Goal: Information Seeking & Learning: Learn about a topic

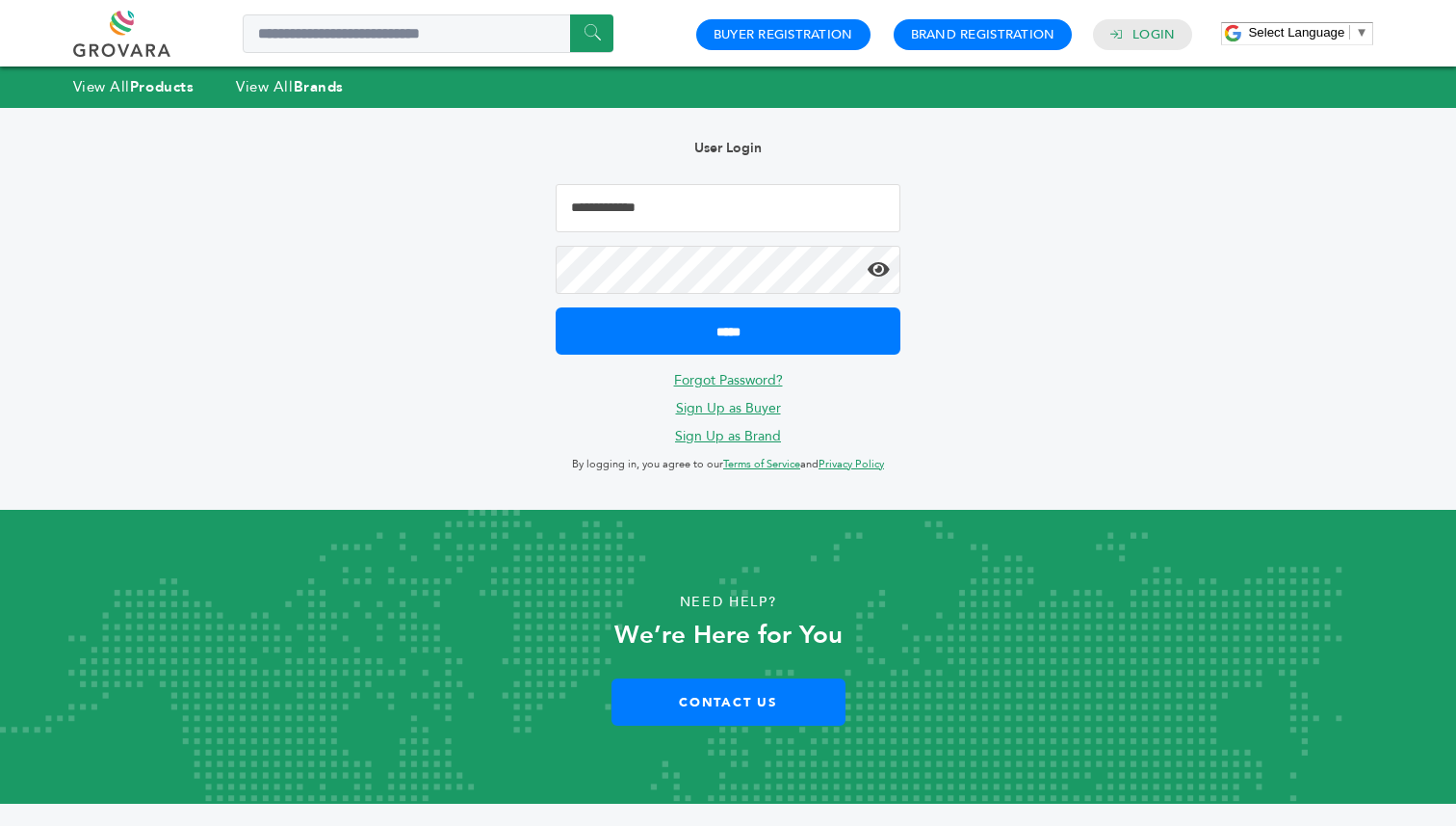
click at [730, 208] on input "Email Address" at bounding box center [728, 207] width 344 height 49
type input "**********"
click at [556, 308] on input "*****" at bounding box center [728, 332] width 344 height 48
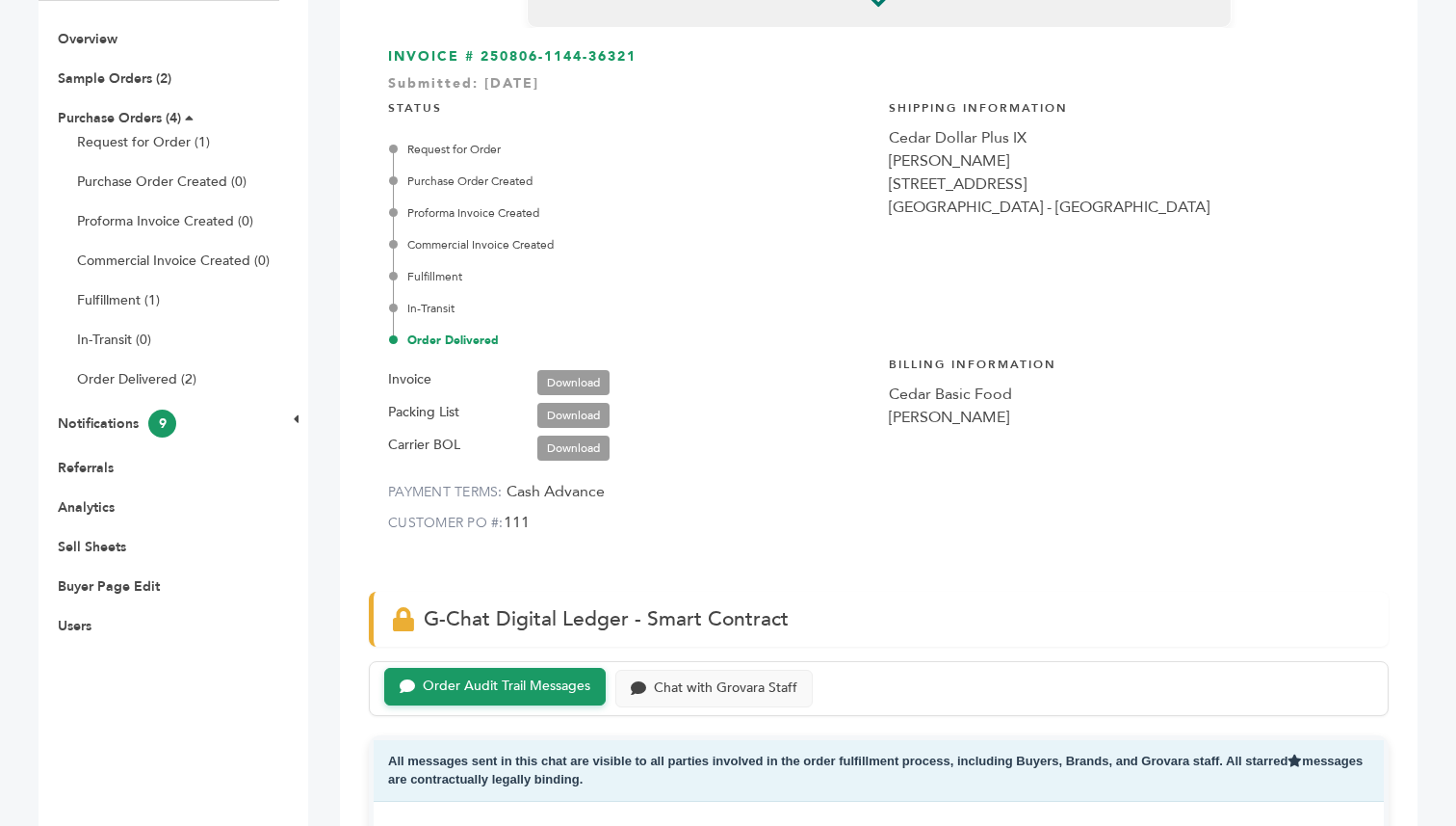
scroll to position [220, 0]
click at [173, 144] on link "Request for Order (1)" at bounding box center [144, 140] width 133 height 18
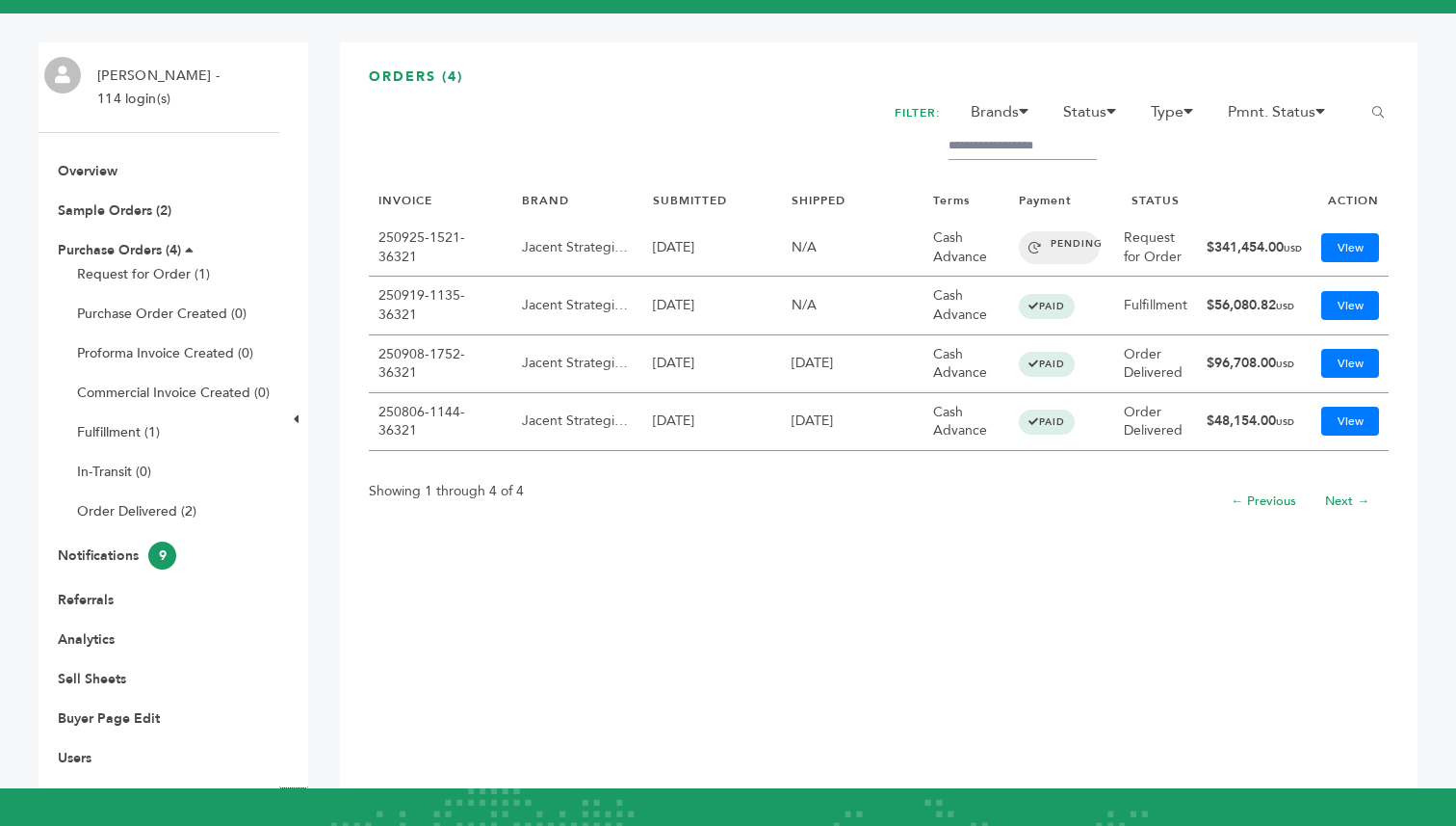
scroll to position [64, 0]
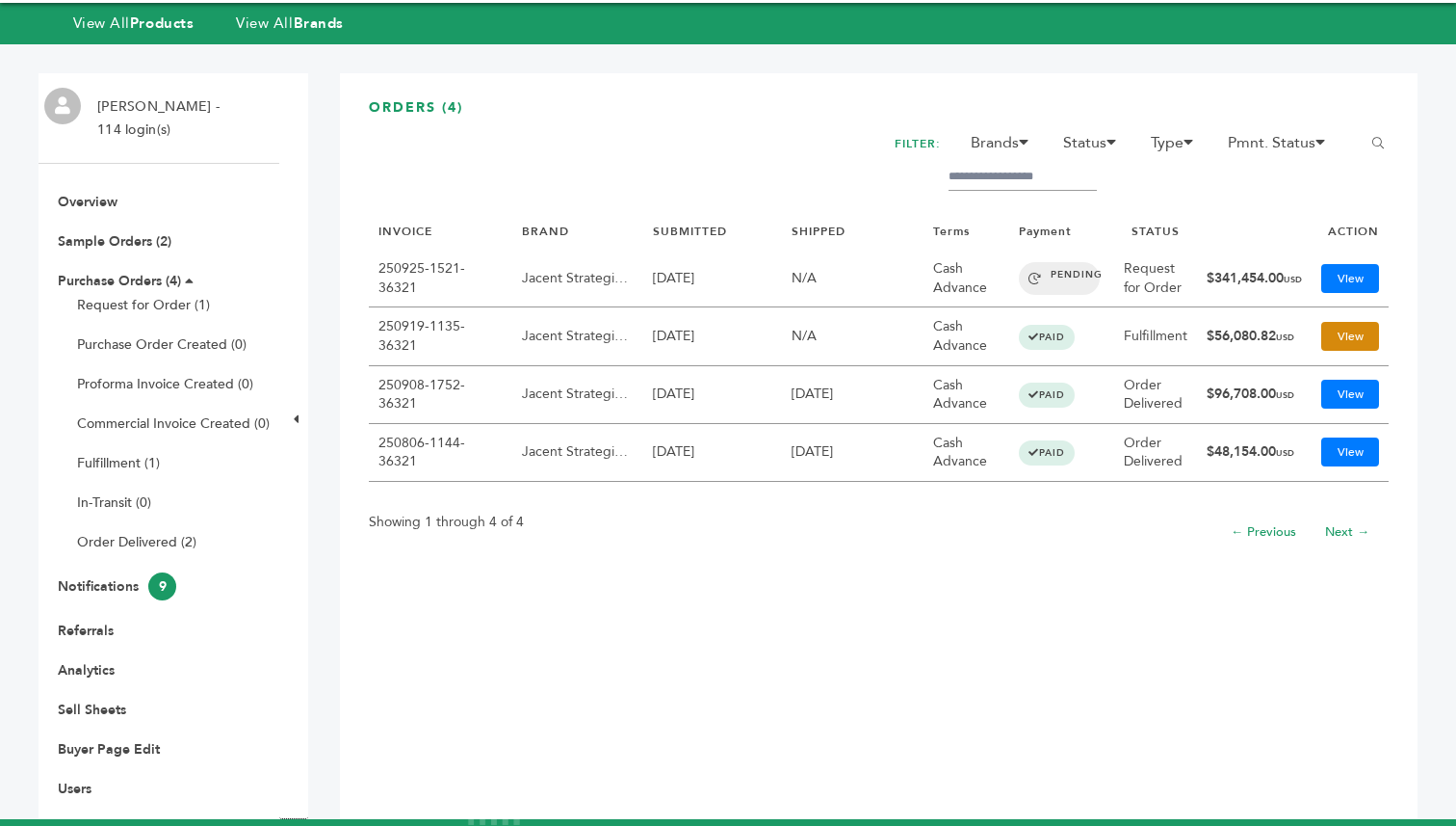
click at [1341, 338] on link "View" at bounding box center [1350, 336] width 58 height 29
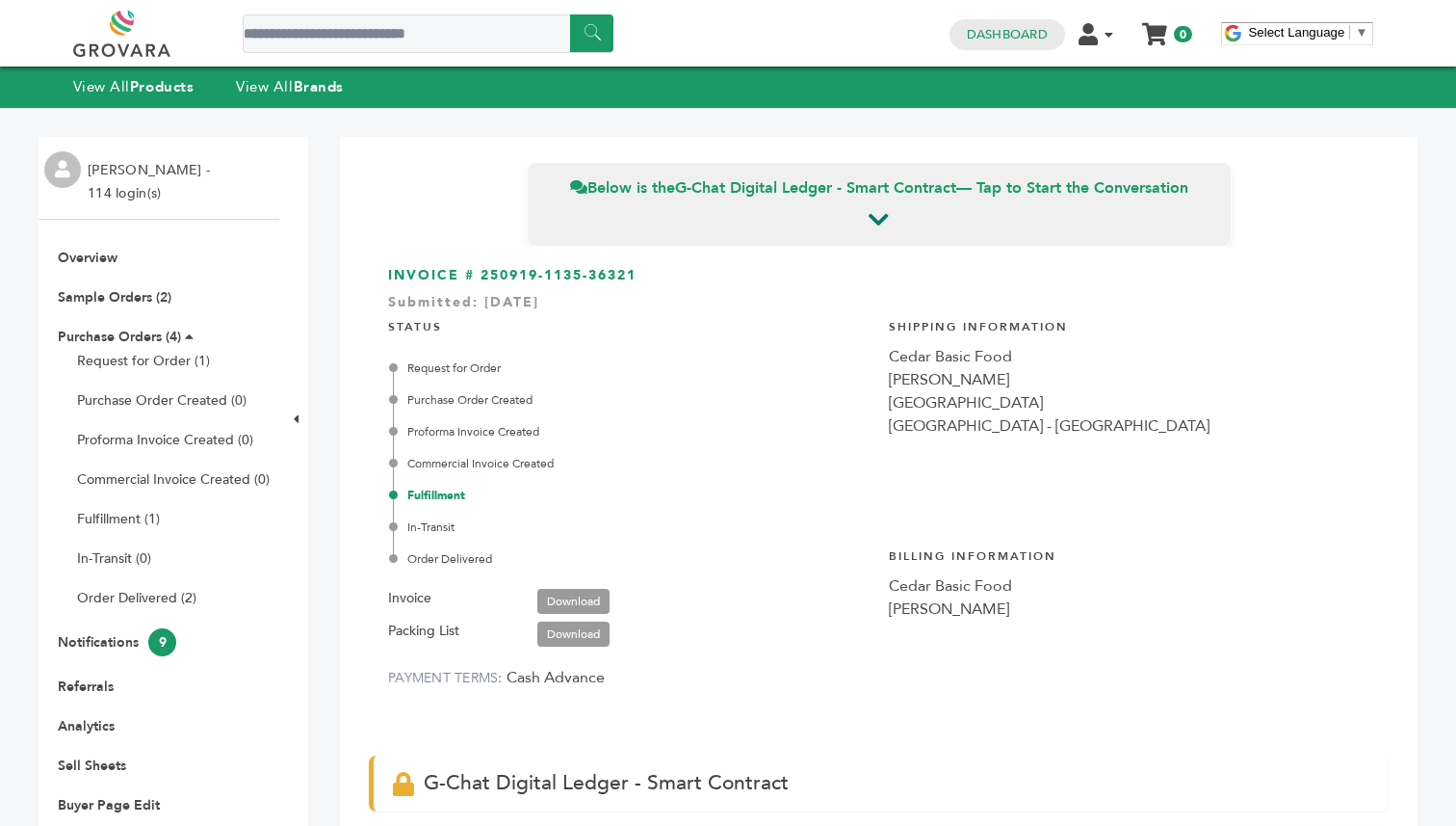
click at [35, 8] on div "****** 0 0 Dashboard Edit Account Order Management Sign Out My Cart Your cart i…" at bounding box center [728, 33] width 1456 height 67
click at [149, 357] on link "Request for Order (1)" at bounding box center [144, 360] width 133 height 18
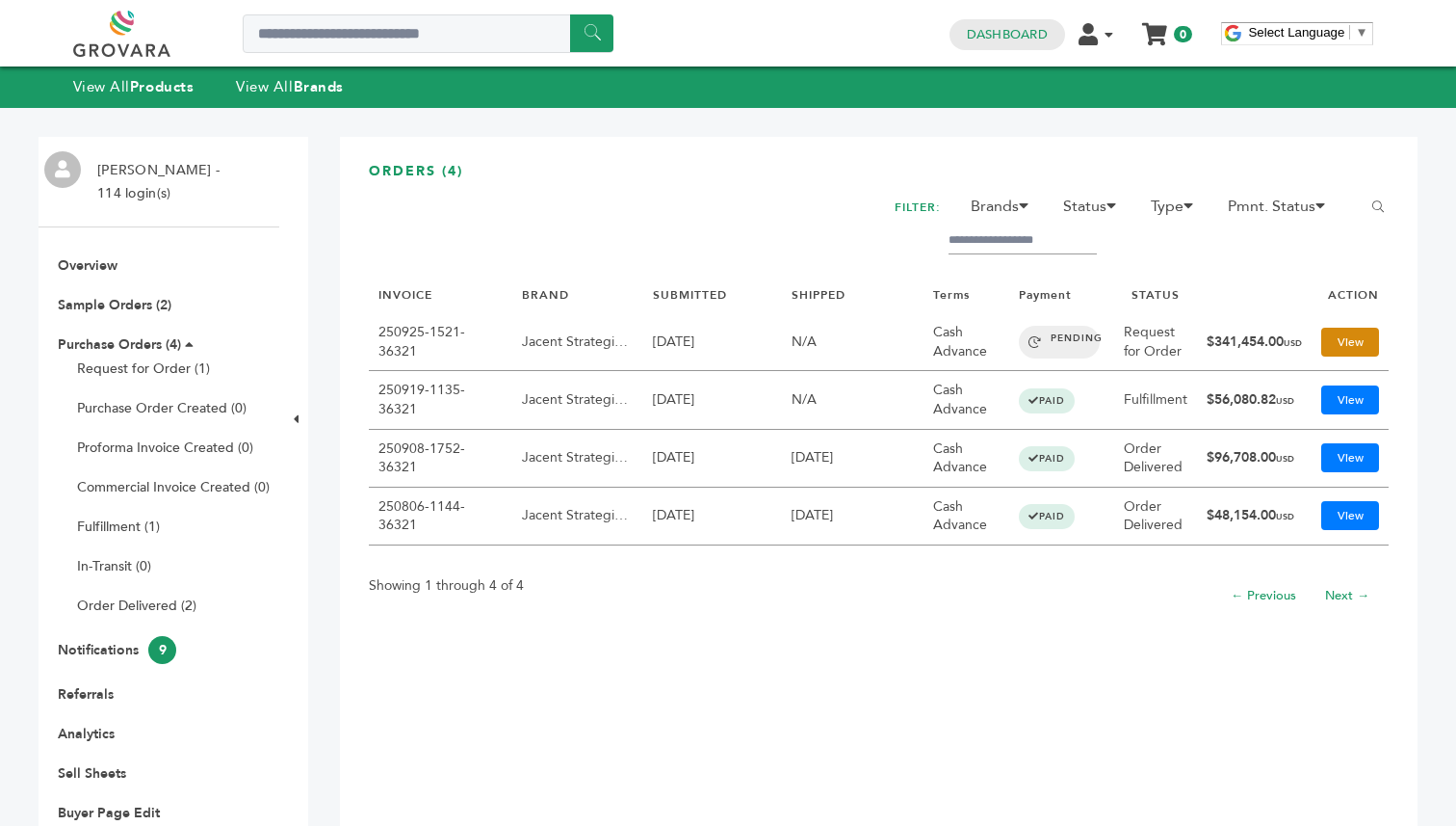
click at [1361, 330] on link "View" at bounding box center [1350, 342] width 58 height 29
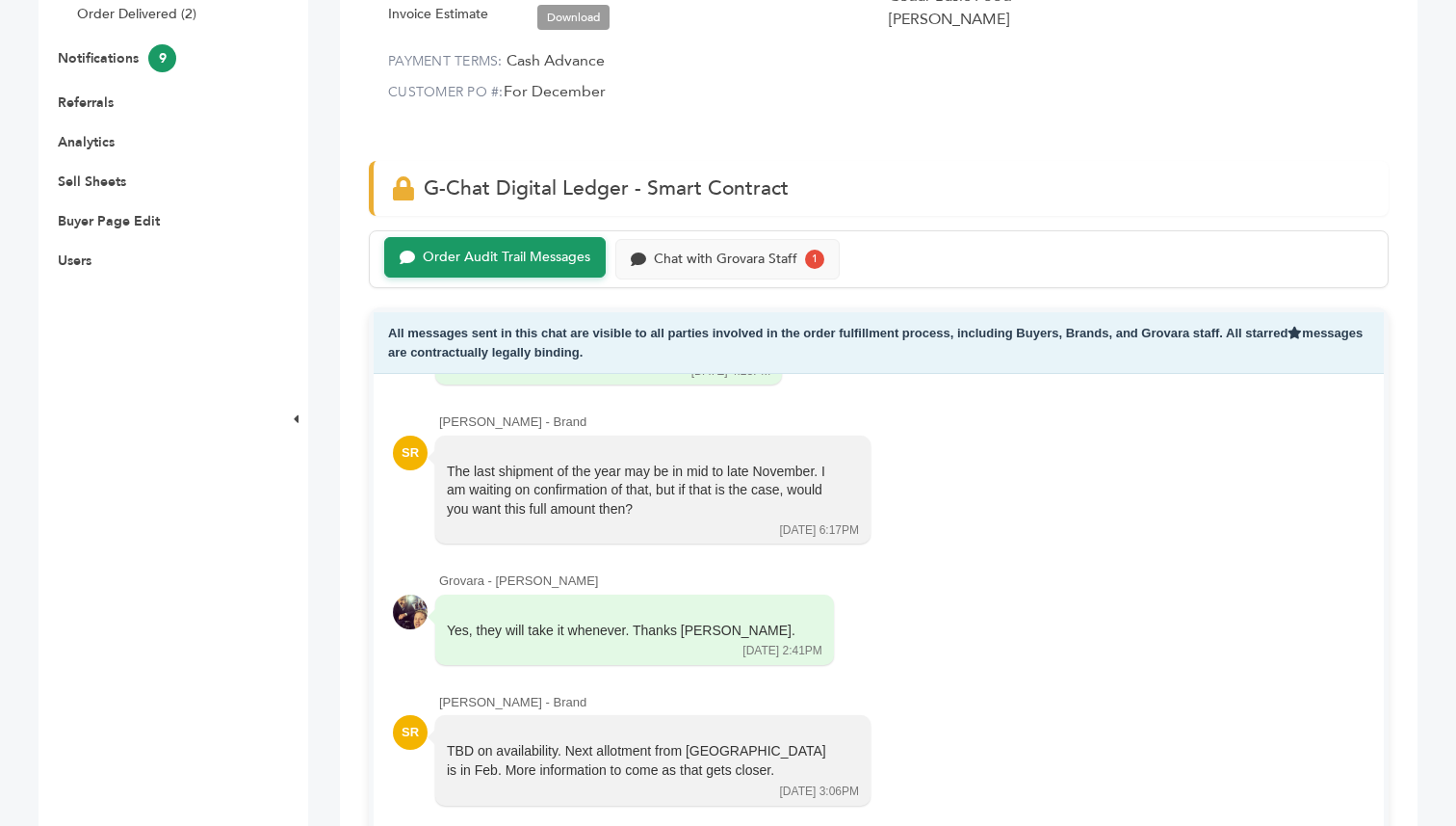
scroll to position [585, 0]
click at [754, 224] on div "Below is the G-Chat Digital Ledger - Smart Contract — Tap to Start the Conversa…" at bounding box center [879, 784] width 1078 height 2465
click at [754, 245] on div "Chat with Grovara Staff 1" at bounding box center [728, 256] width 224 height 41
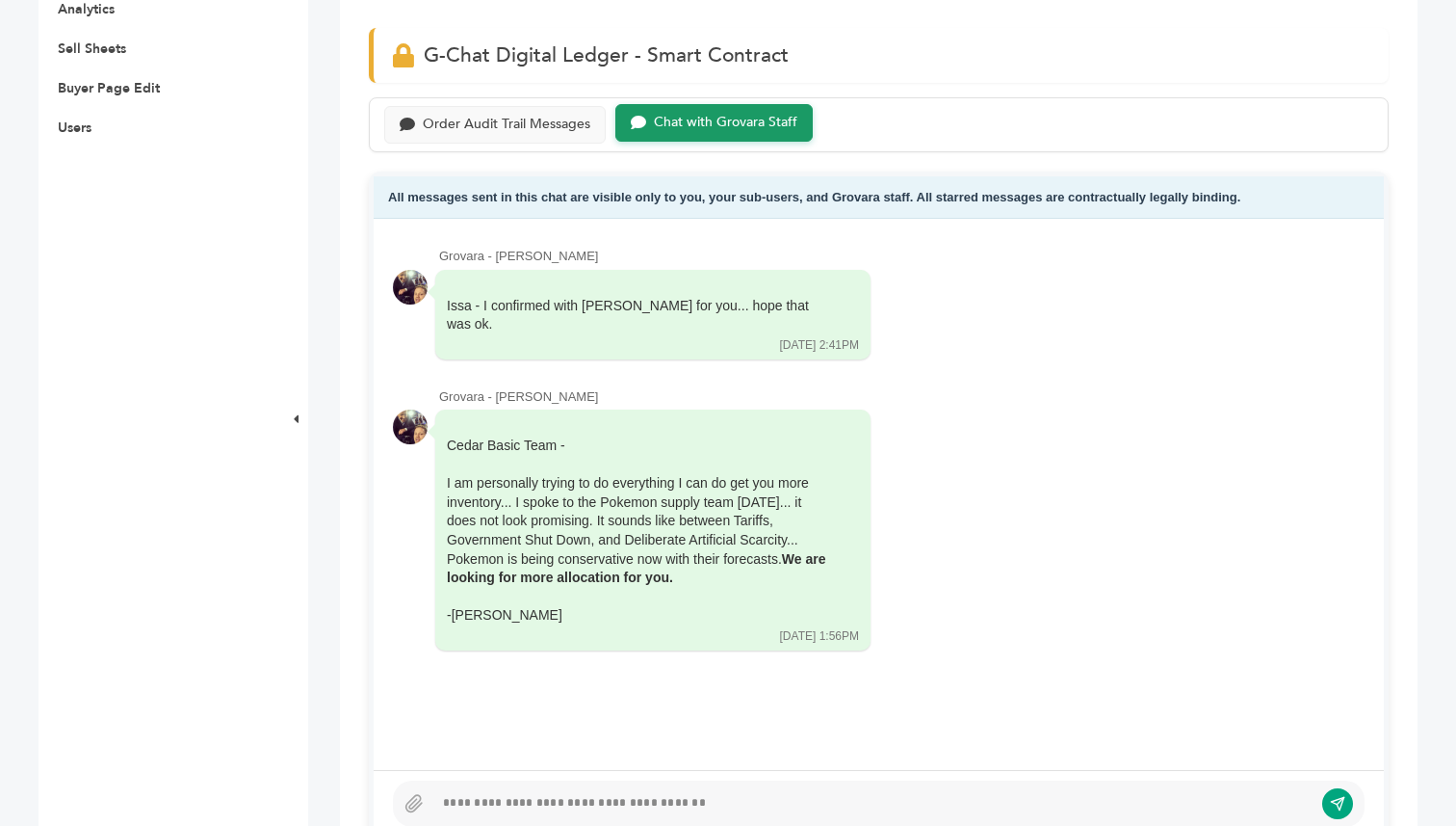
scroll to position [756, 0]
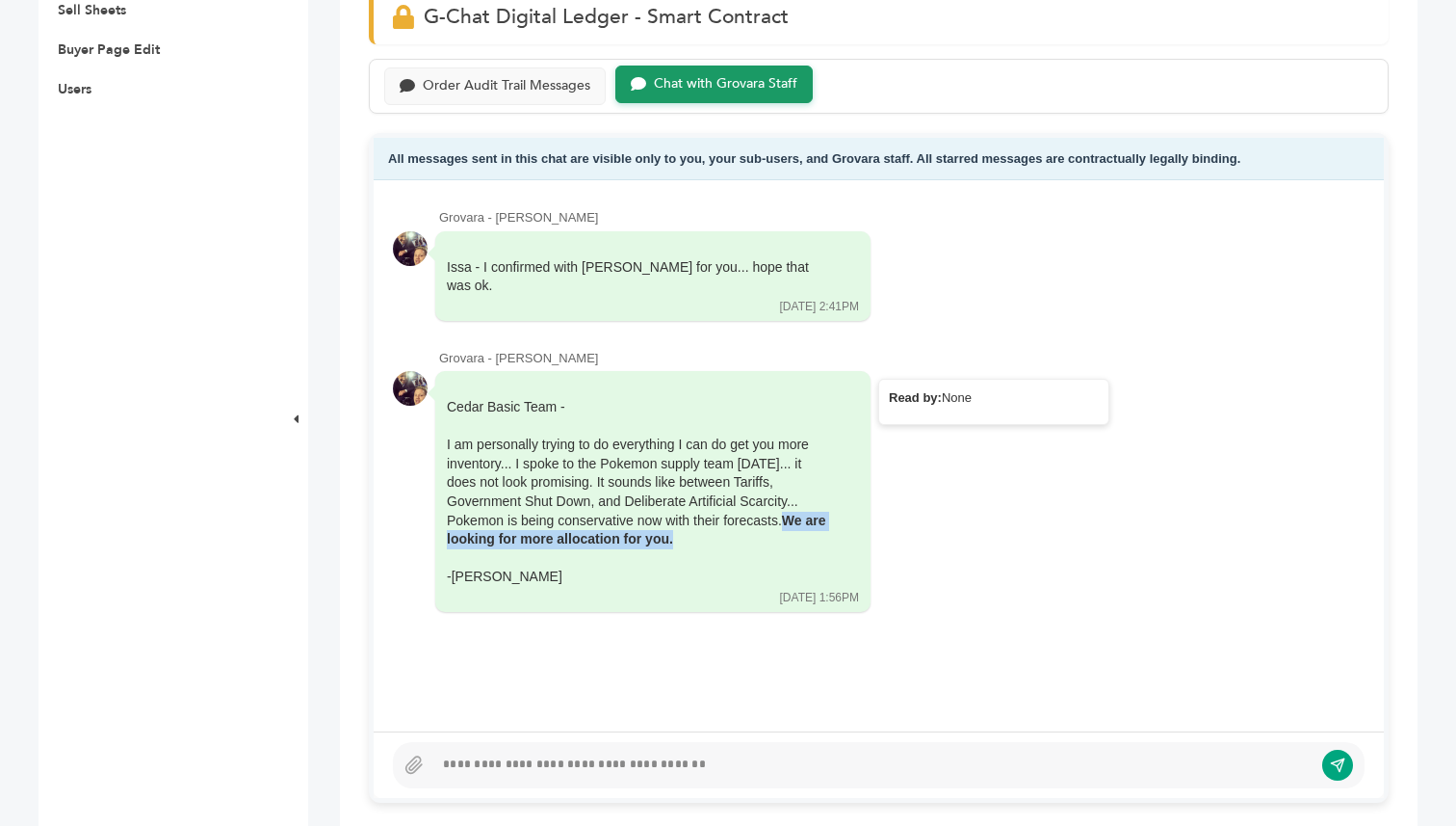
drag, startPoint x: 674, startPoint y: 501, endPoint x: 677, endPoint y: 514, distance: 13.3
click at [677, 514] on div "Cedar Basic Team - I am personally trying to do everything I can do get you mor…" at bounding box center [639, 492] width 385 height 189
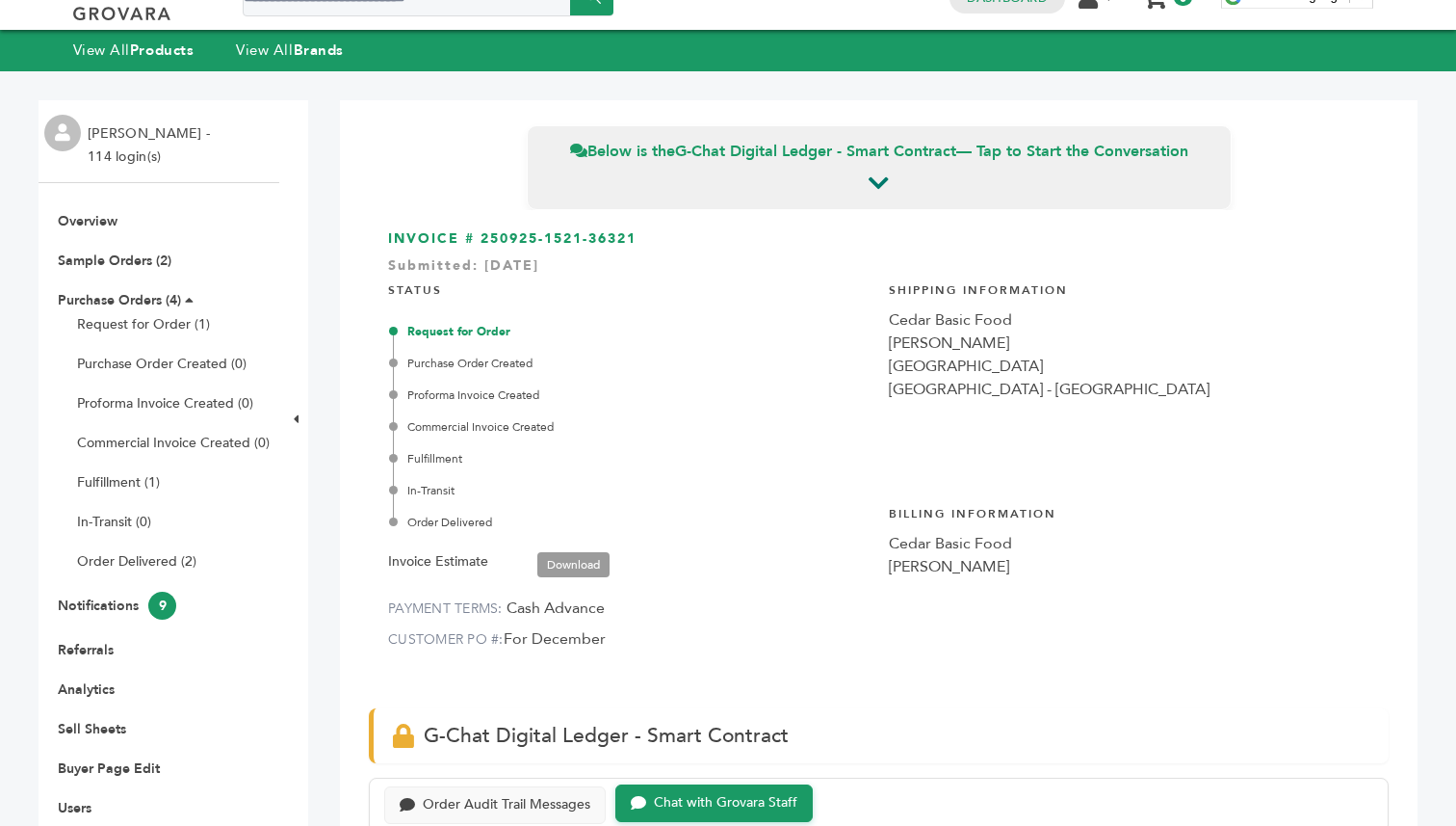
scroll to position [26, 0]
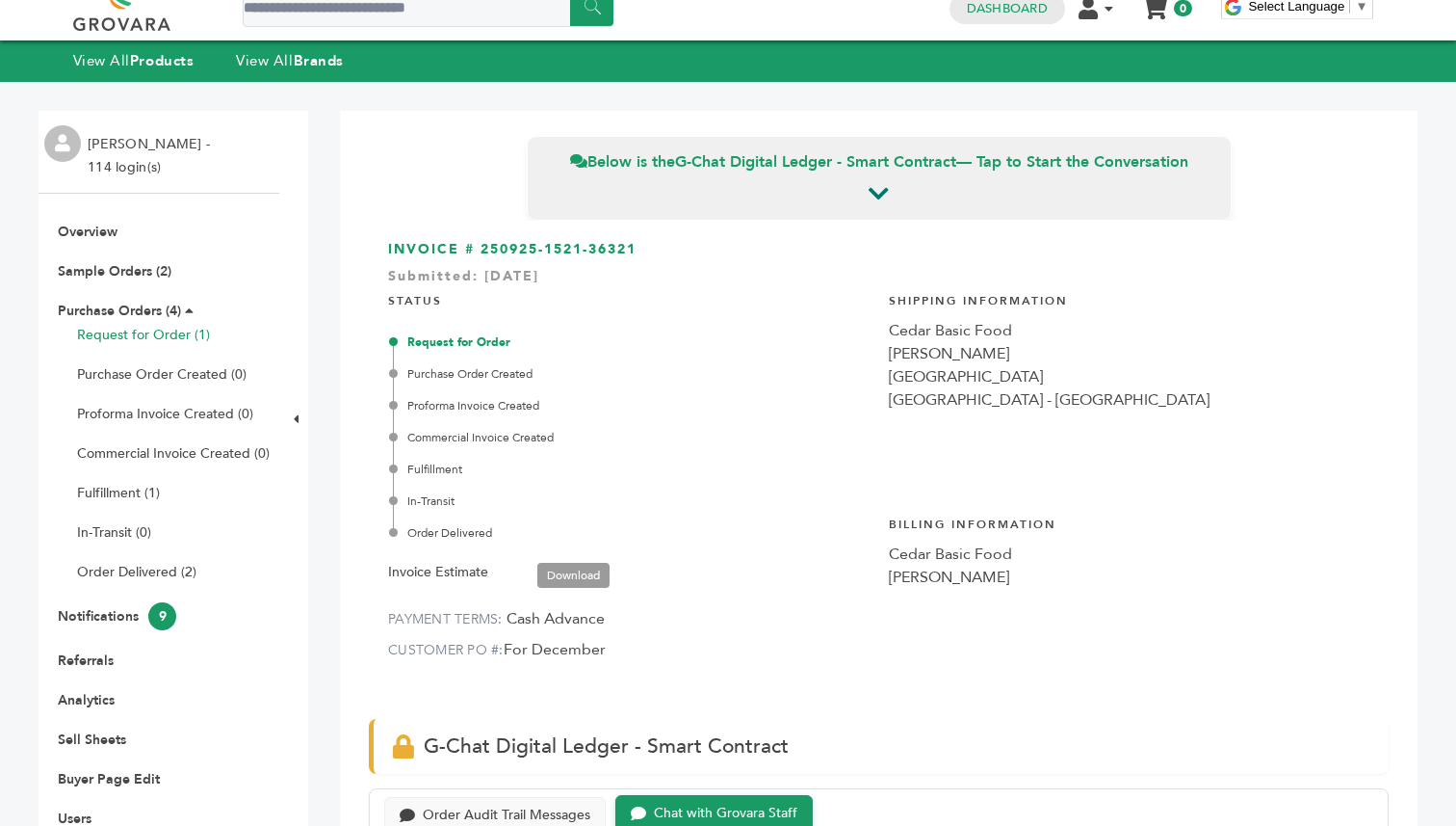
click at [157, 339] on link "Request for Order (1)" at bounding box center [144, 335] width 133 height 18
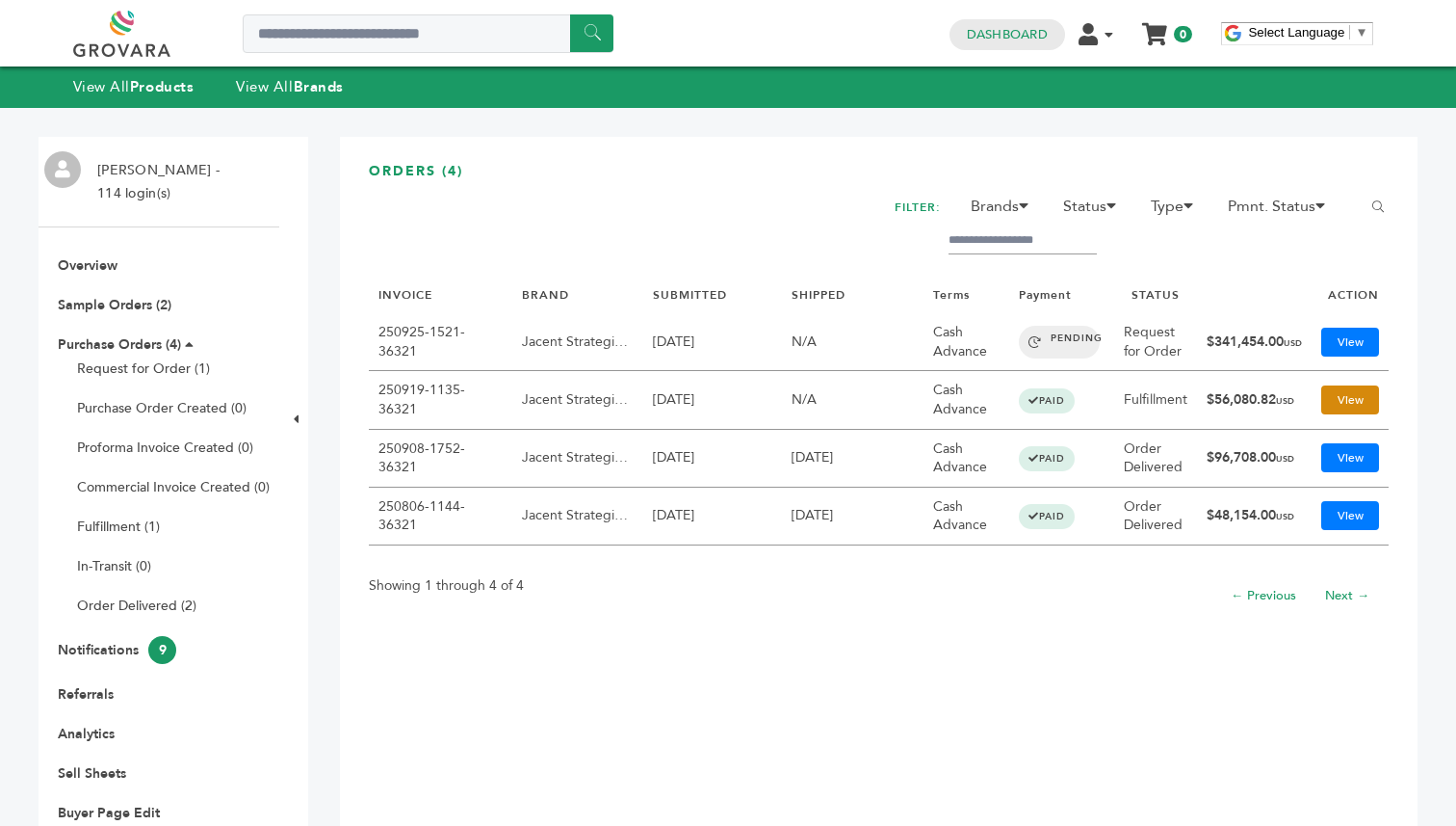
click at [1361, 404] on link "View" at bounding box center [1350, 399] width 58 height 29
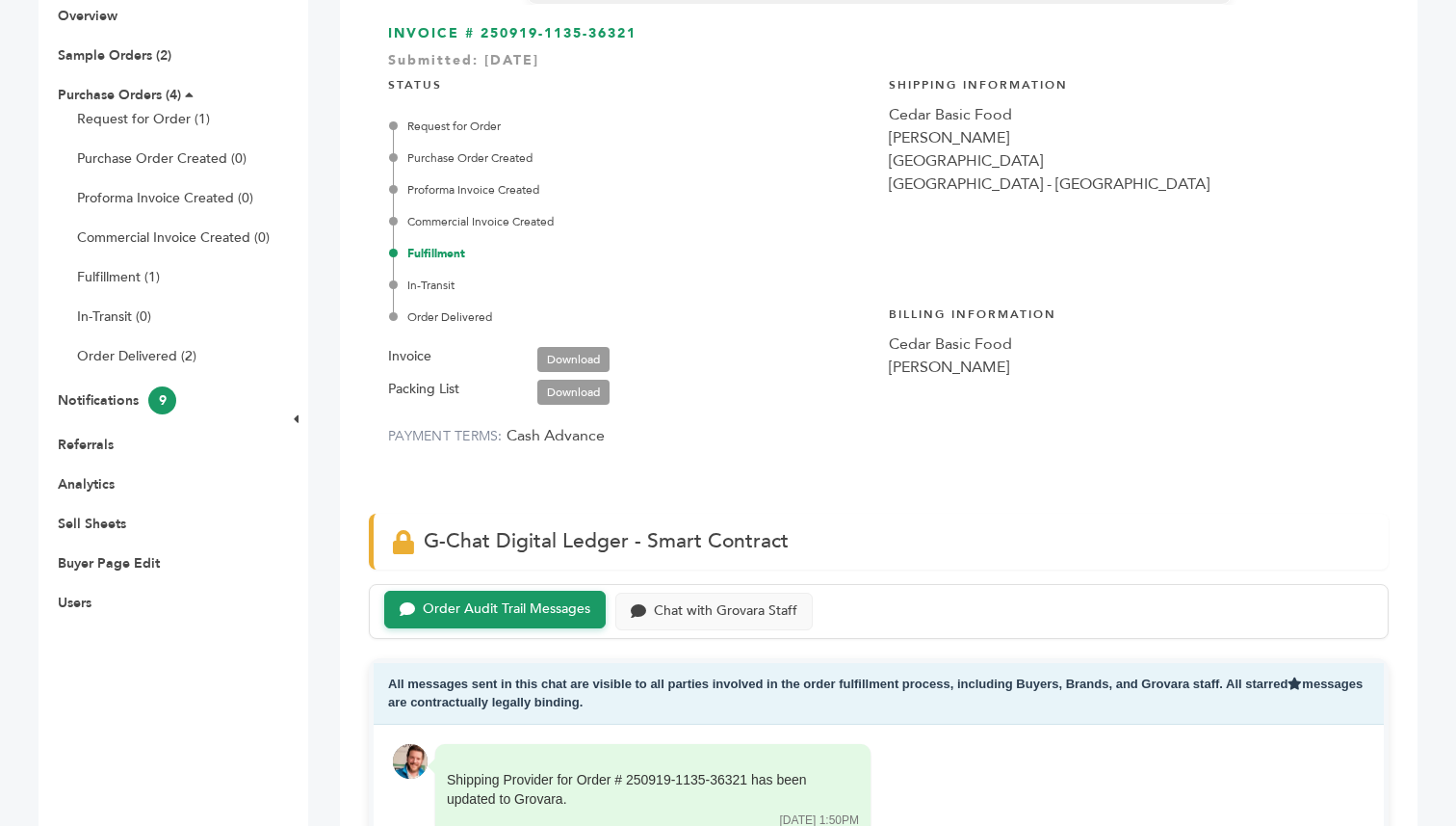
scroll to position [247, 0]
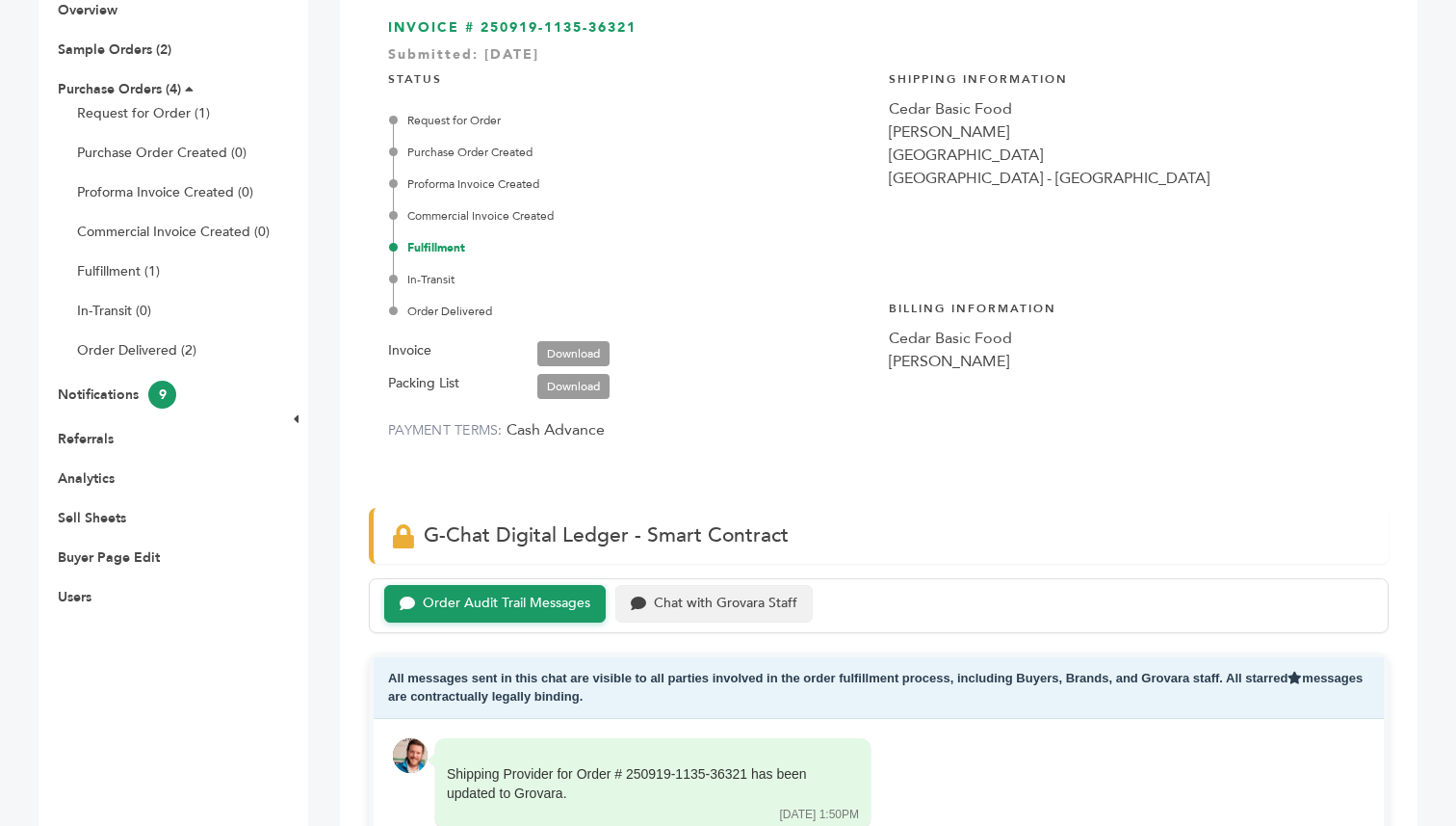
click at [680, 598] on div "Chat with Grovara Staff" at bounding box center [726, 604] width 144 height 16
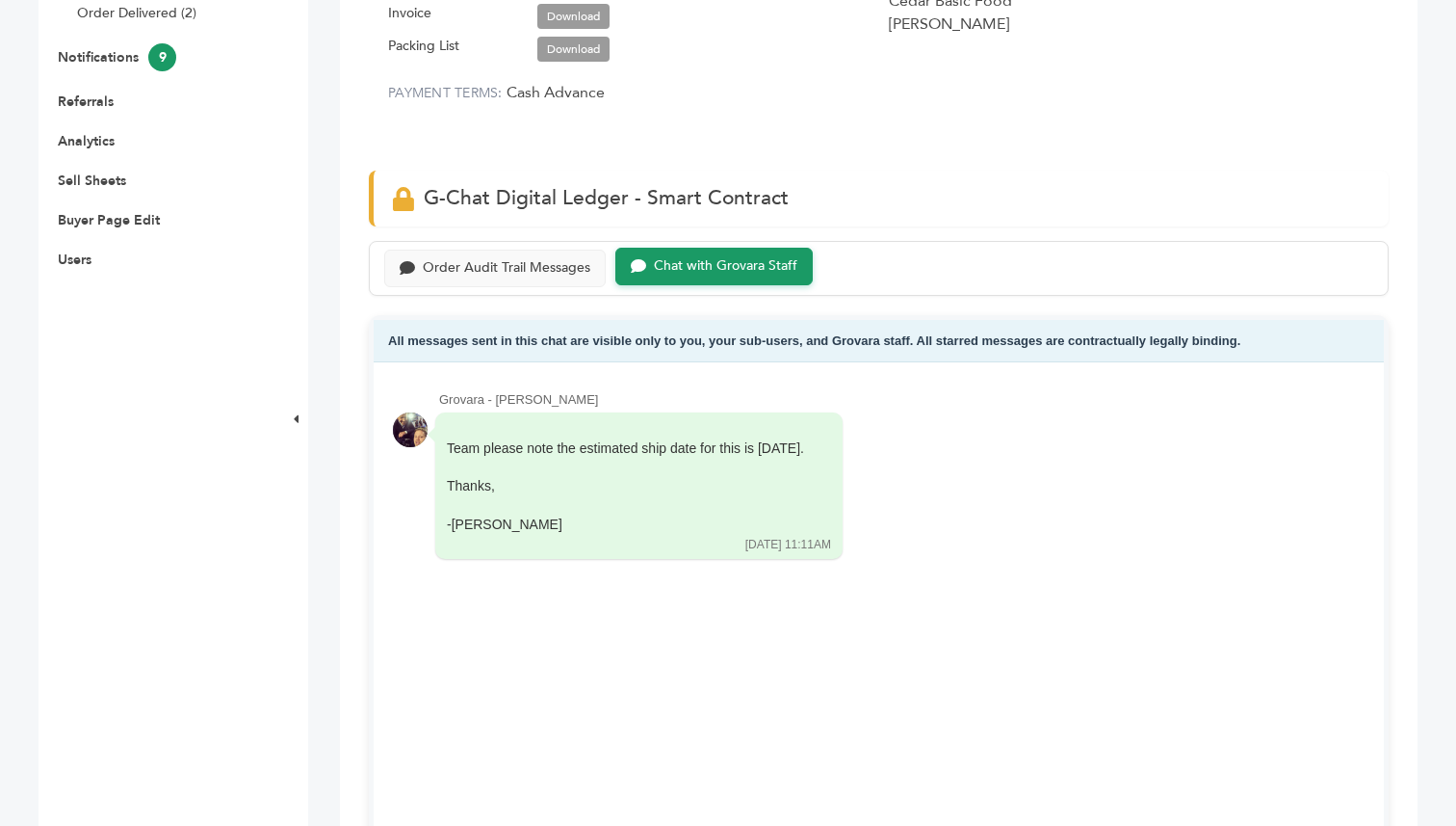
scroll to position [590, 0]
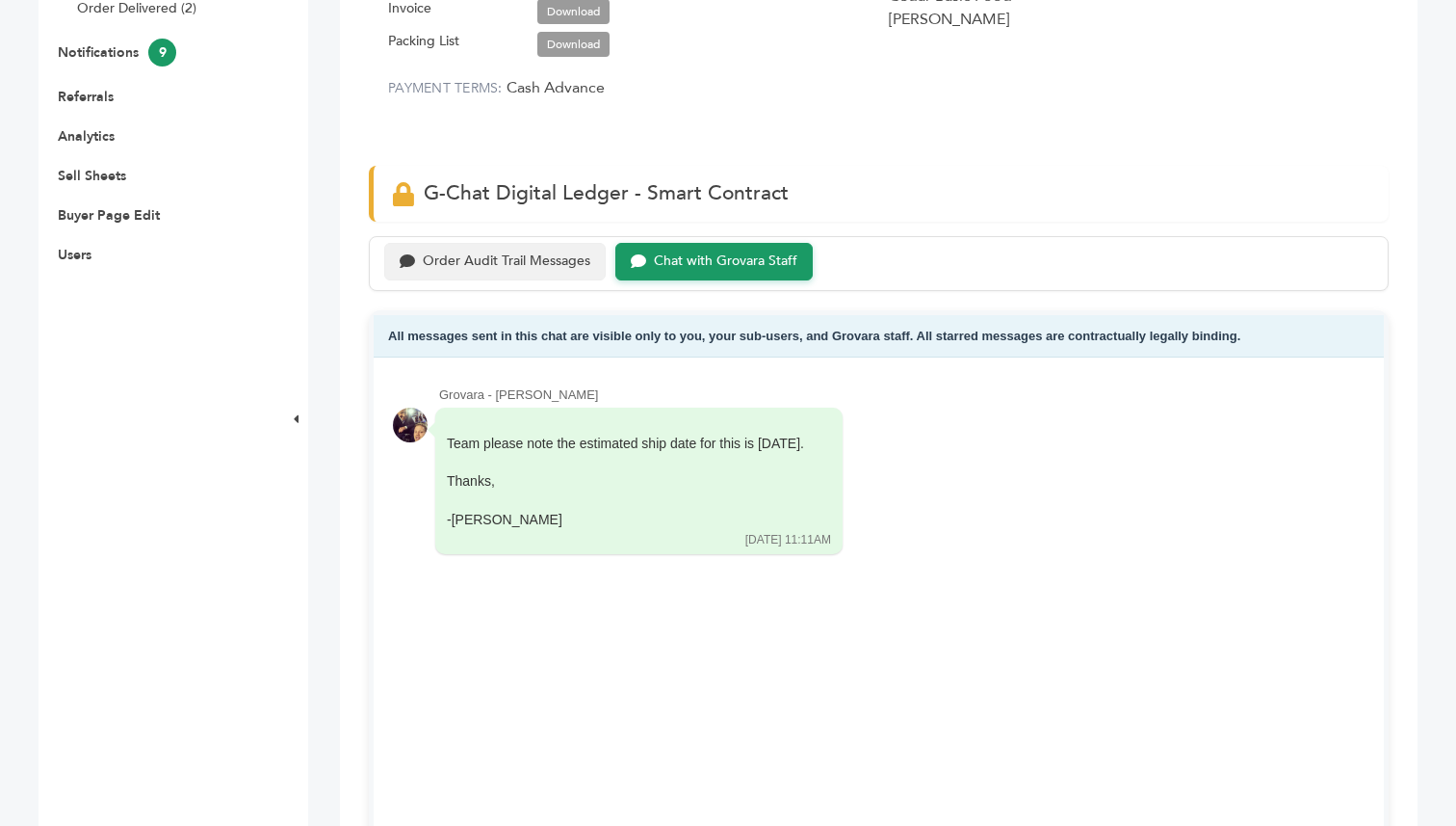
click at [509, 261] on div "Order Audit Trail Messages" at bounding box center [506, 261] width 168 height 16
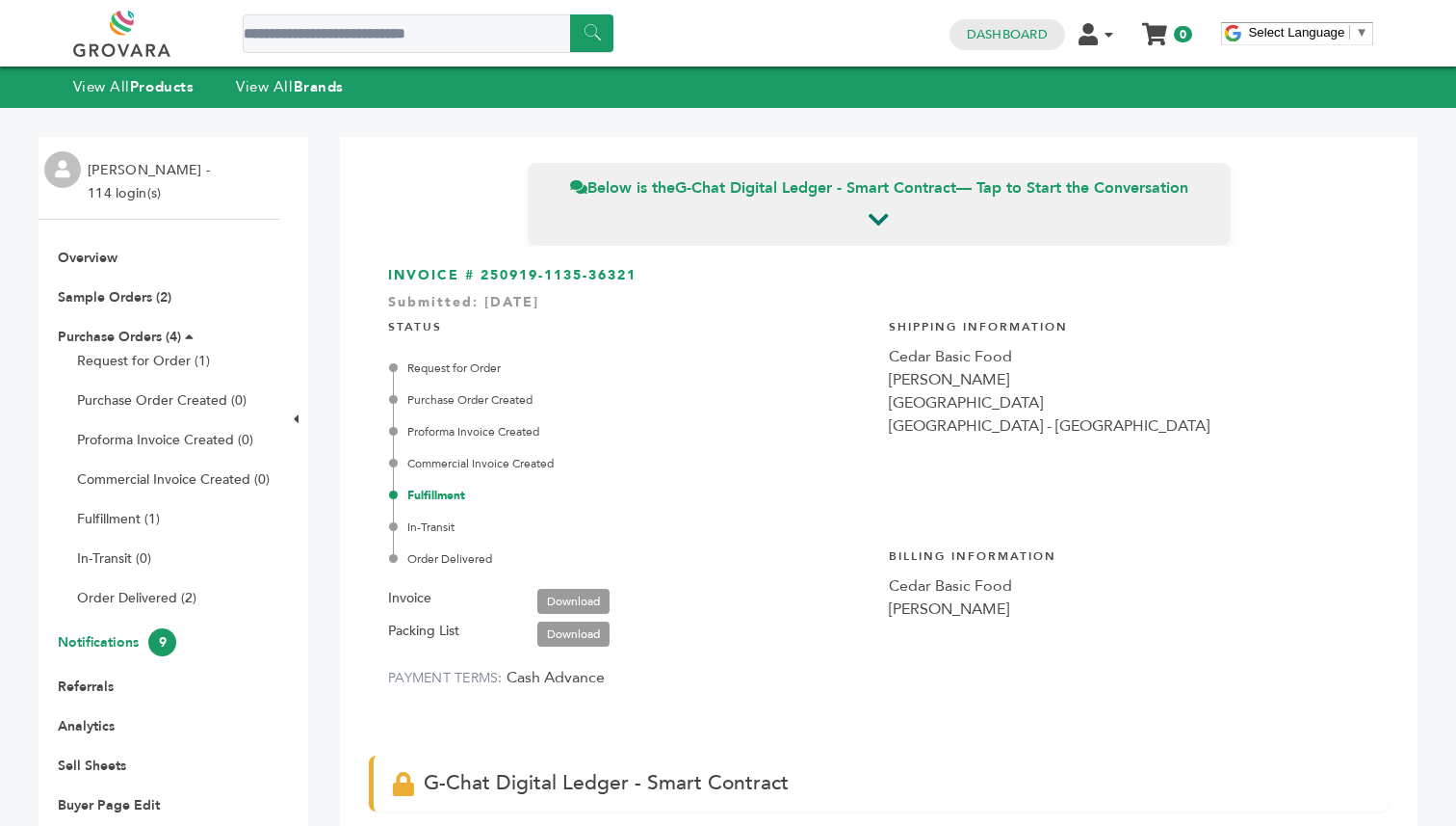
click at [86, 649] on link "Notifications 9" at bounding box center [116, 642] width 118 height 18
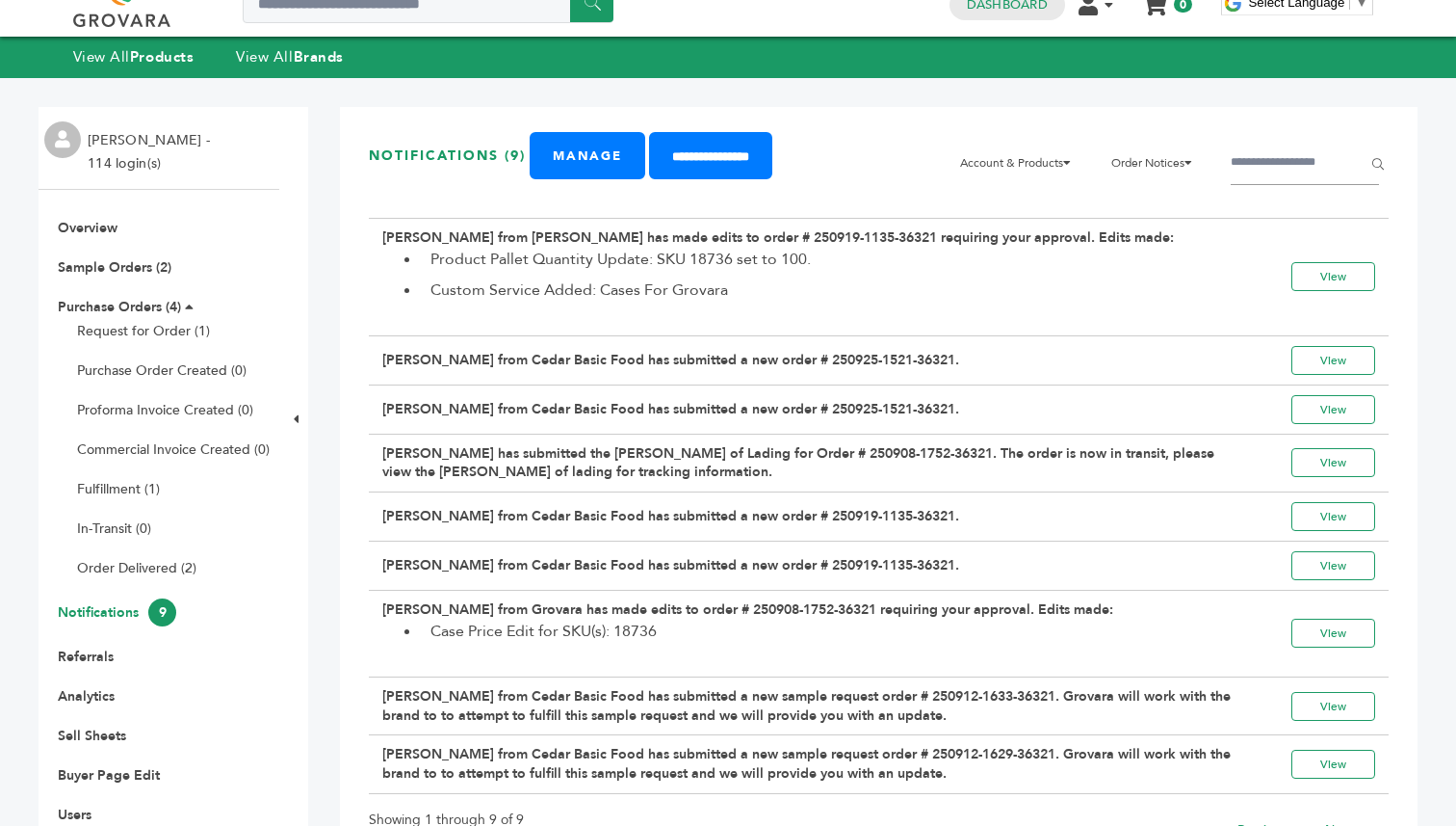
scroll to position [31, 0]
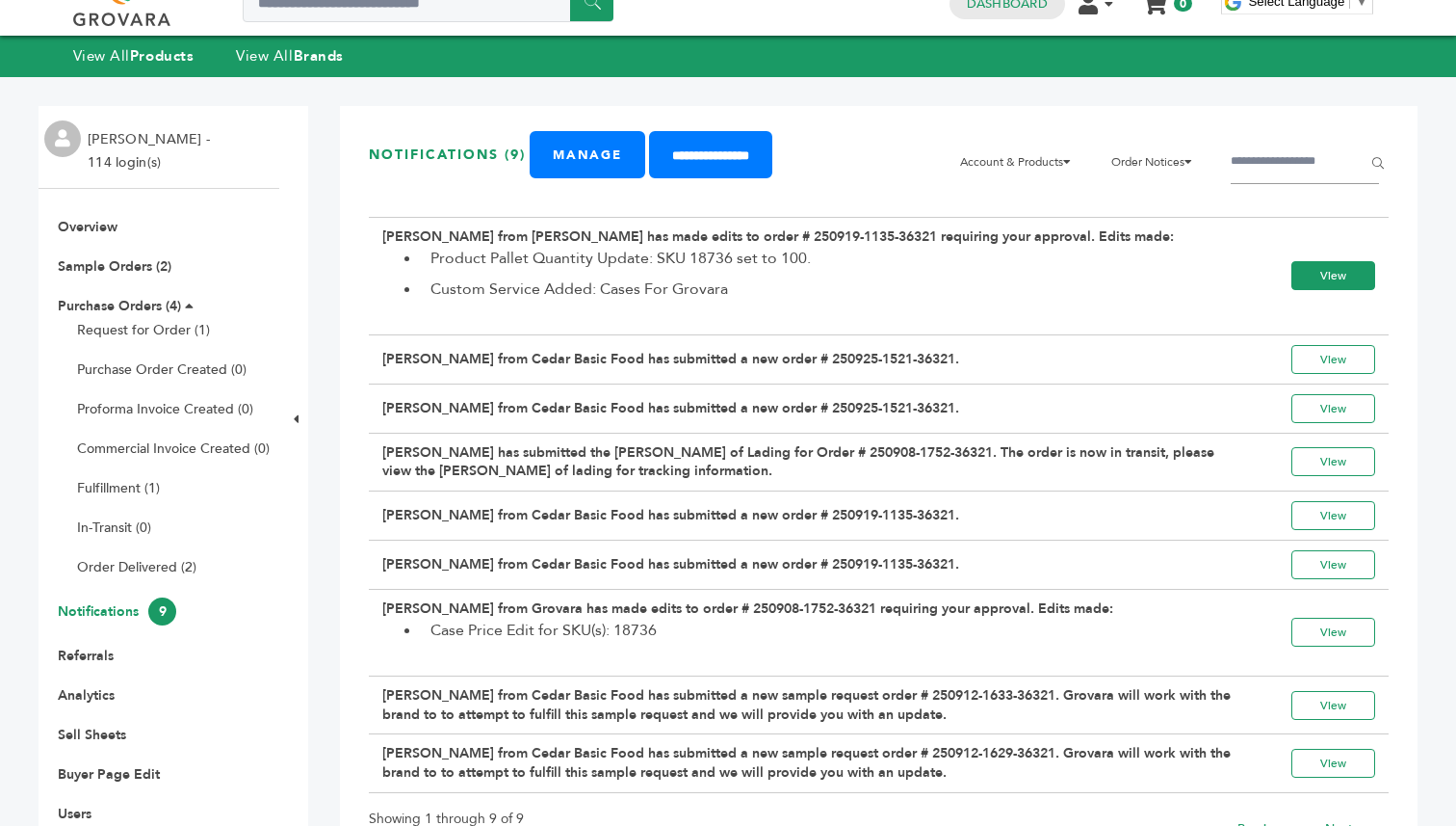
click at [1327, 290] on link "View" at bounding box center [1333, 275] width 83 height 29
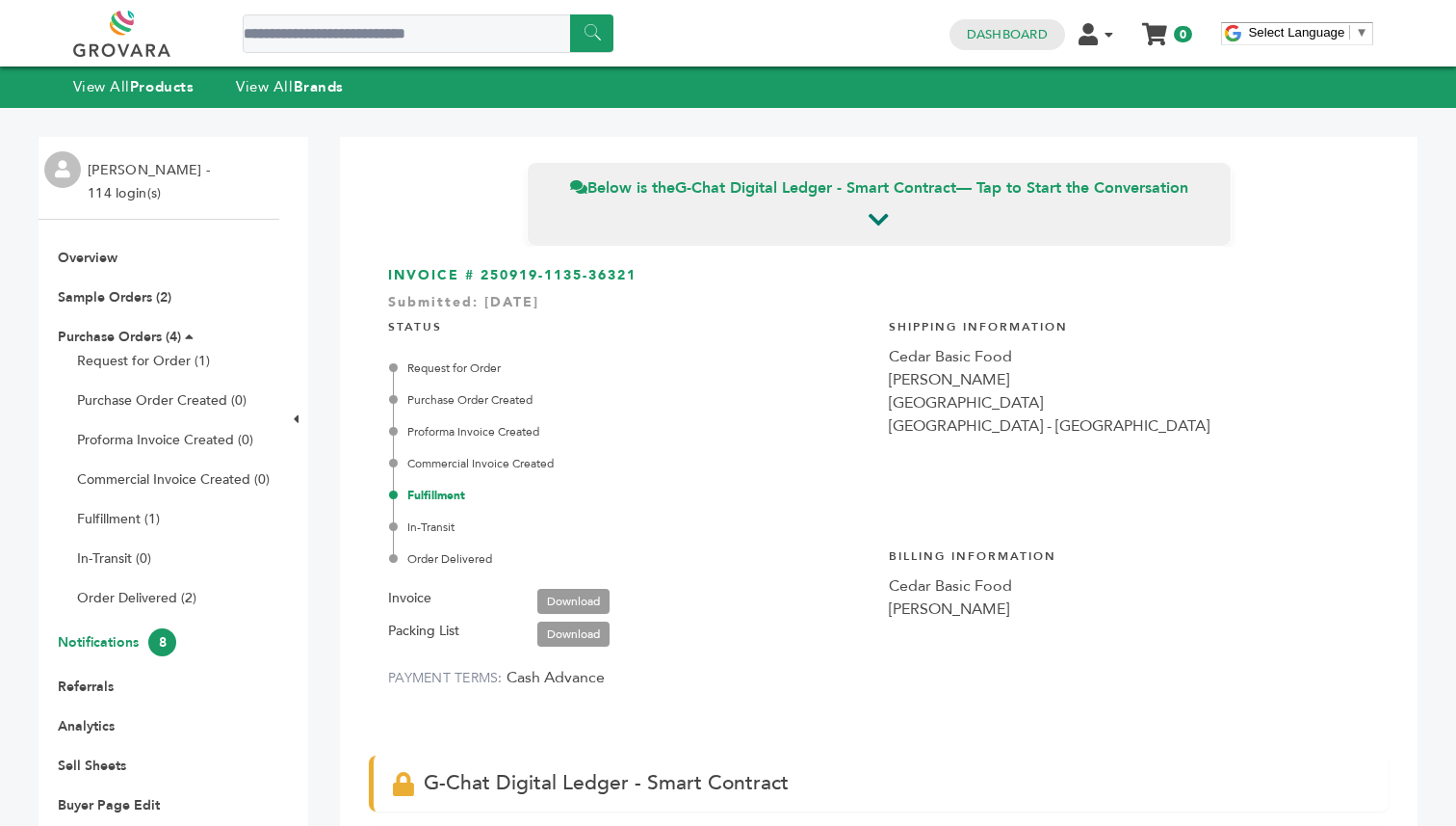
click at [97, 650] on link "Notifications 8" at bounding box center [116, 642] width 118 height 18
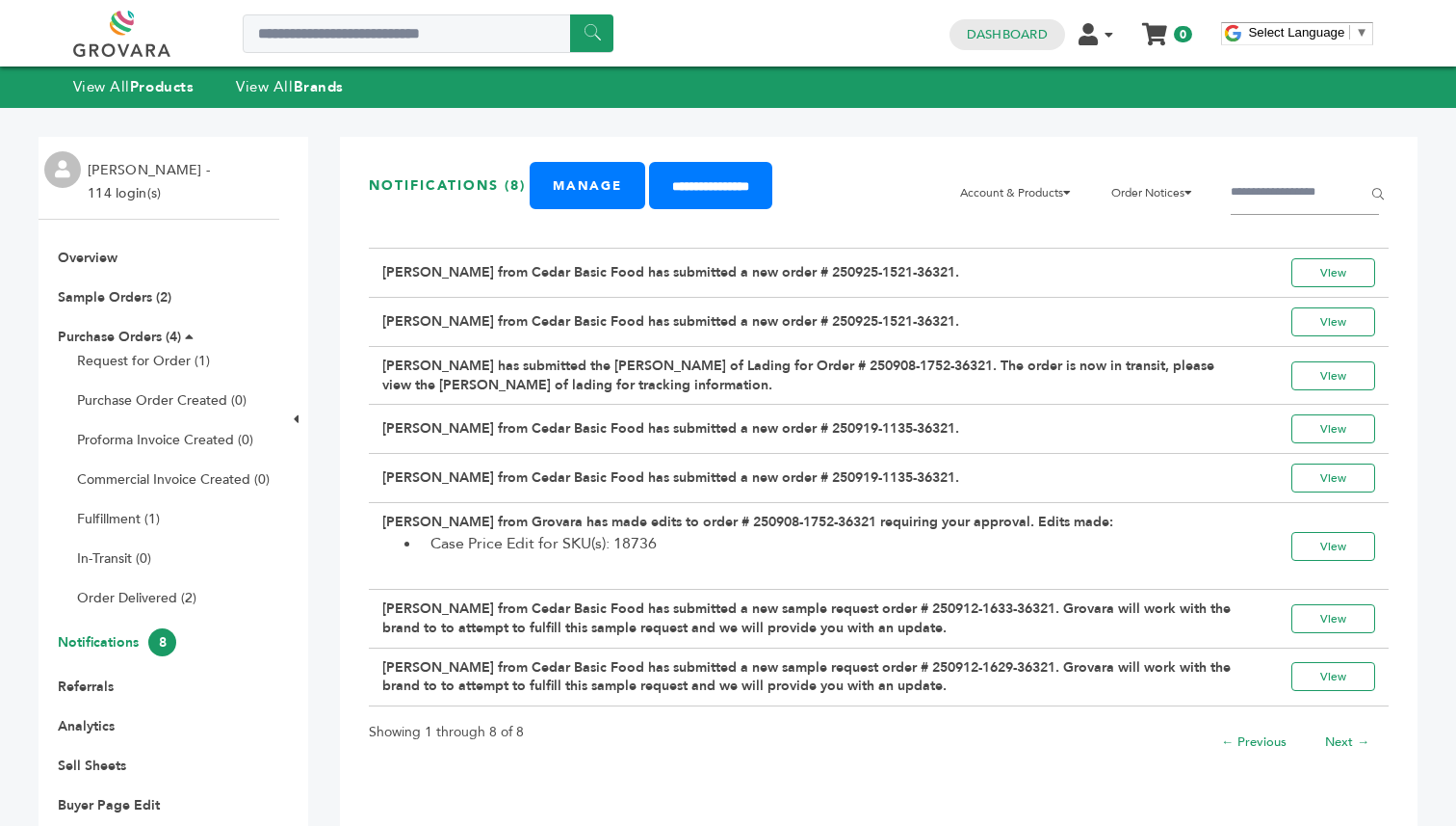
click at [120, 505] on ul "Request for Order (1) Purchase Order Created (0) Proforma Invoice Created (0) C…" at bounding box center [164, 479] width 212 height 255
click at [120, 508] on ul "Request for Order (1) Purchase Order Created (0) Proforma Invoice Created (0) C…" at bounding box center [164, 479] width 212 height 255
click at [120, 513] on link "Fulfillment (1)" at bounding box center [118, 518] width 82 height 18
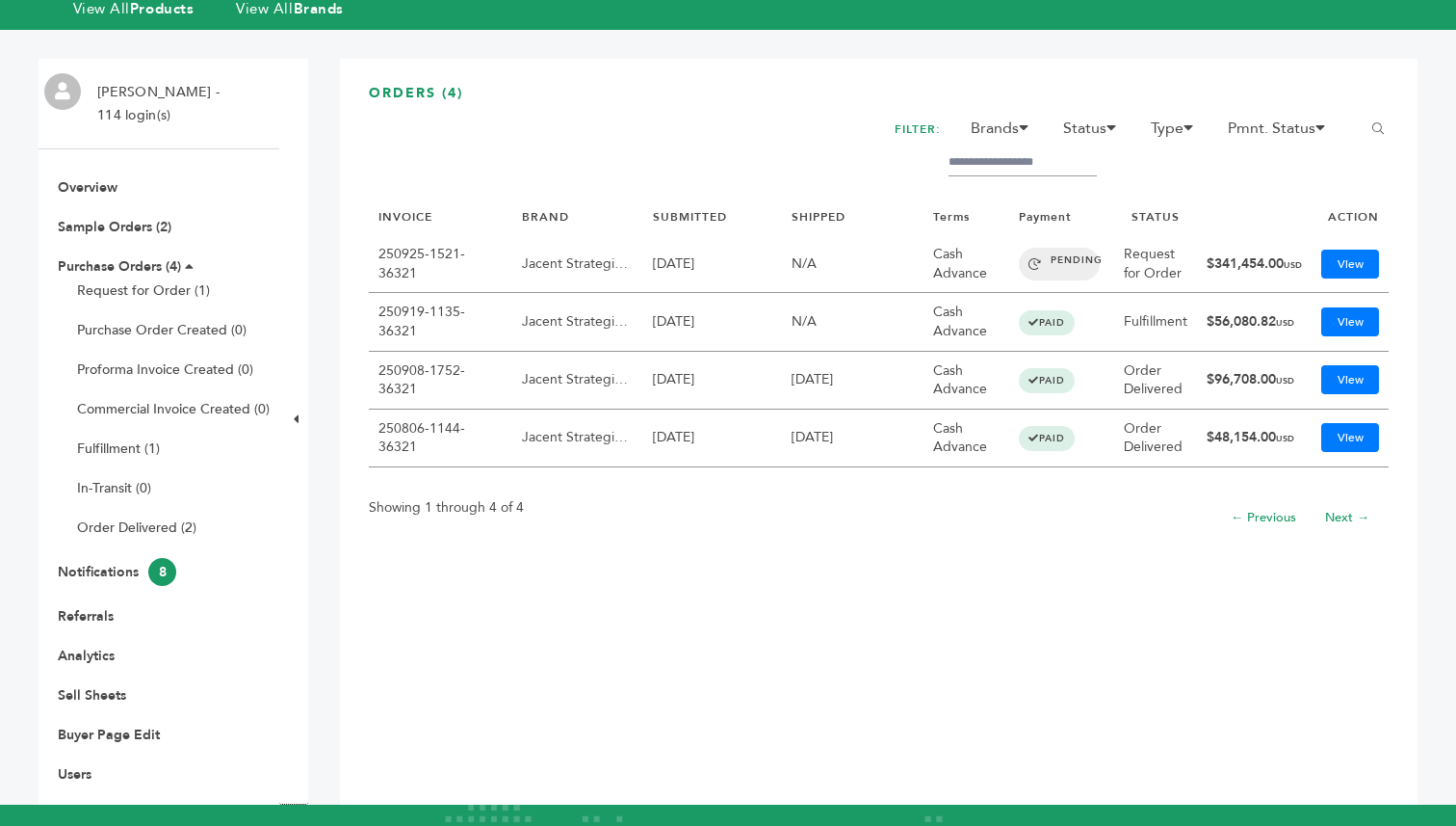
scroll to position [67, 0]
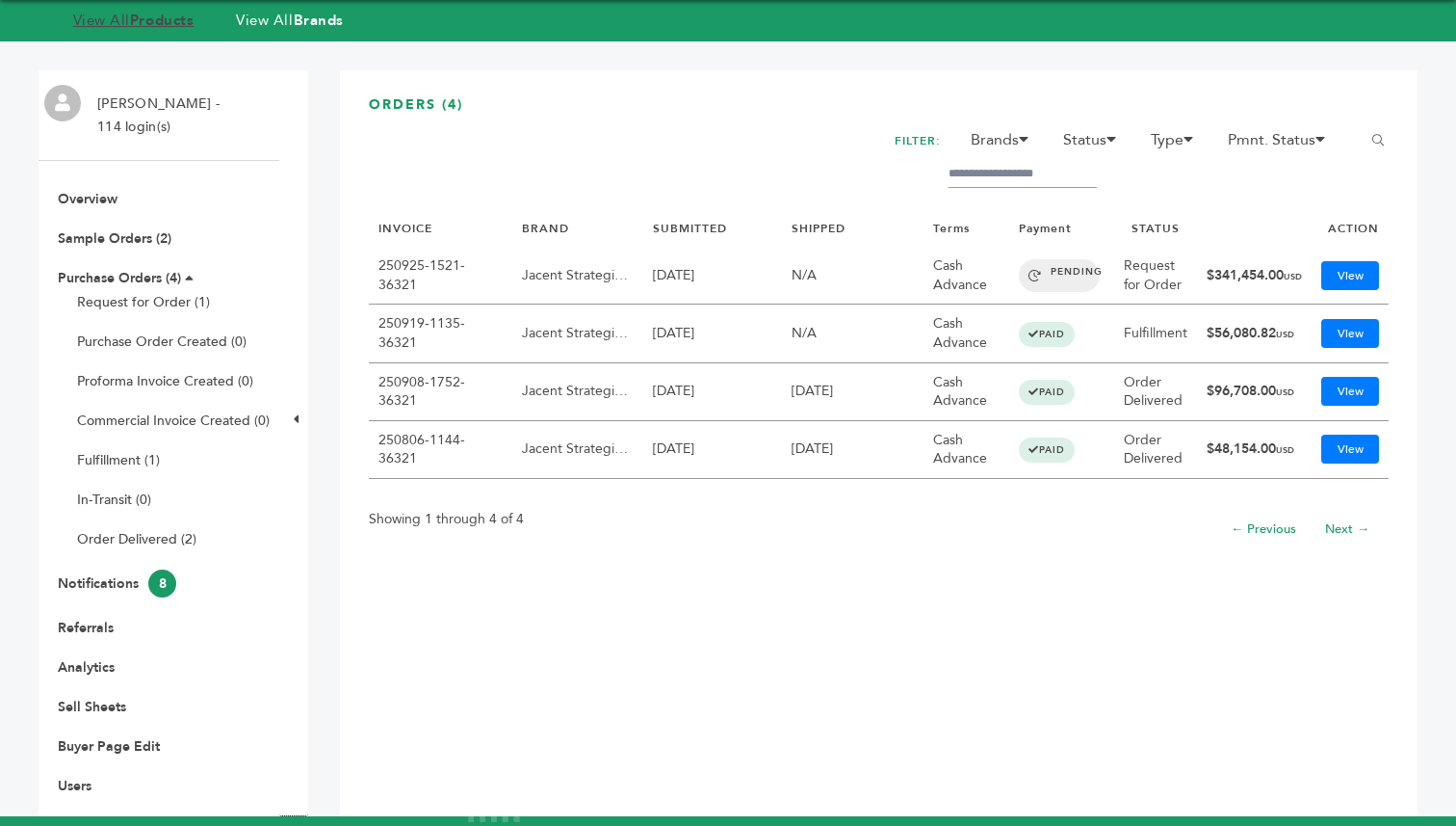
click at [168, 30] on strong "Products" at bounding box center [162, 20] width 64 height 19
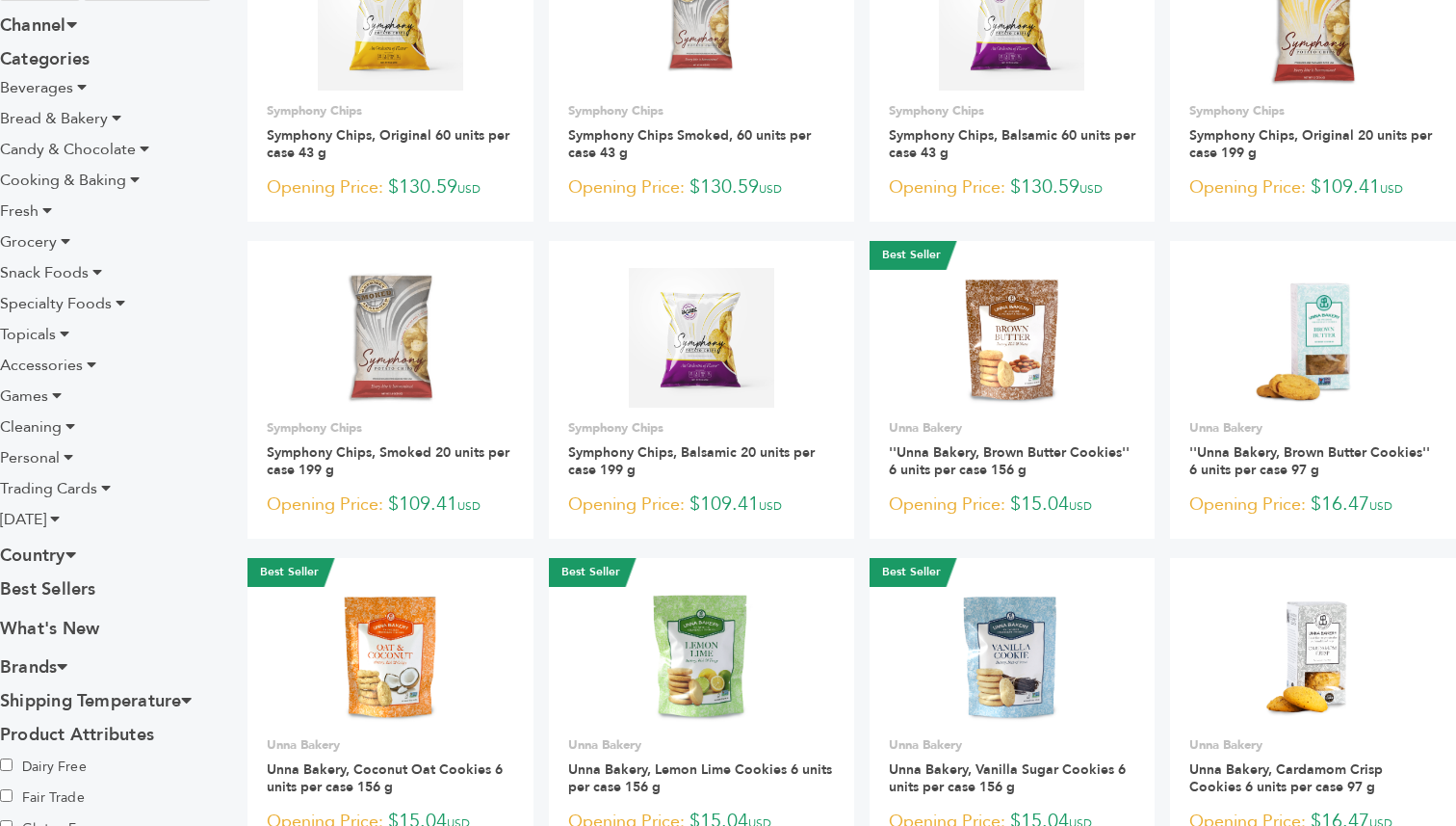
scroll to position [314, 0]
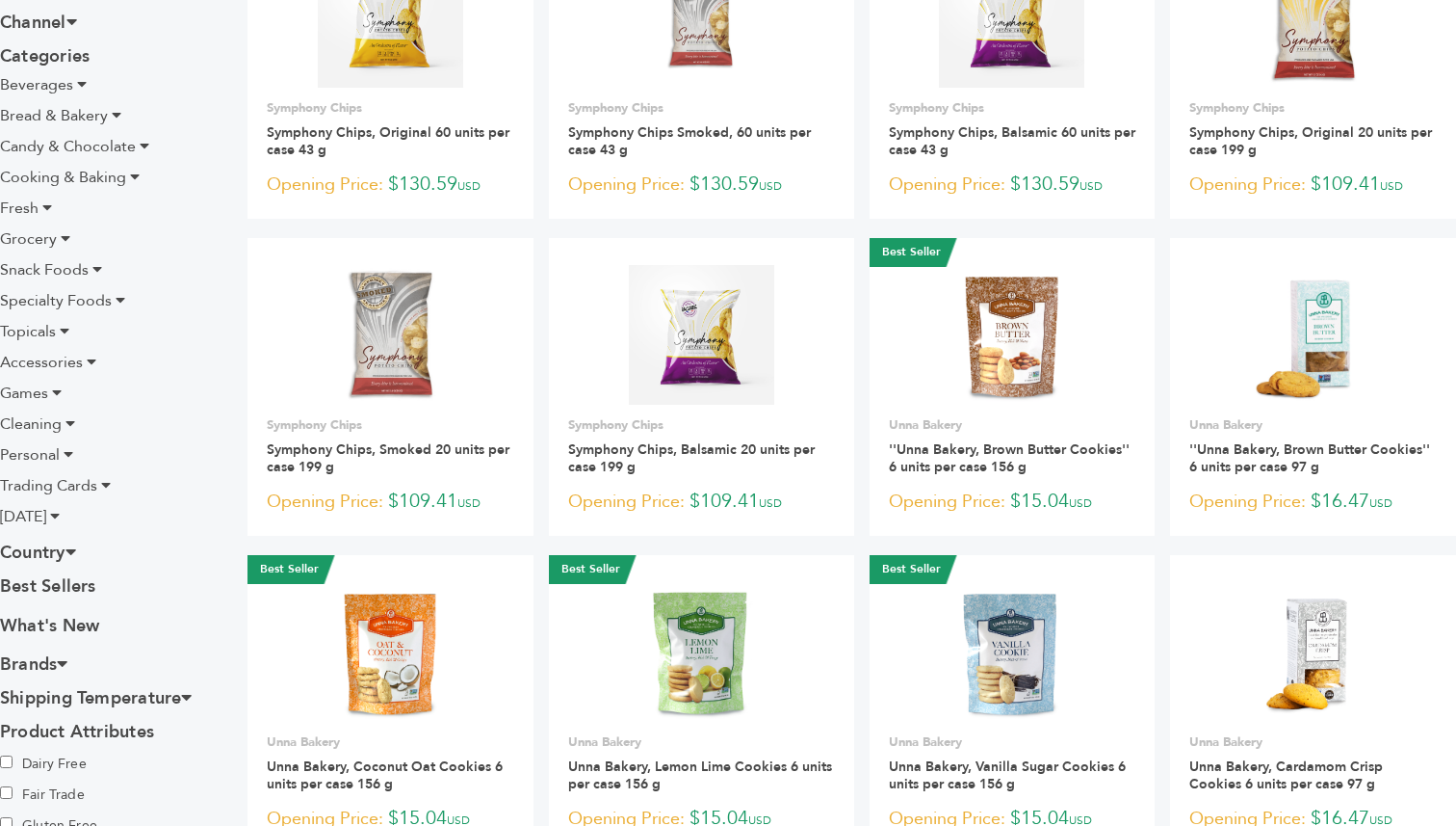
click at [104, 491] on icon at bounding box center [106, 484] width 10 height 16
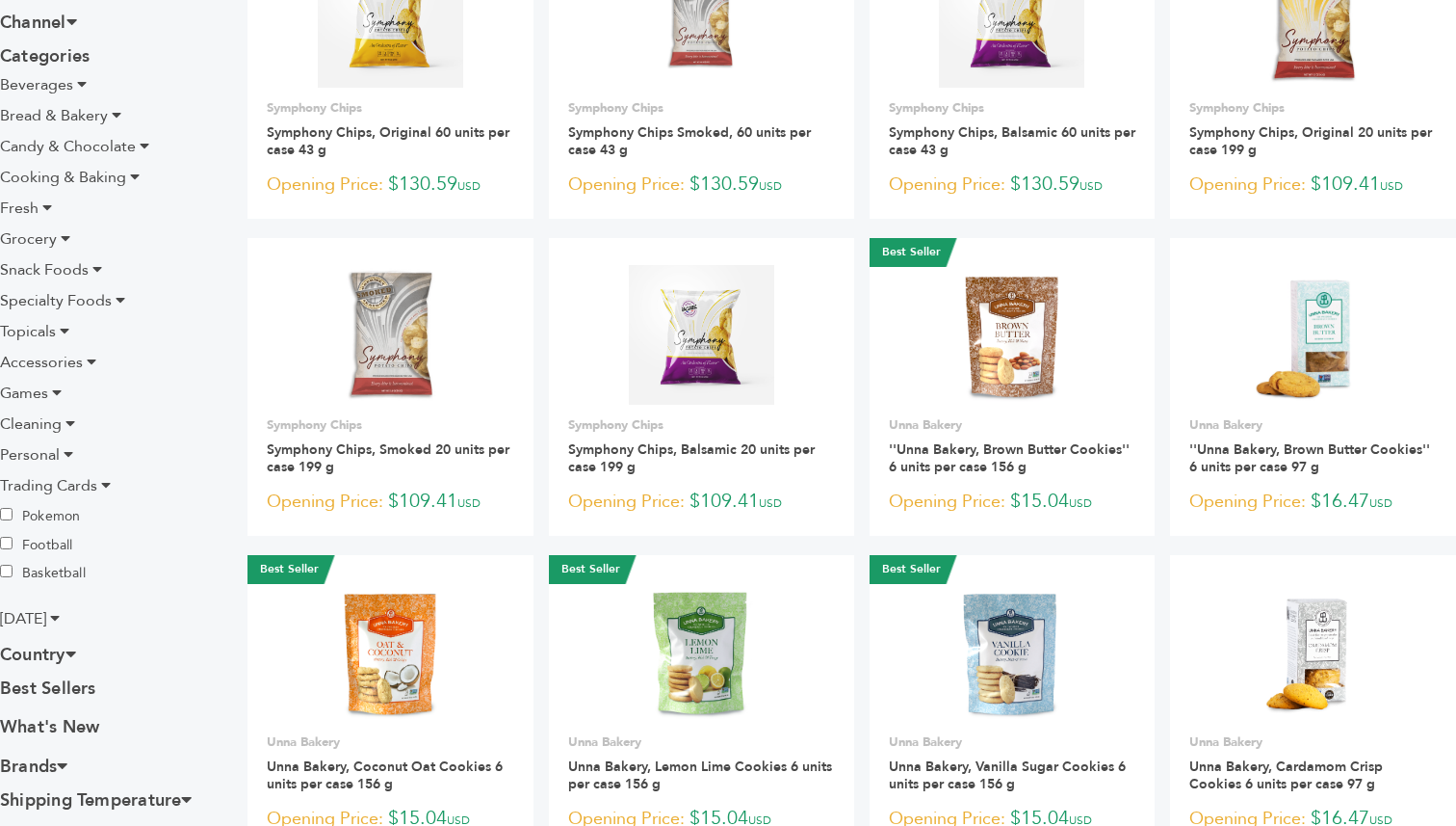
click at [68, 487] on span "Trading Cards" at bounding box center [49, 484] width 97 height 21
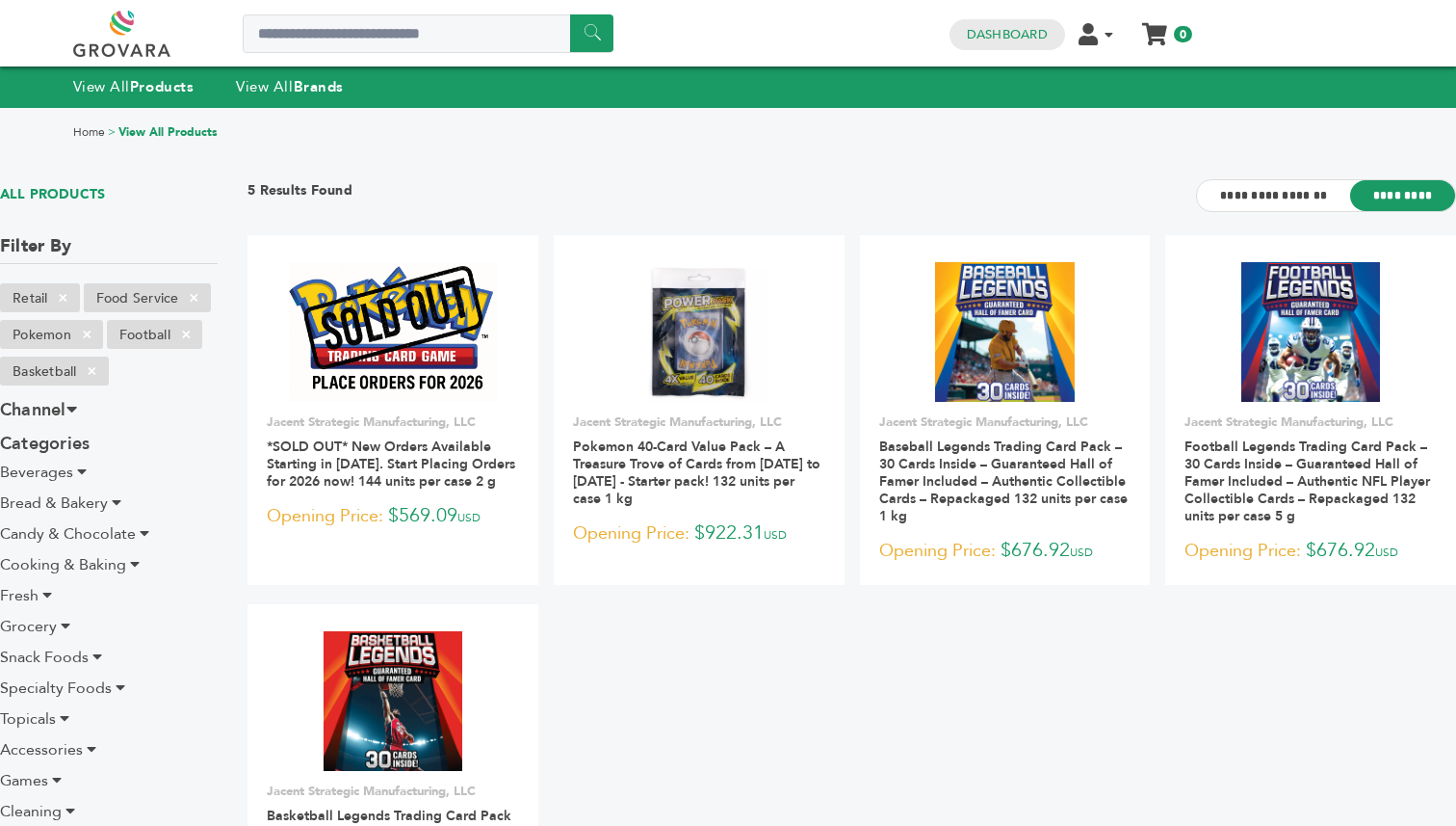
click at [53, 486] on ul "Beverages Alcoholic Beverages Coffee & Tea Drink Mixes & Concentrates Juices & …" at bounding box center [108, 688] width 217 height 455
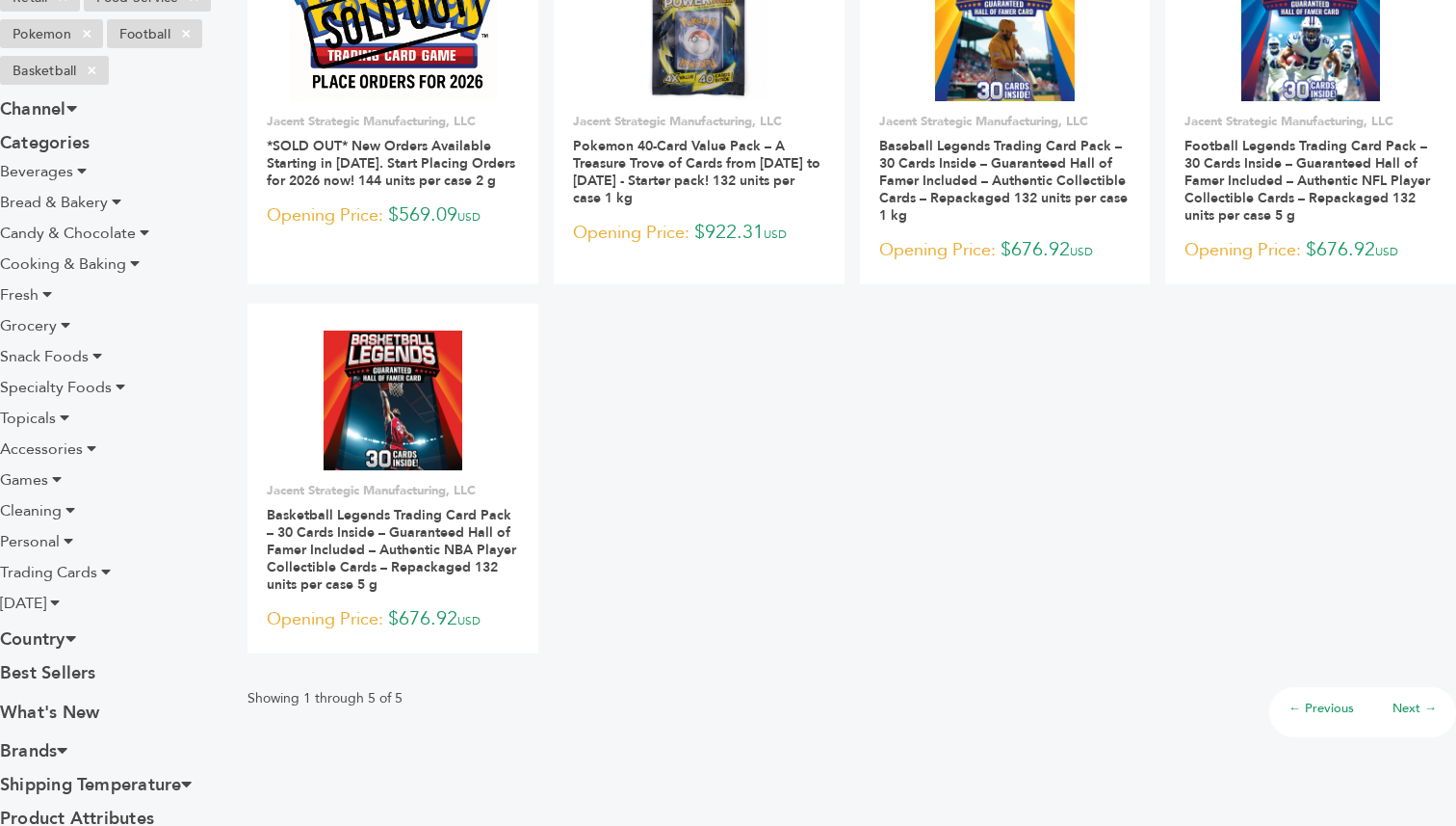
scroll to position [303, 0]
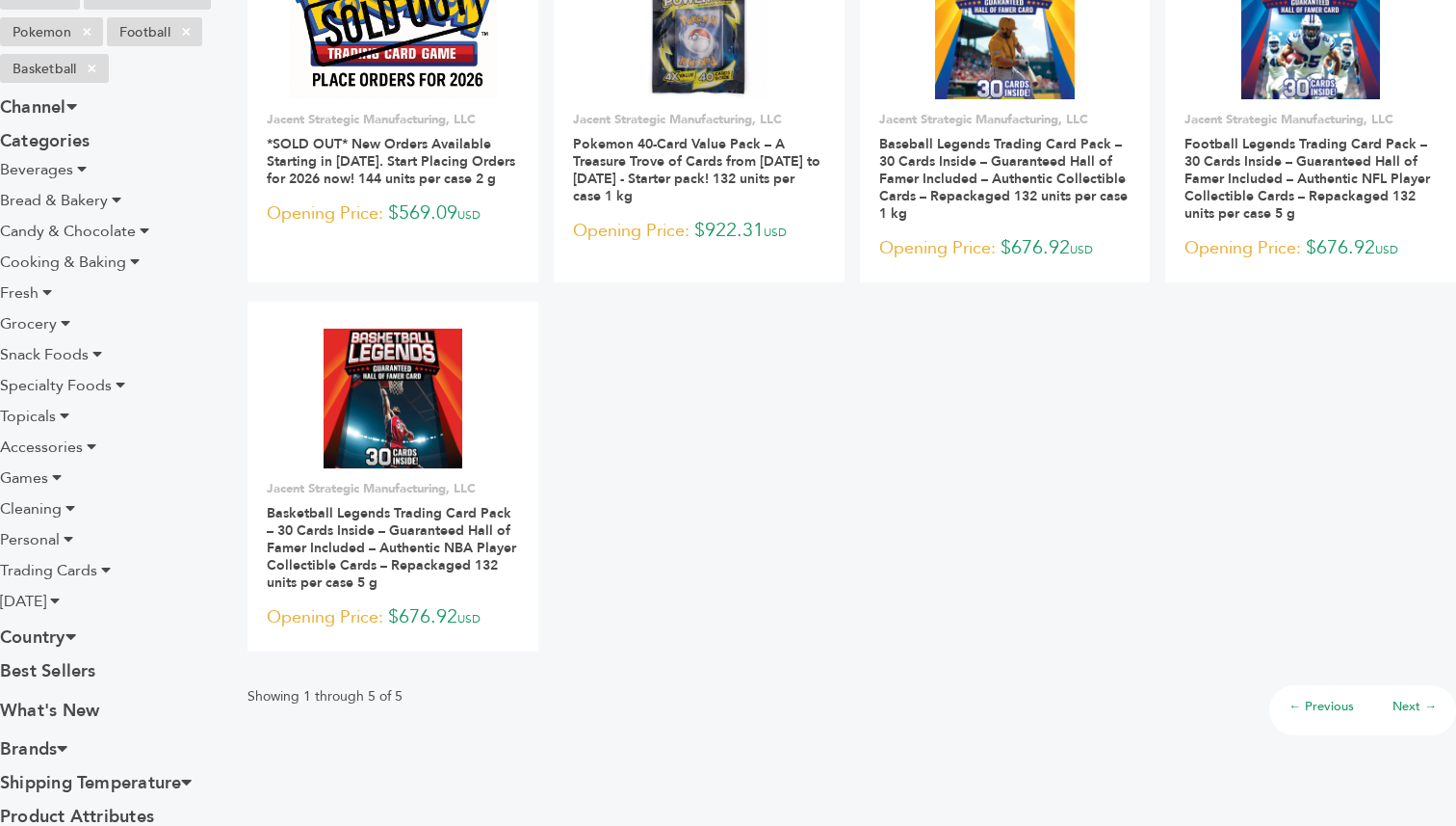
click at [22, 479] on span "Games" at bounding box center [24, 478] width 49 height 21
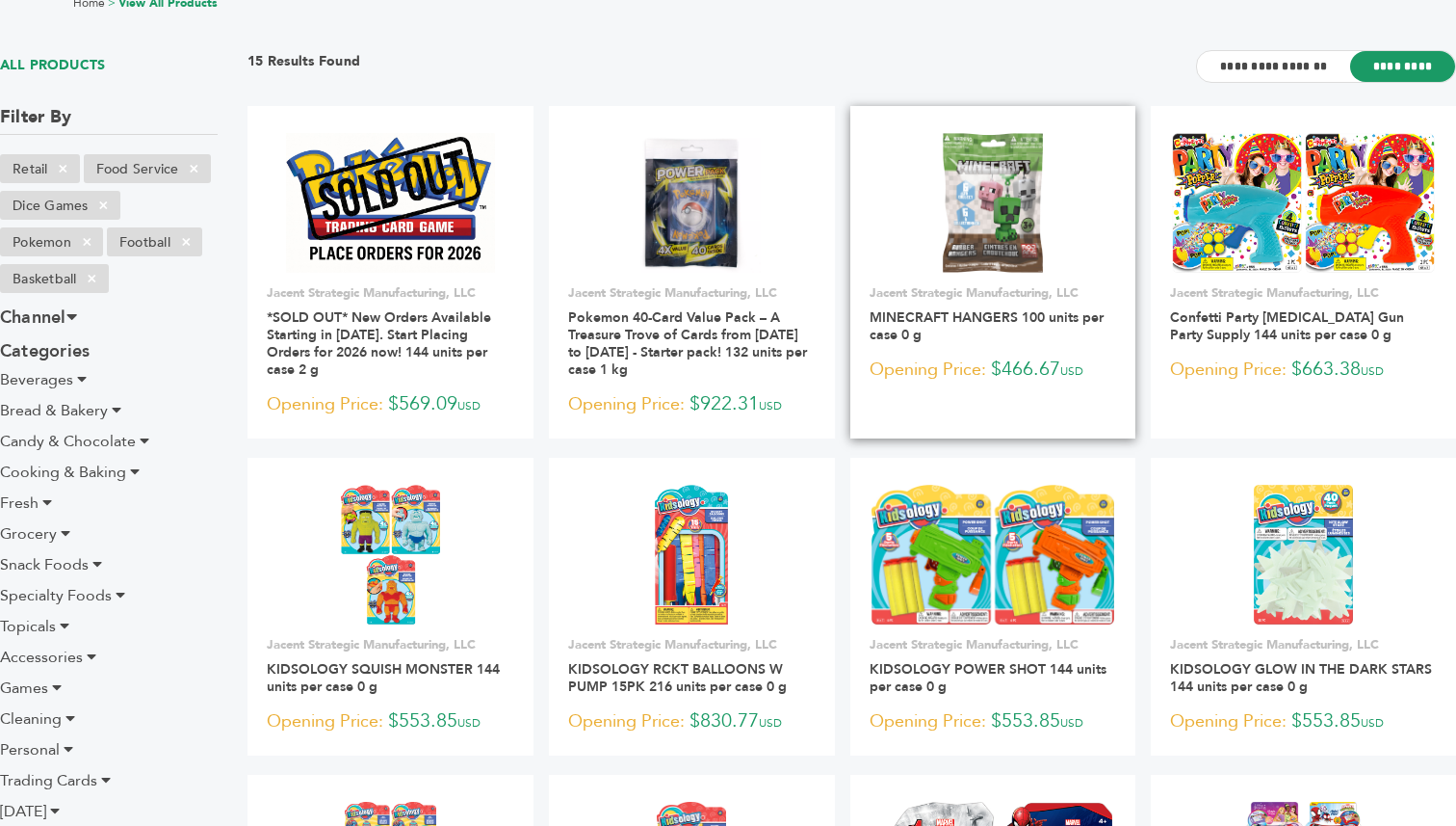
scroll to position [128, 0]
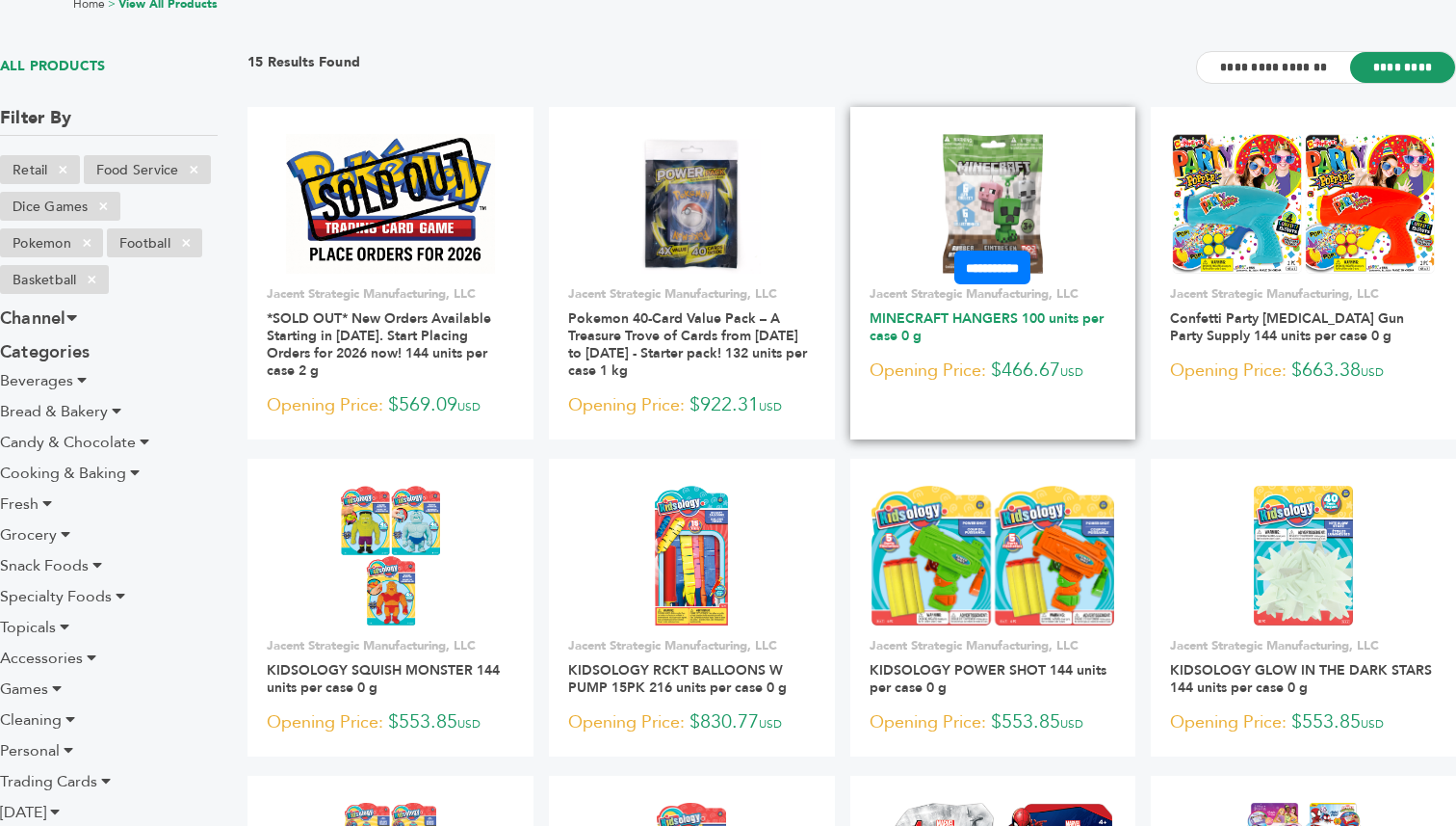
click at [1018, 322] on link "MINECRAFT HANGERS 100 units per case 0 g" at bounding box center [987, 328] width 234 height 36
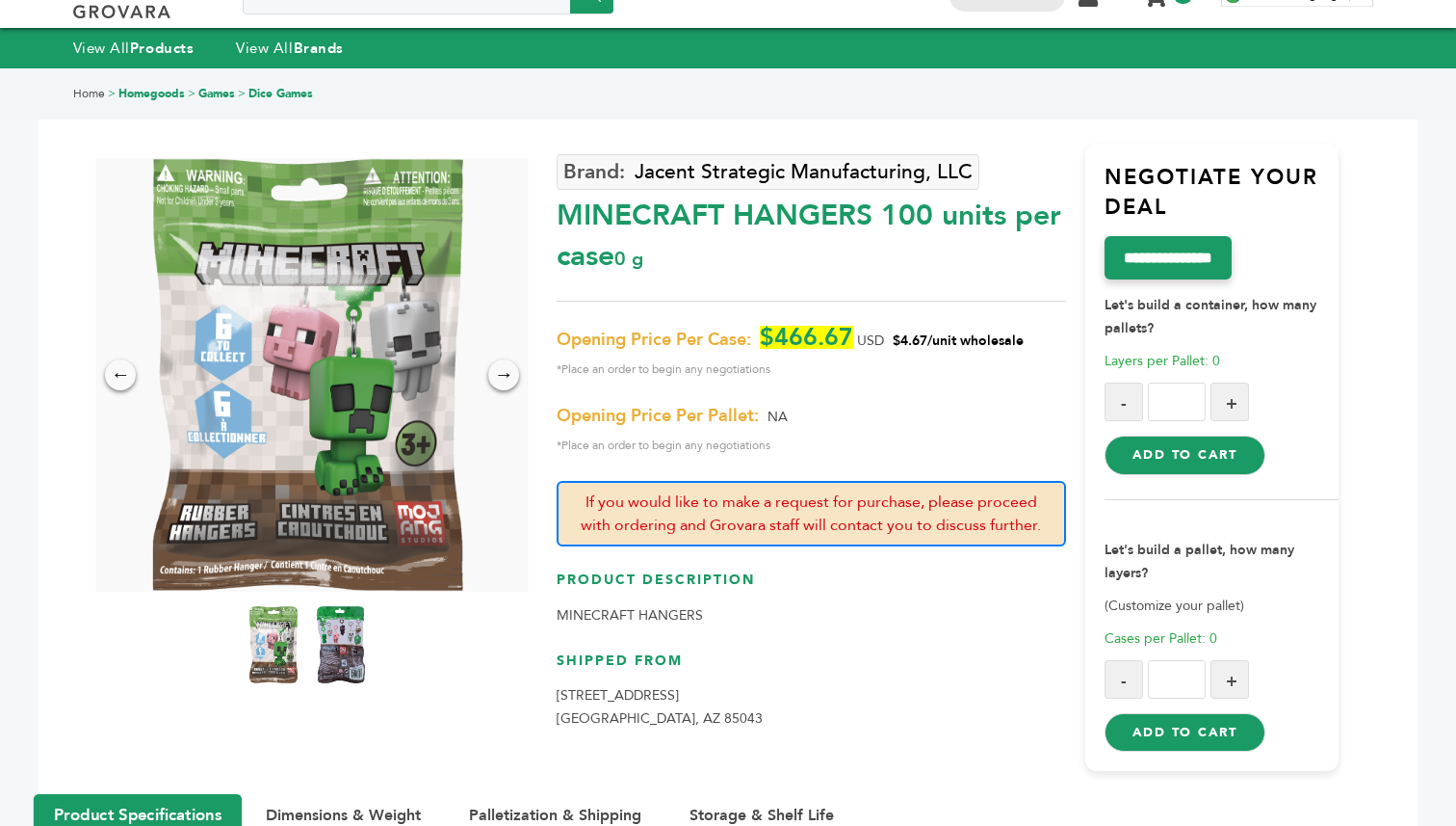
scroll to position [41, 0]
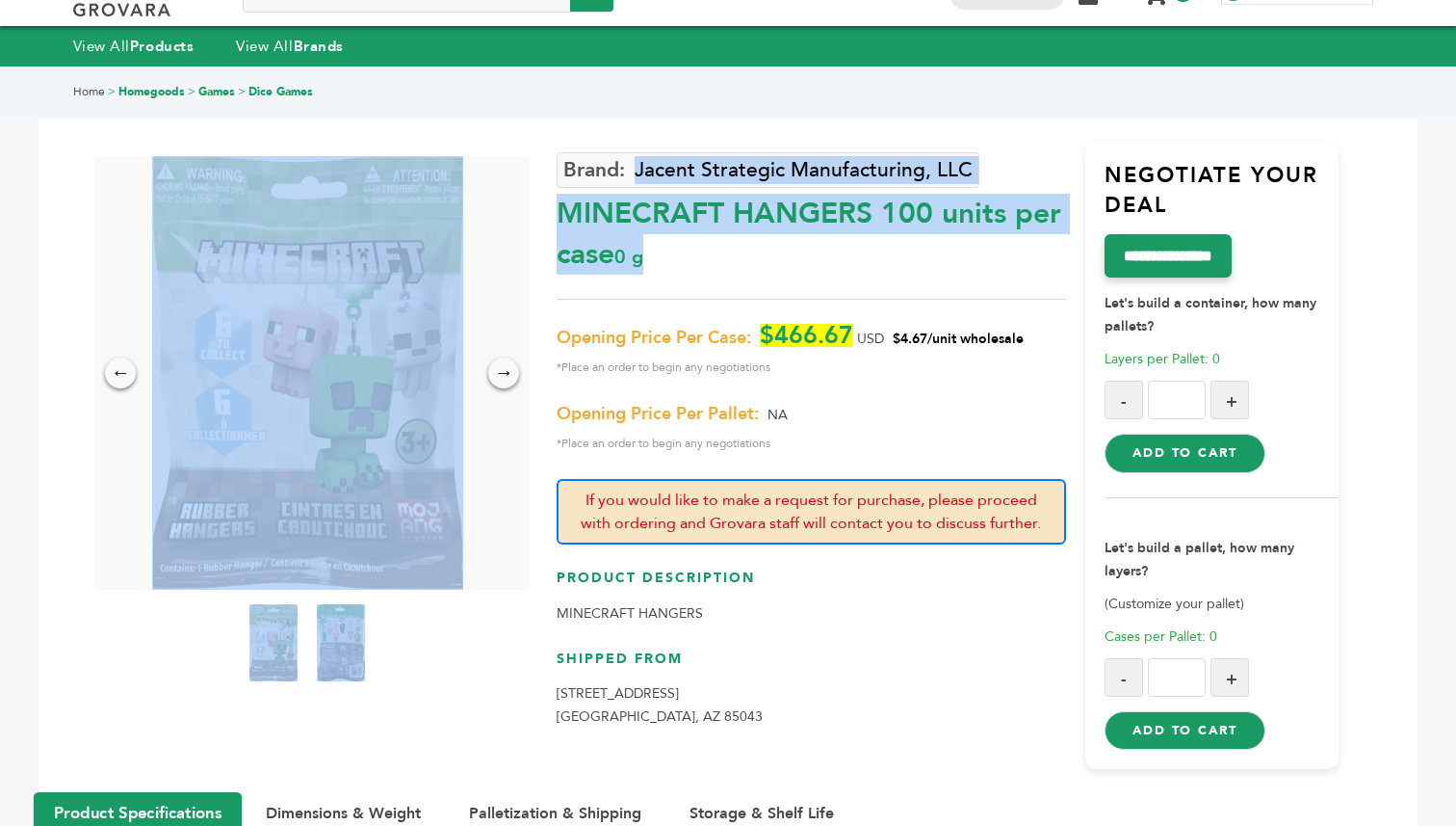
drag, startPoint x: 545, startPoint y: 207, endPoint x: 839, endPoint y: 235, distance: 295.3
click at [839, 235] on div "← → × Jacent Strategic Manufacturing, LLC MINECRAFT HANGERS 100 units per case …" at bounding box center [728, 430] width 1223 height 726
click at [839, 235] on div "MINECRAFT HANGERS 100 units per case 0 g" at bounding box center [811, 228] width 508 height 90
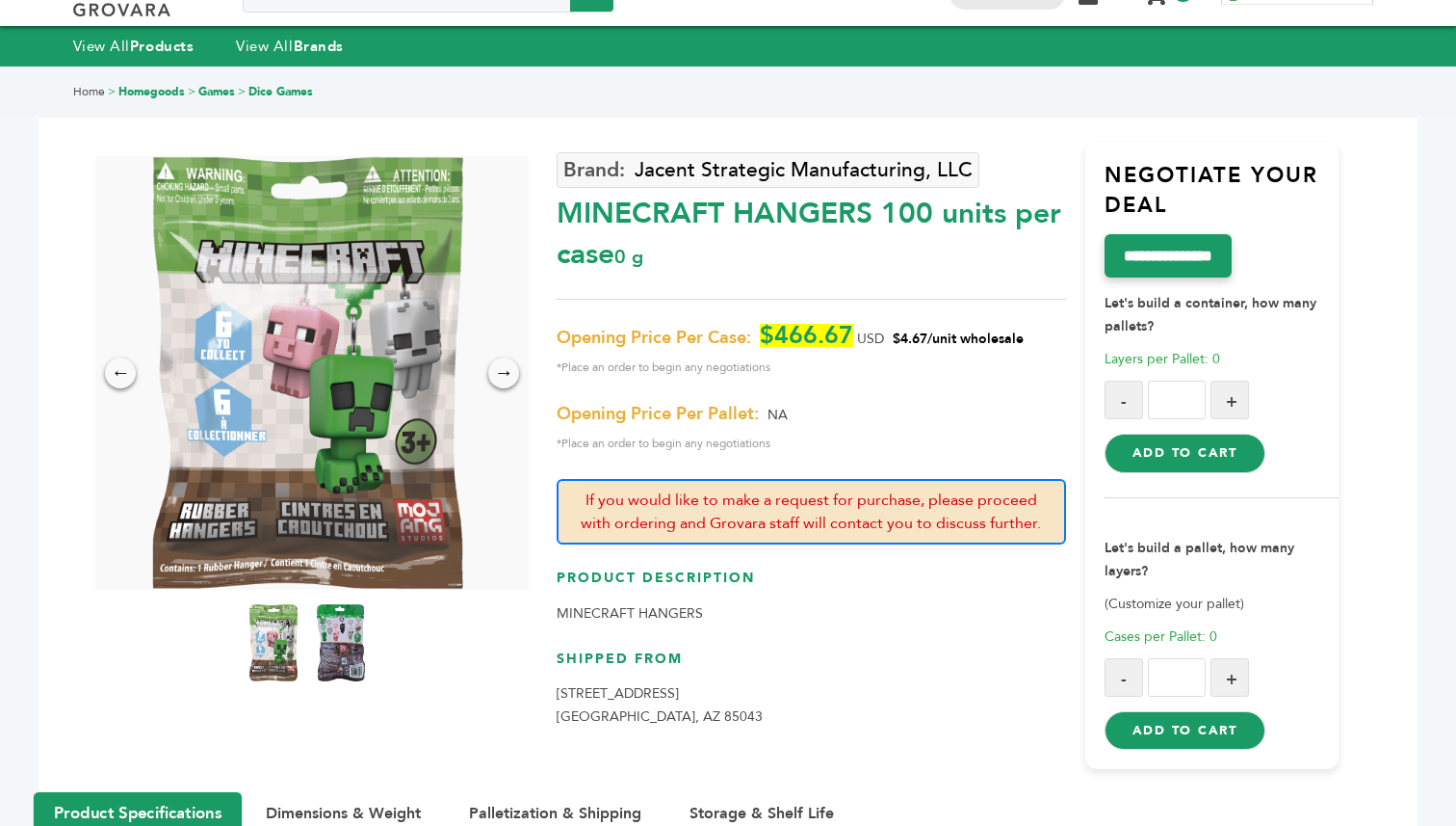
drag, startPoint x: 873, startPoint y: 215, endPoint x: 554, endPoint y: 217, distance: 319.0
click at [554, 217] on div "← → × Jacent Strategic Manufacturing, LLC MINECRAFT HANGERS 100 units per case …" at bounding box center [728, 430] width 1223 height 726
click at [579, 229] on div "MINECRAFT HANGERS 100 units per case 0 g" at bounding box center [811, 228] width 508 height 90
drag, startPoint x: 558, startPoint y: 213, endPoint x: 872, endPoint y: 229, distance: 314.4
click at [872, 229] on div "MINECRAFT HANGERS 100 units per case 0 g" at bounding box center [811, 228] width 508 height 90
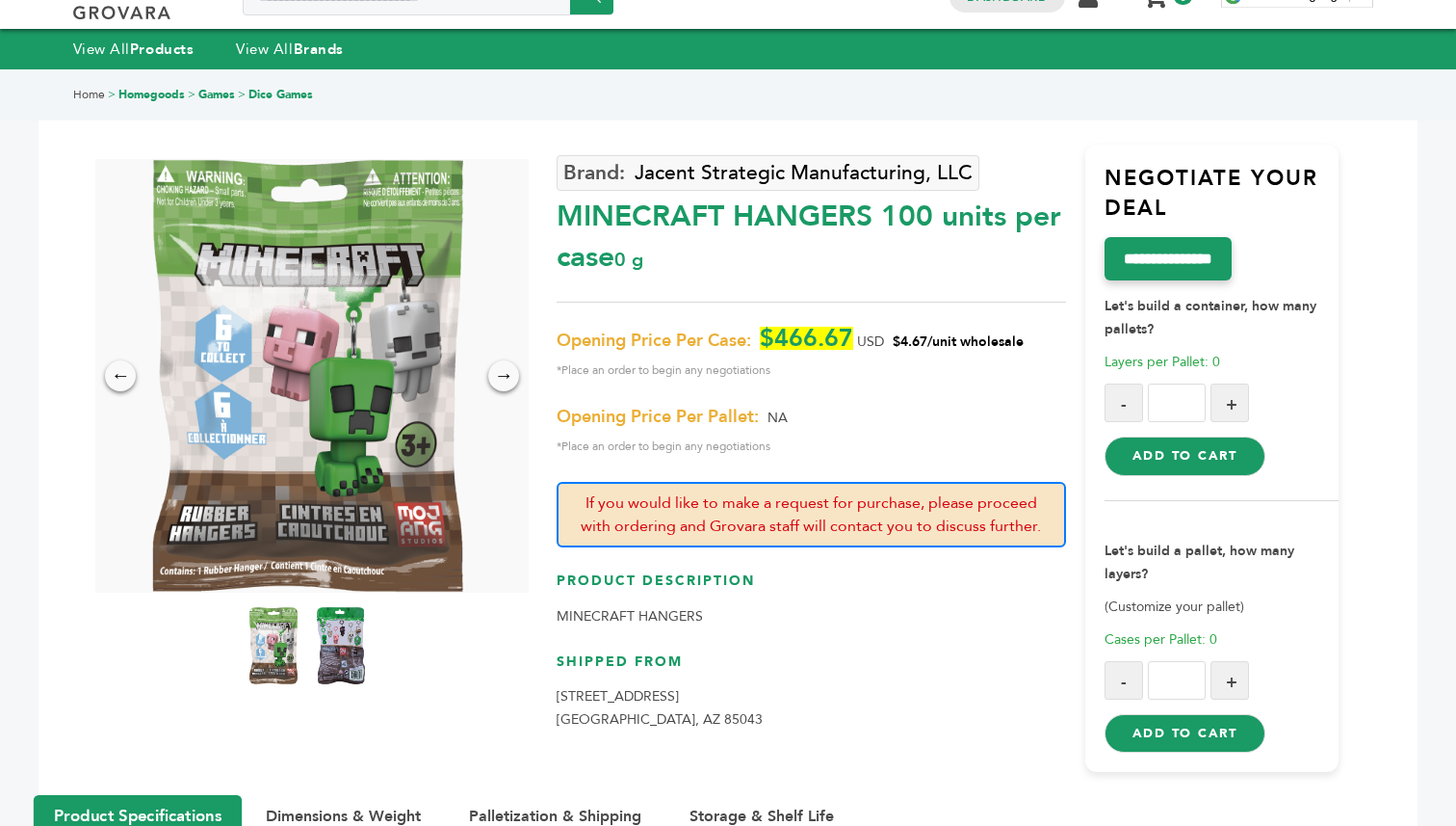
scroll to position [8, 0]
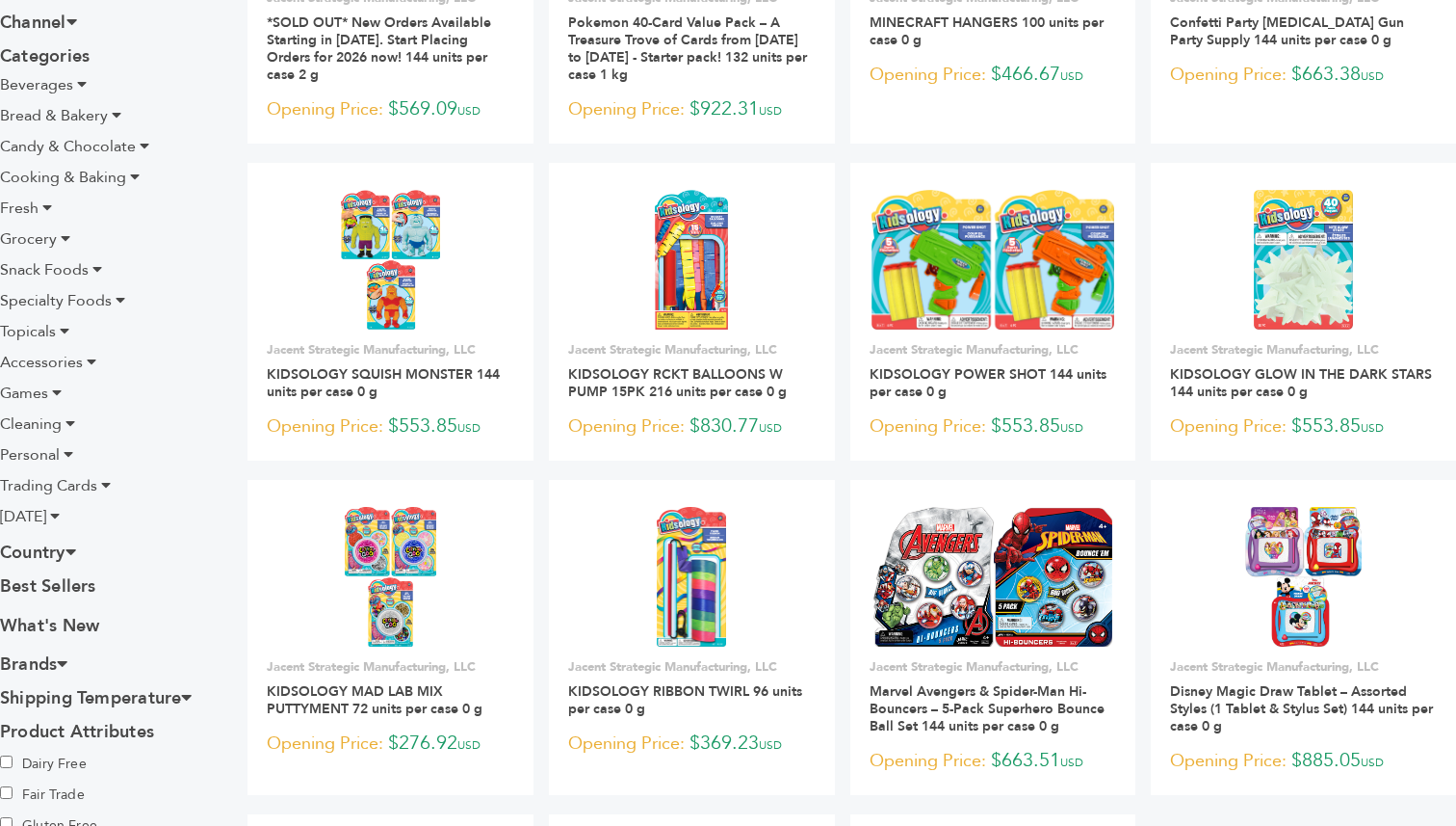
scroll to position [452, 0]
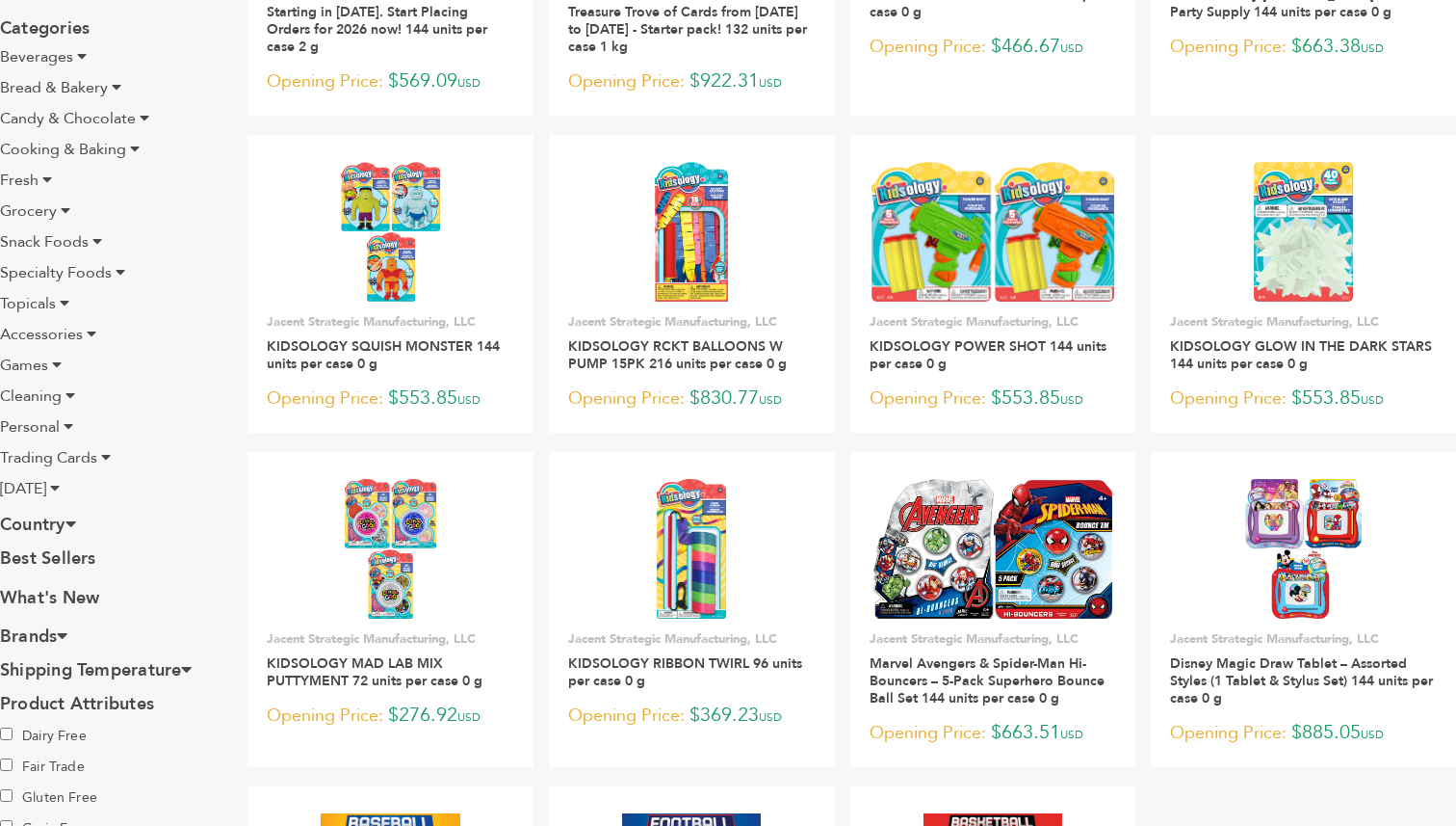
click at [47, 492] on span "Halloween" at bounding box center [23, 487] width 47 height 21
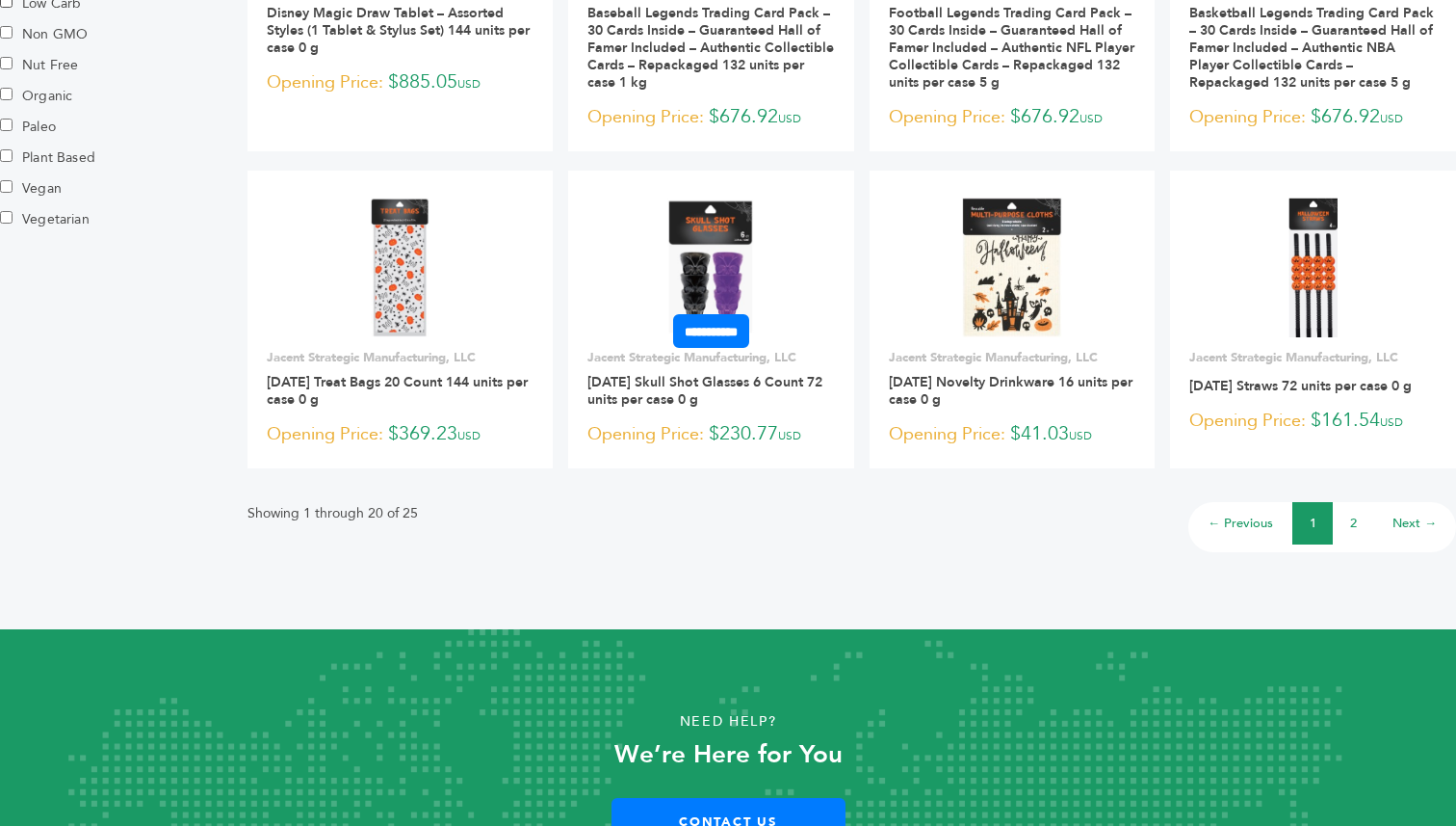
scroll to position [1532, 0]
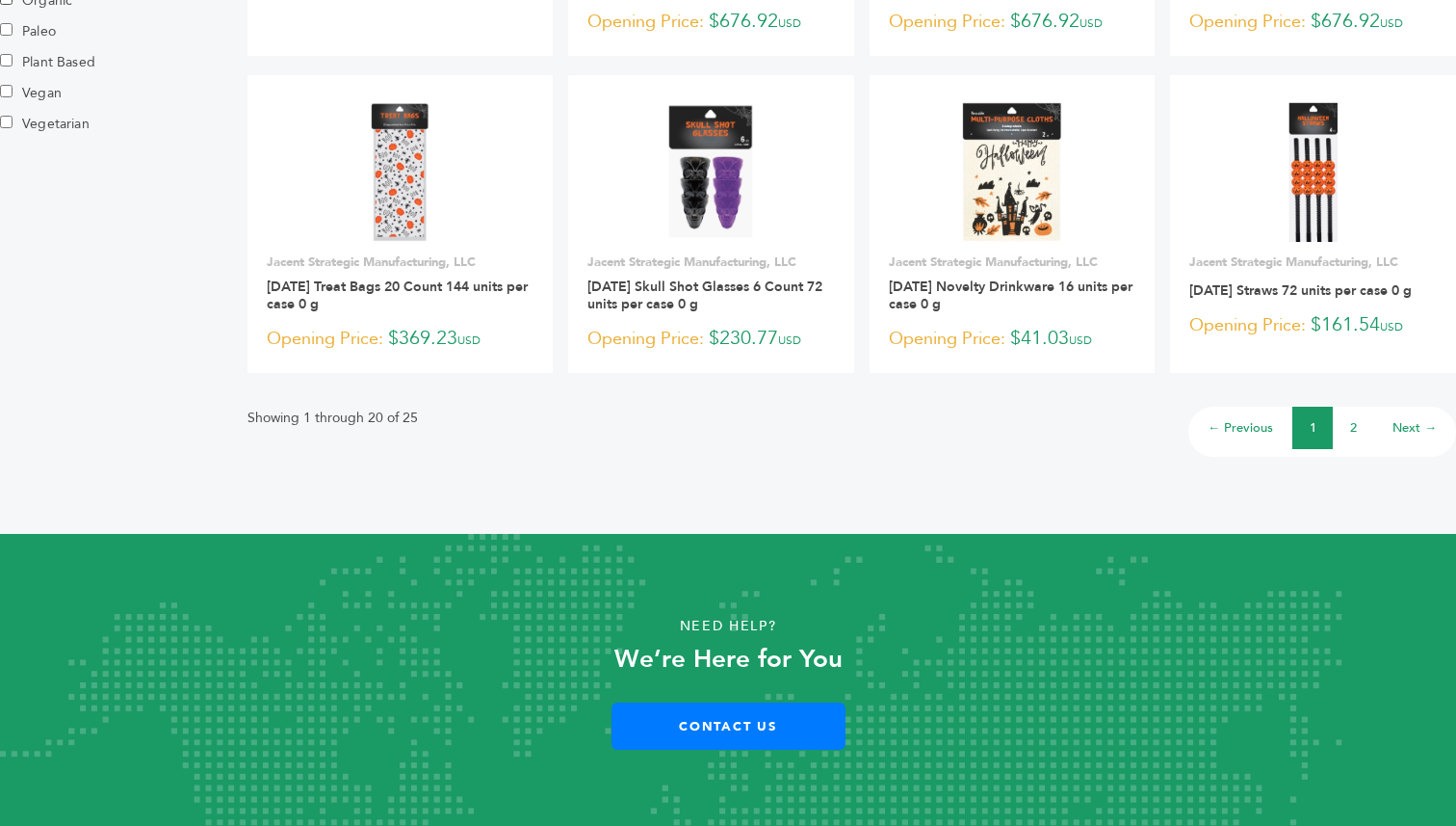
click at [1366, 419] on li "2" at bounding box center [1353, 428] width 41 height 43
click at [1364, 419] on li "2" at bounding box center [1353, 428] width 41 height 43
click at [1354, 419] on link "2" at bounding box center [1354, 427] width 7 height 17
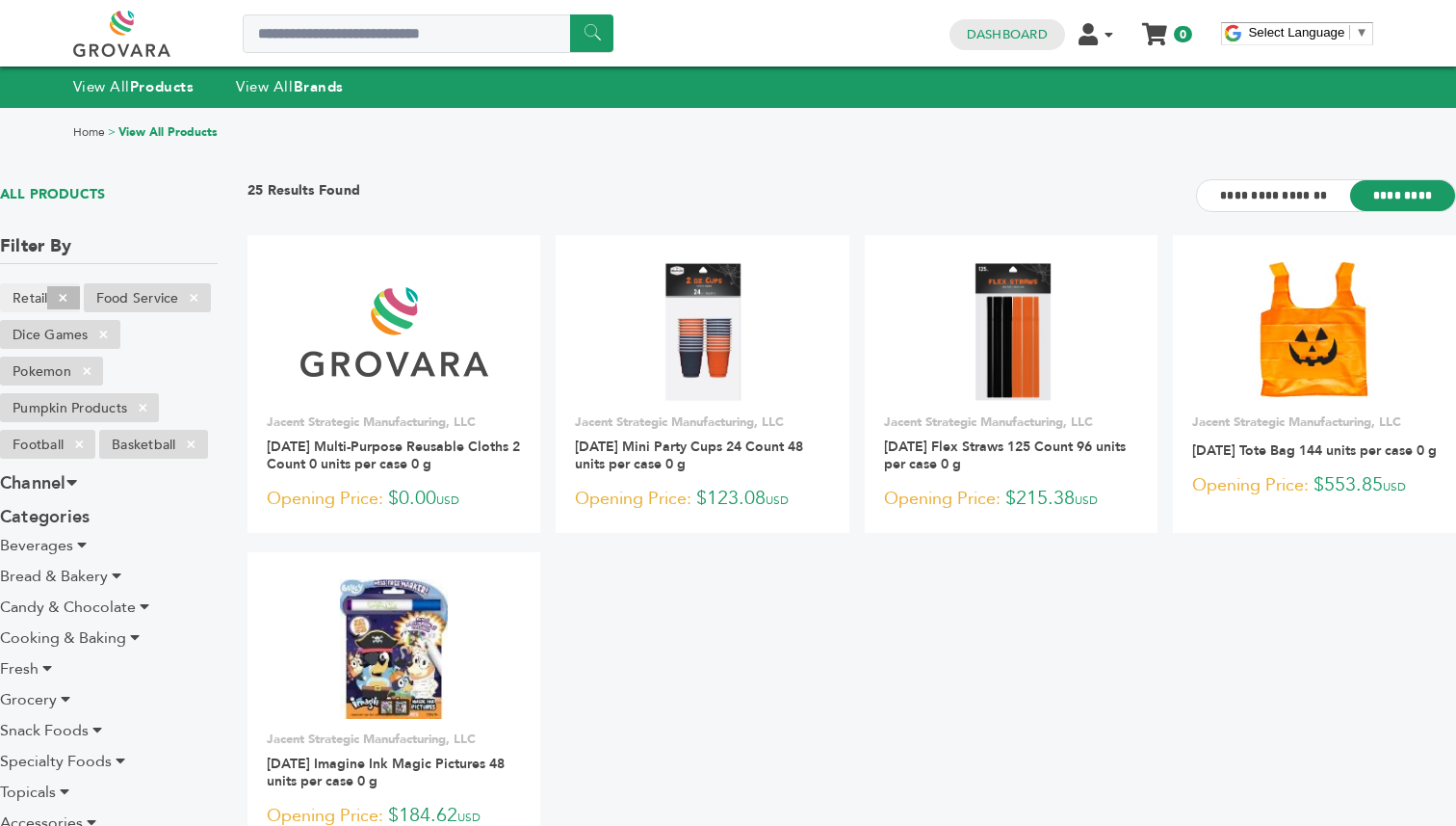
click at [60, 305] on span "×" at bounding box center [64, 297] width 32 height 23
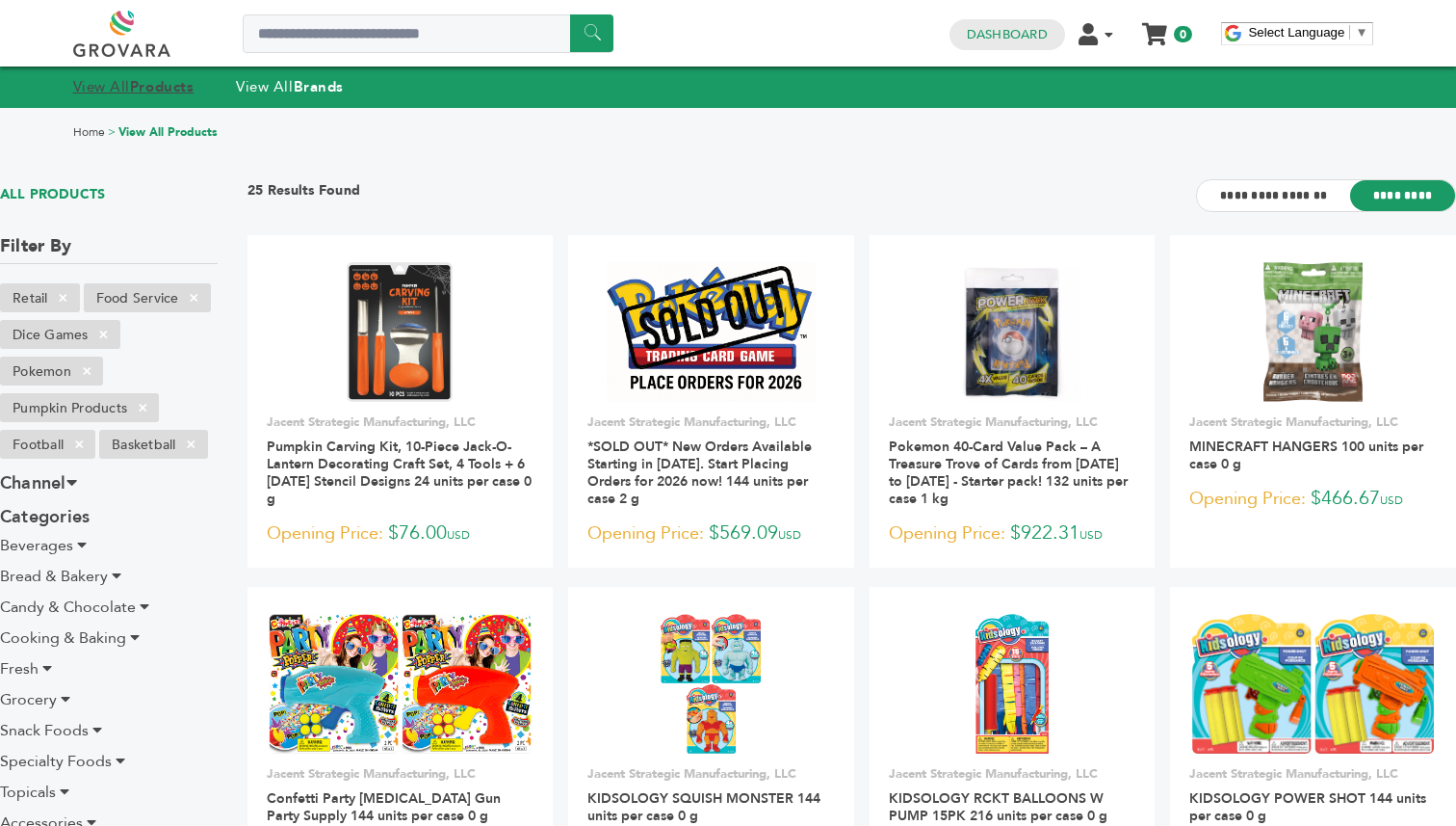
click at [134, 77] on strong "Products" at bounding box center [162, 86] width 64 height 19
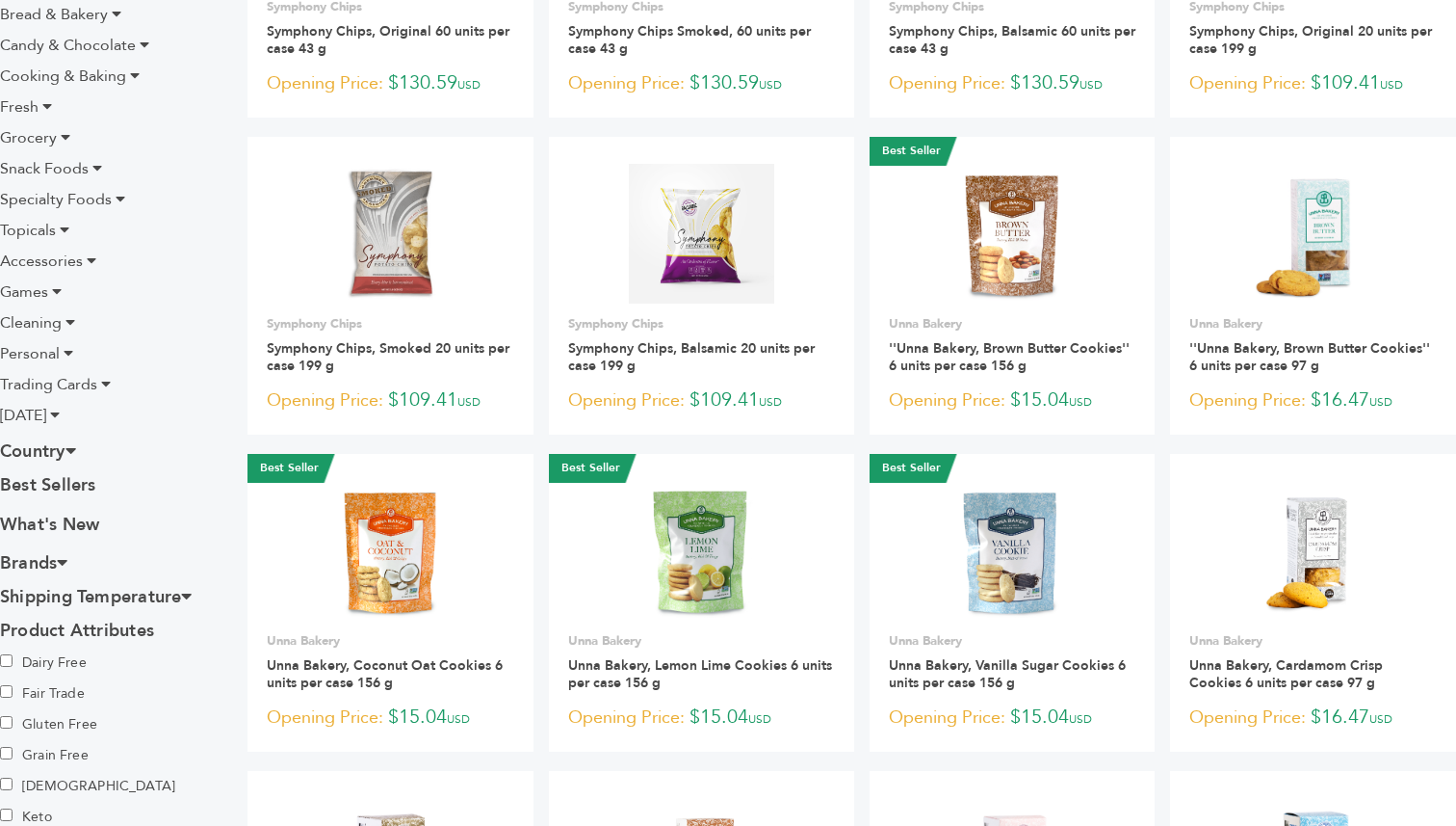
scroll to position [420, 0]
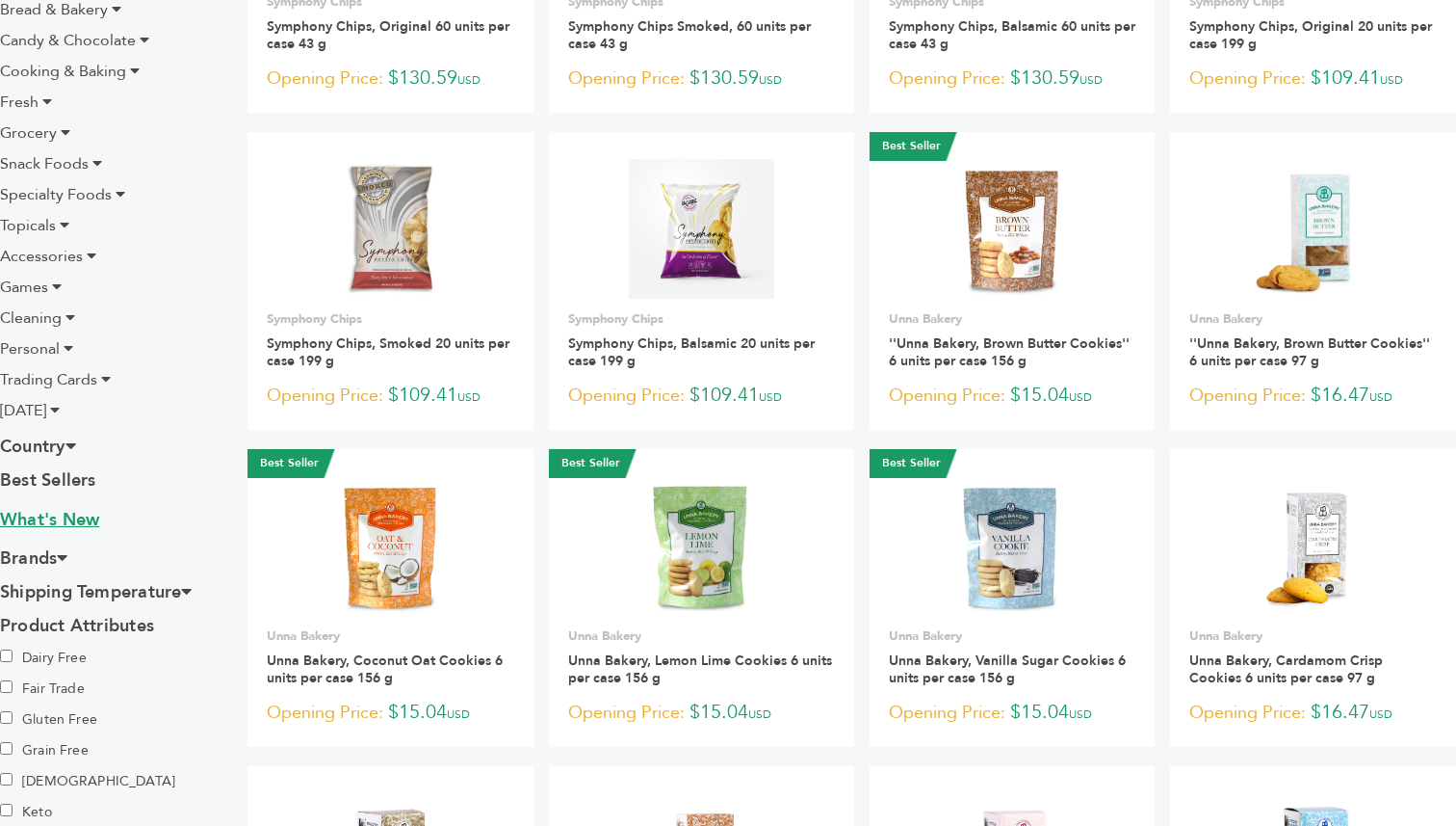
click at [81, 523] on link "What's New" at bounding box center [108, 521] width 217 height 29
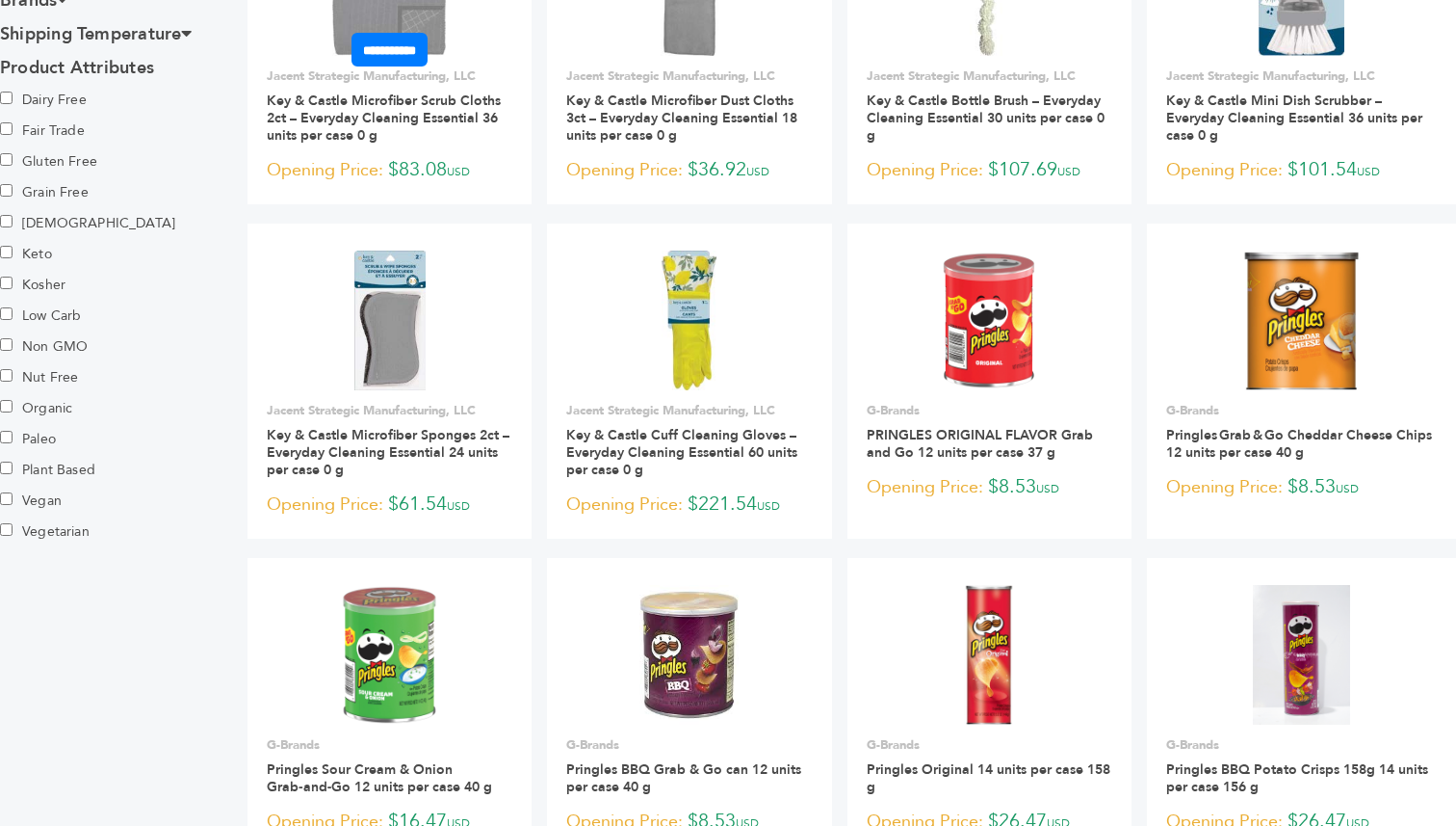
scroll to position [1305, 0]
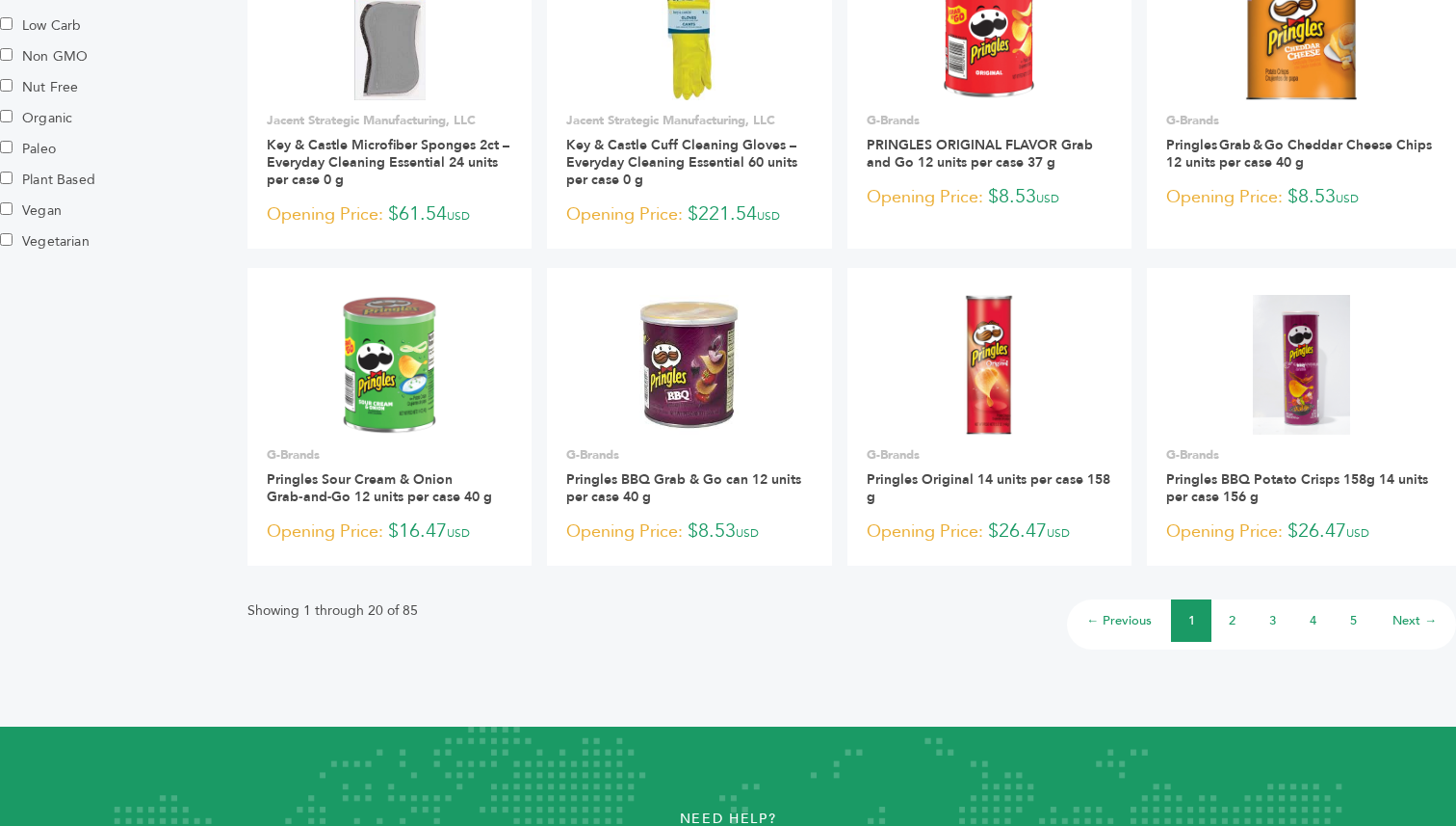
click at [1240, 617] on li "2" at bounding box center [1232, 620] width 41 height 43
click at [1234, 617] on link "2" at bounding box center [1232, 620] width 7 height 17
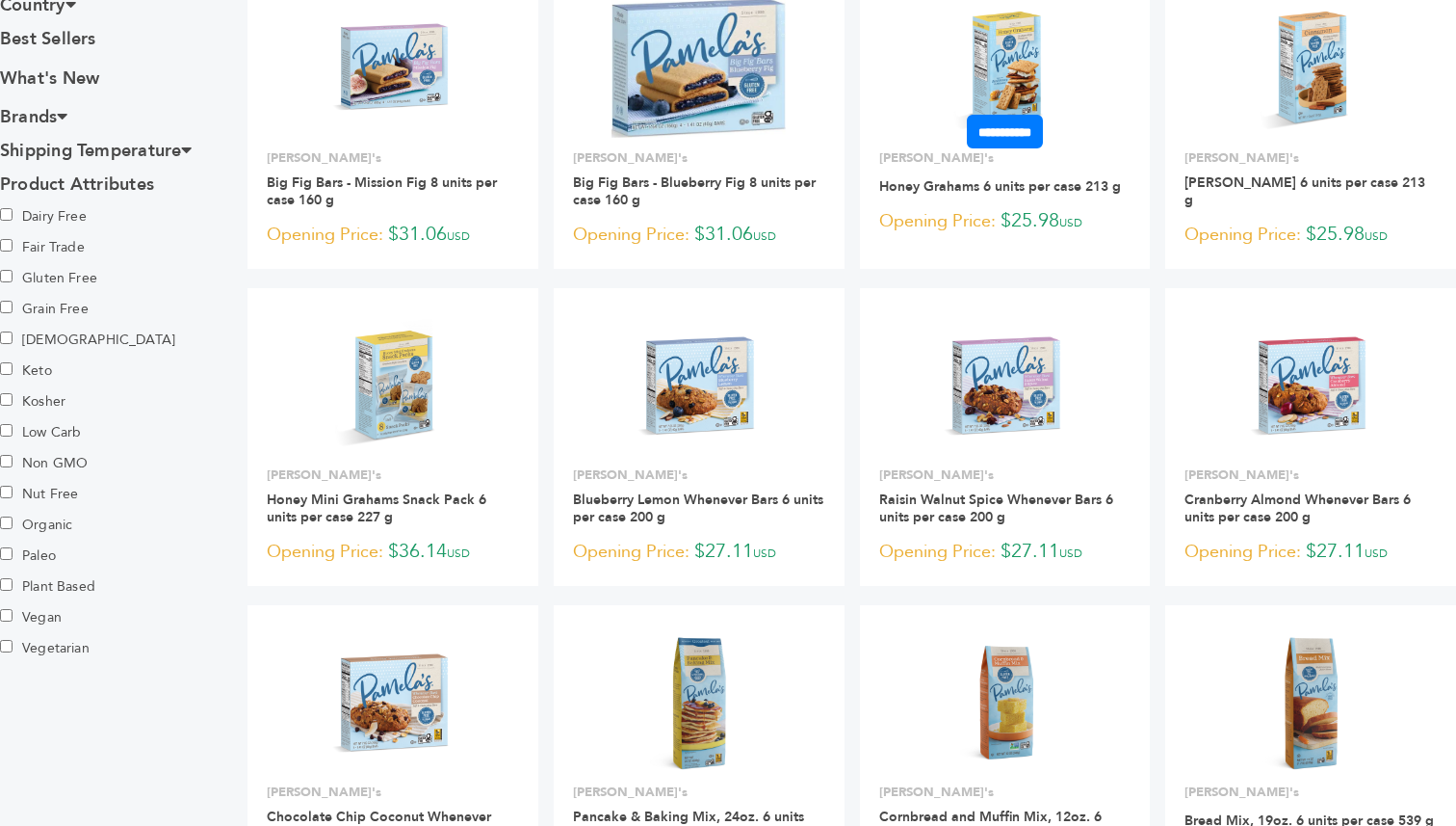
scroll to position [1428, 0]
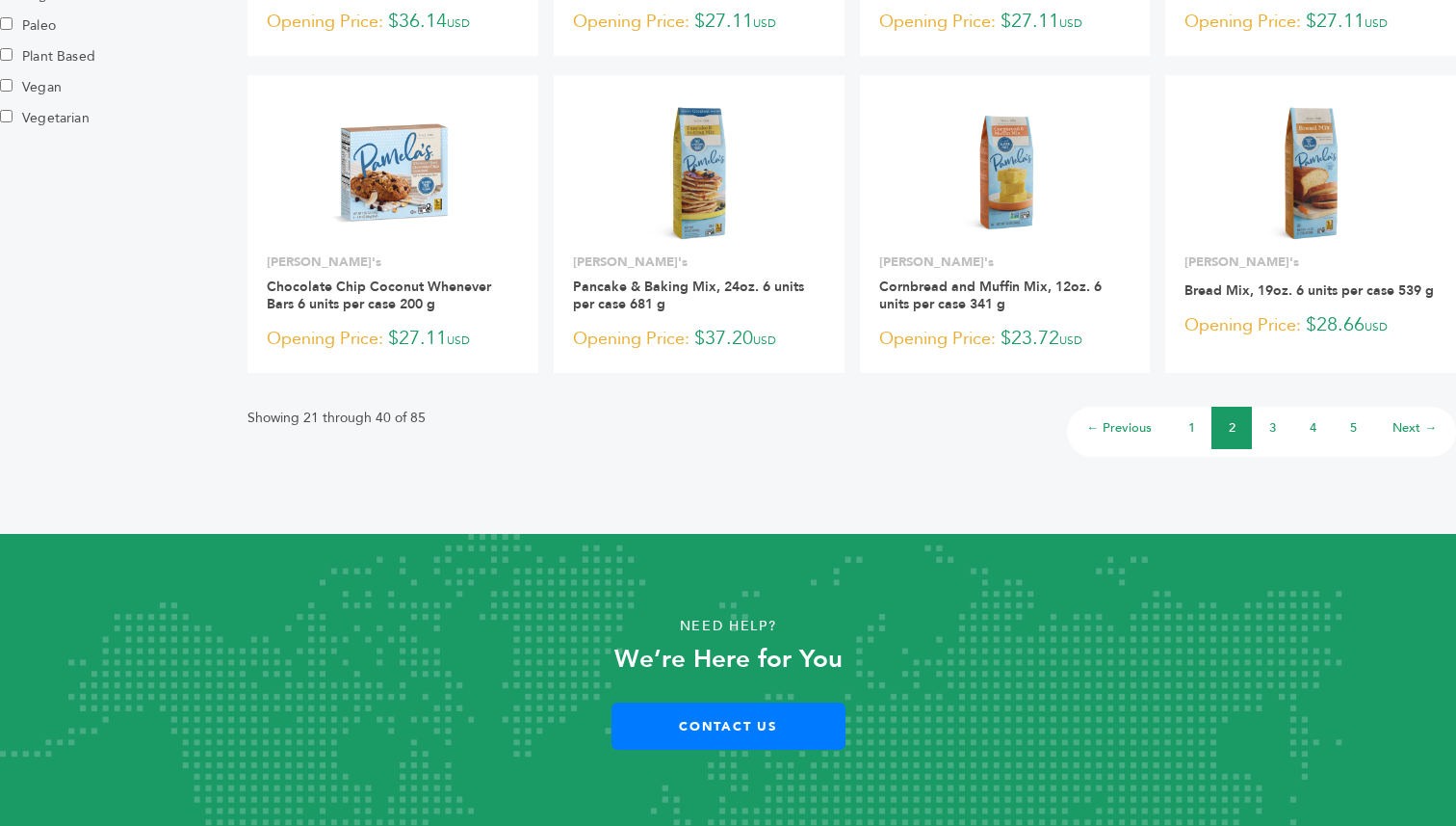
click at [1278, 428] on li "3" at bounding box center [1272, 428] width 41 height 43
click at [1276, 428] on li "3" at bounding box center [1272, 428] width 41 height 43
click at [1274, 428] on link "3" at bounding box center [1272, 427] width 7 height 17
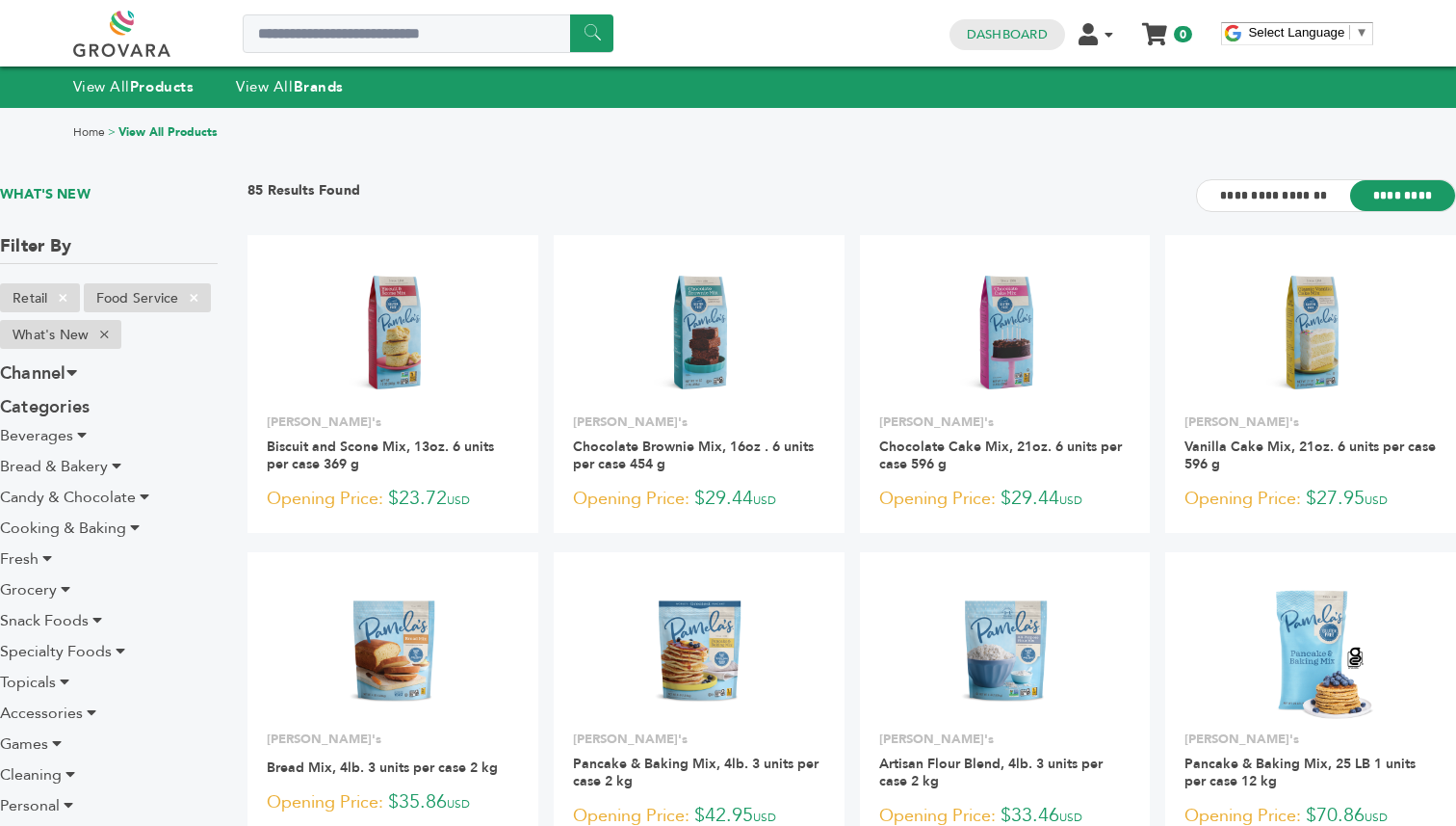
drag, startPoint x: 662, startPoint y: 136, endPoint x: 713, endPoint y: 142, distance: 51.4
click at [713, 142] on div "Home > View All Products" at bounding box center [728, 132] width 1456 height 51
drag, startPoint x: 641, startPoint y: 132, endPoint x: 675, endPoint y: 141, distance: 35.2
click at [675, 141] on div "Home > View All Products" at bounding box center [728, 132] width 1456 height 51
drag, startPoint x: 626, startPoint y: 129, endPoint x: 656, endPoint y: 128, distance: 30.0
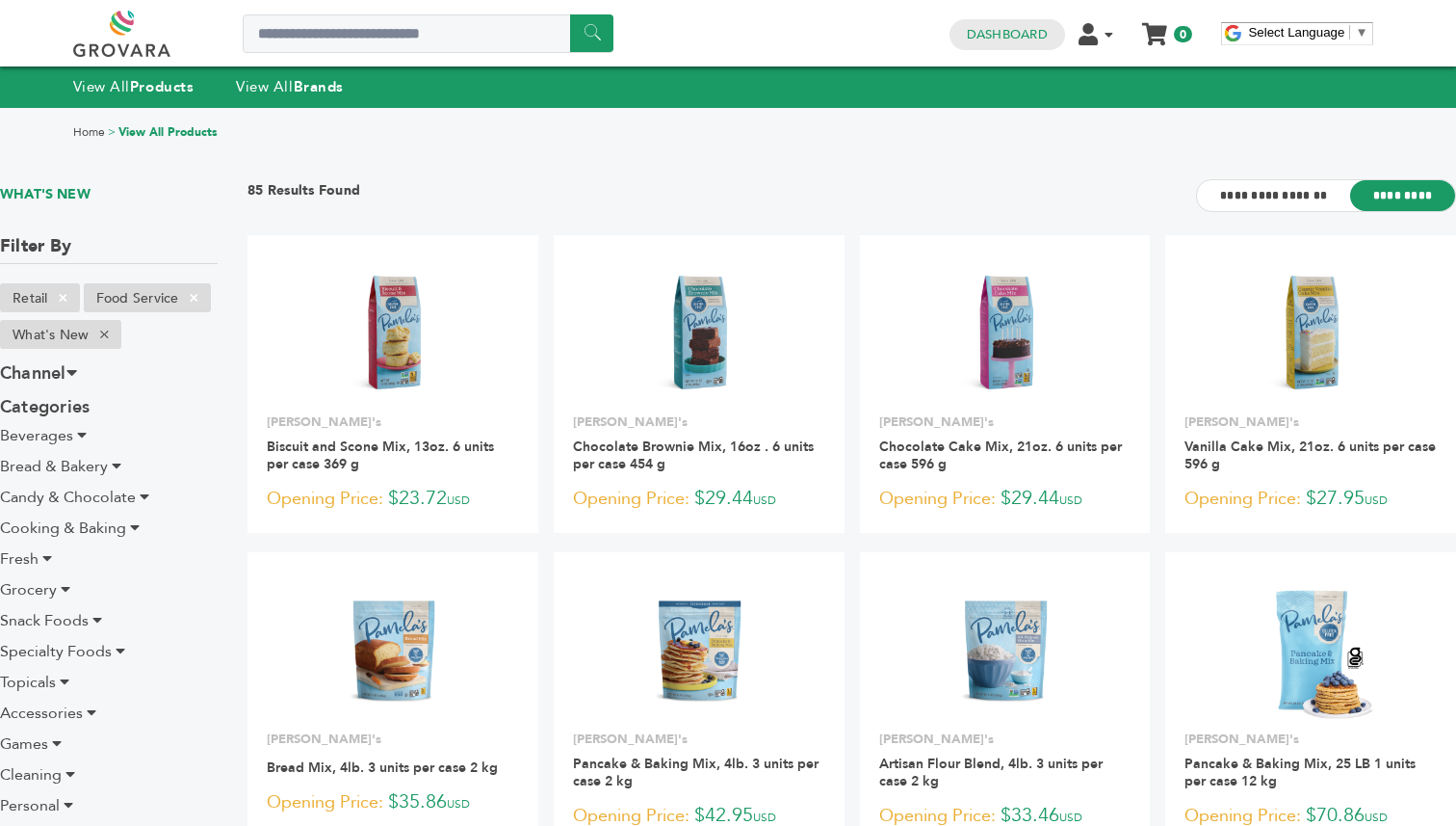
click at [656, 128] on div "Home > View All Products" at bounding box center [728, 132] width 1311 height 16
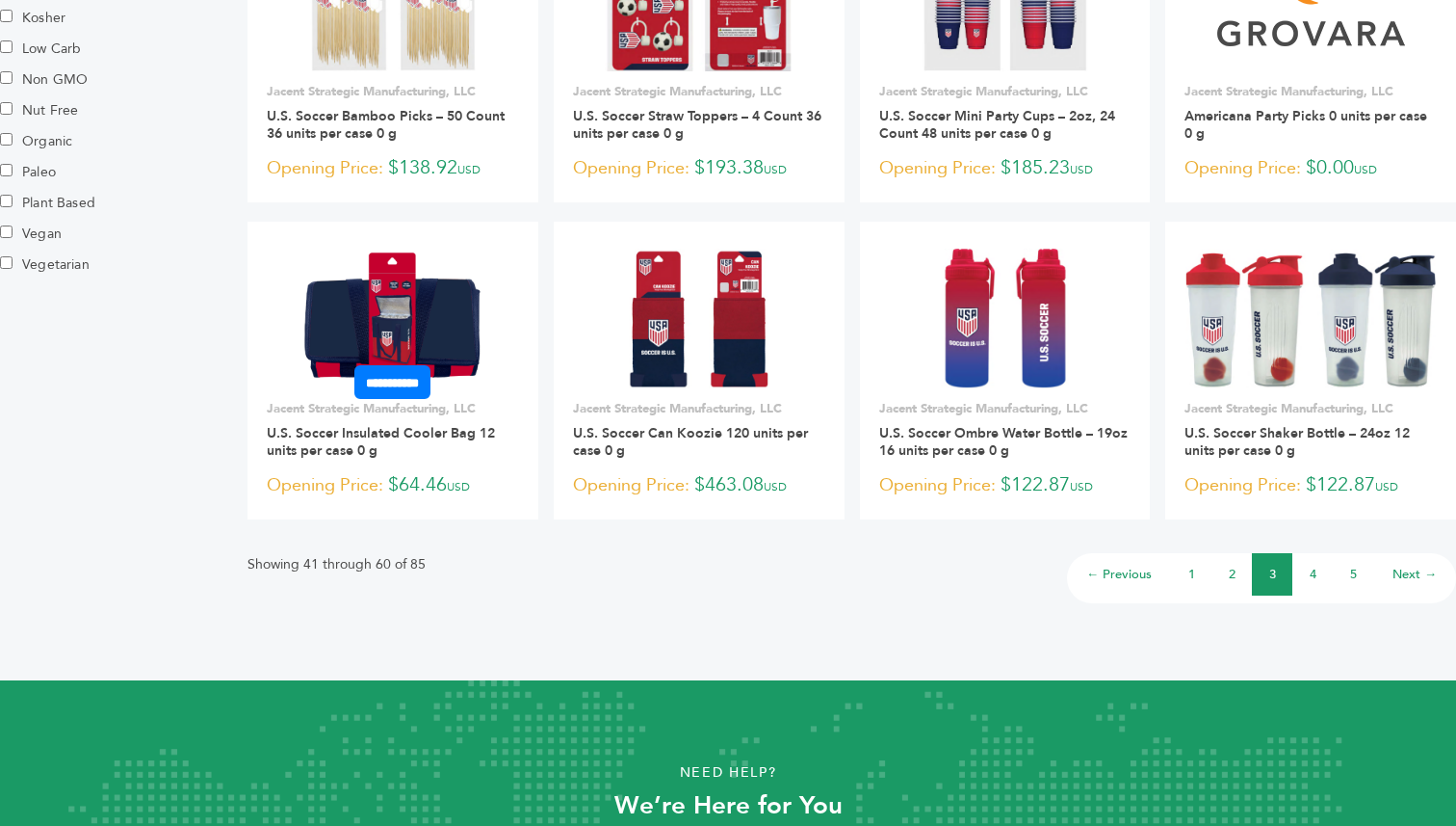
scroll to position [1263, 0]
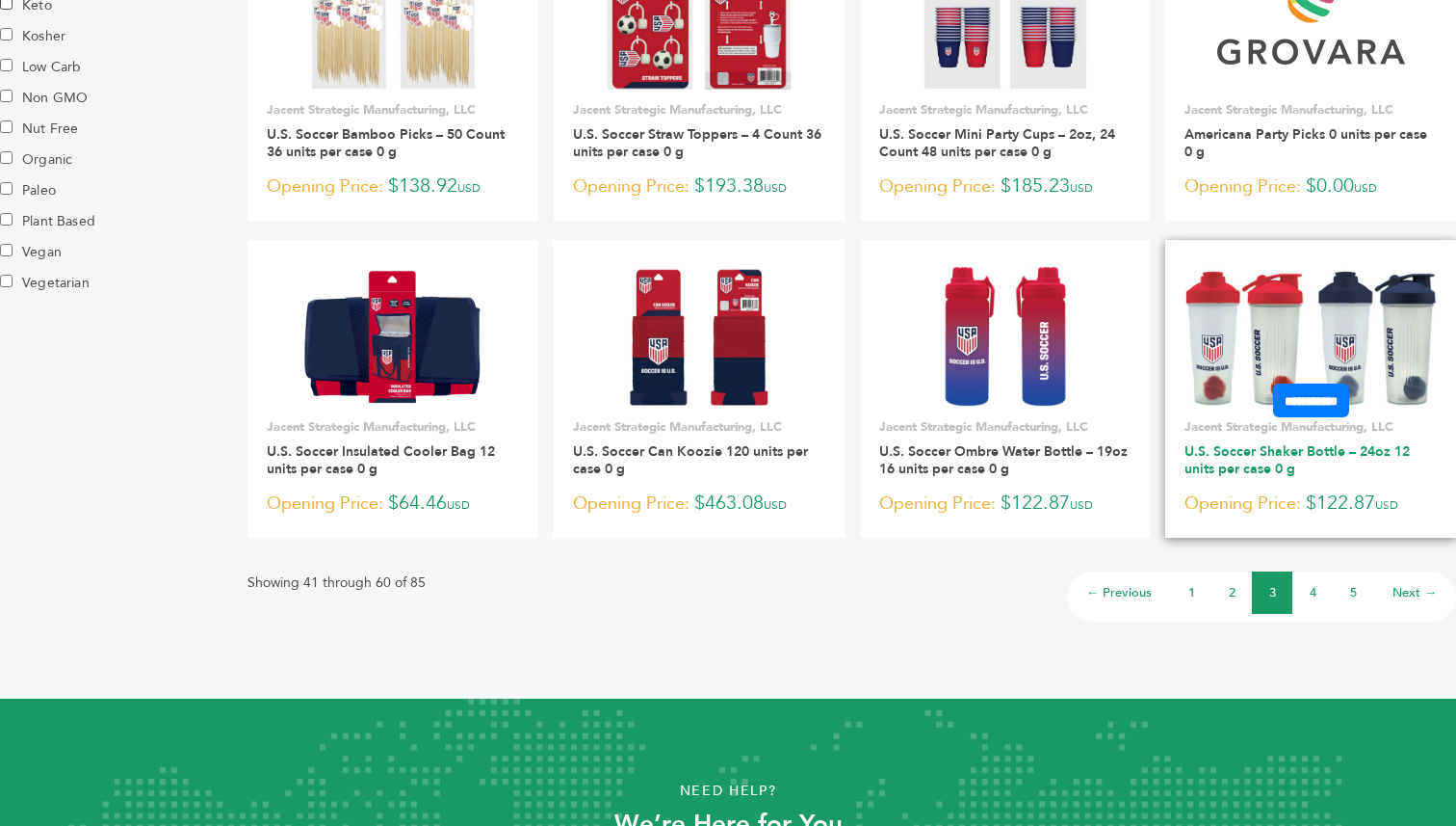
click at [1351, 454] on link "U.S. Soccer Shaker Bottle – 24oz 12 units per case 0 g" at bounding box center [1297, 460] width 225 height 36
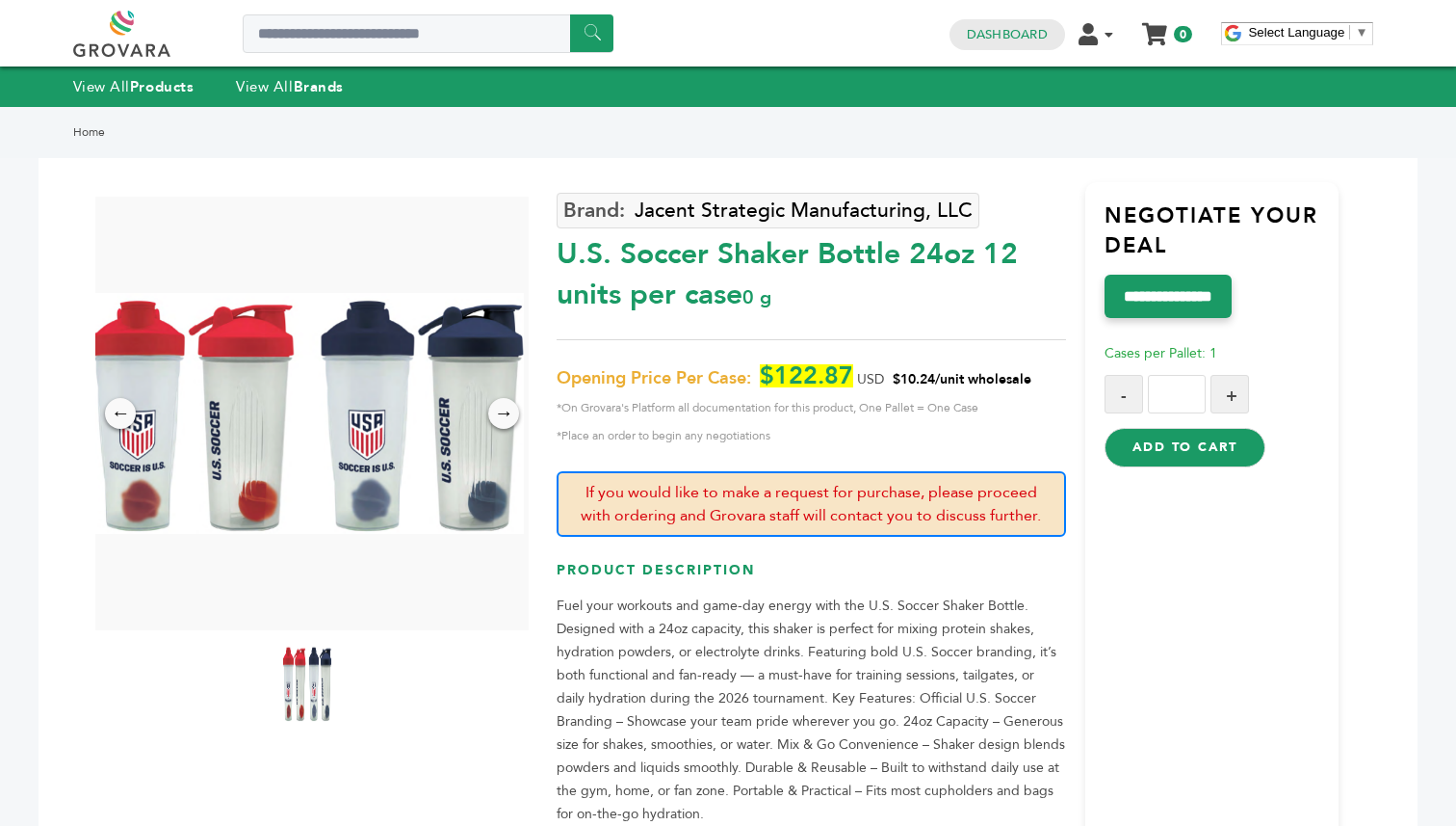
click at [521, 417] on img at bounding box center [307, 413] width 434 height 241
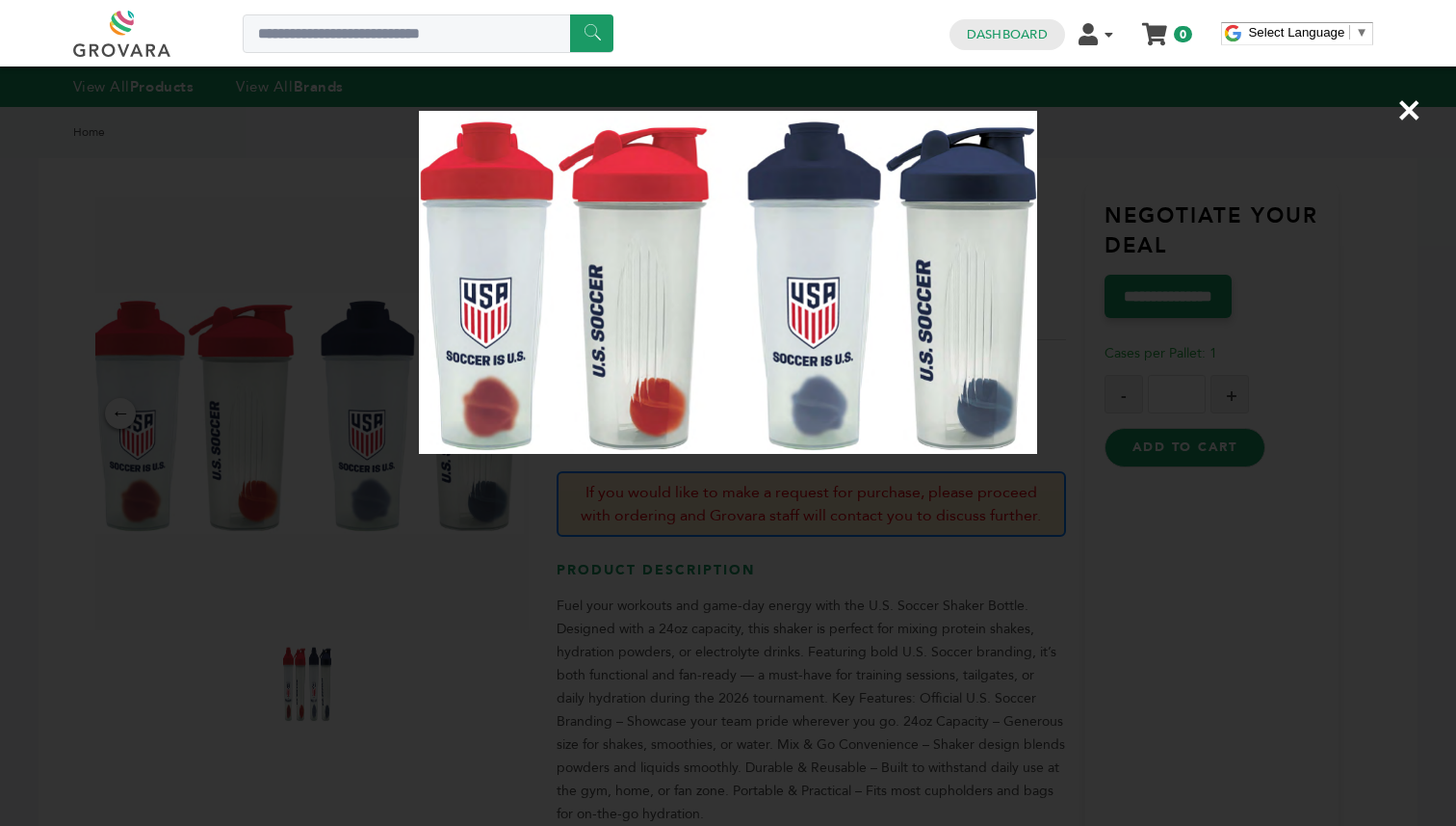
click at [519, 417] on img at bounding box center [728, 282] width 618 height 343
click at [484, 460] on div "×" at bounding box center [728, 413] width 1456 height 826
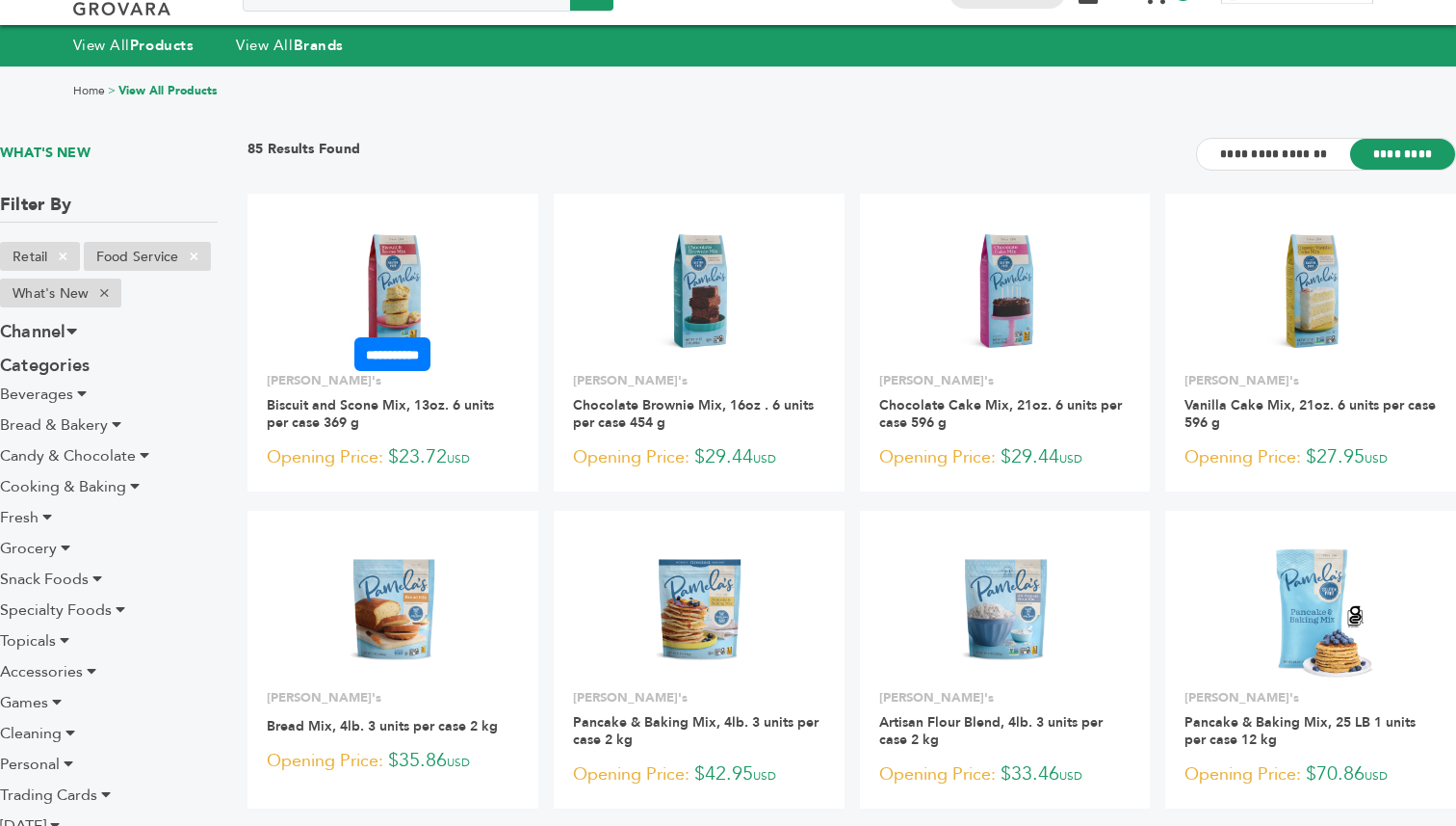
scroll to position [41, 0]
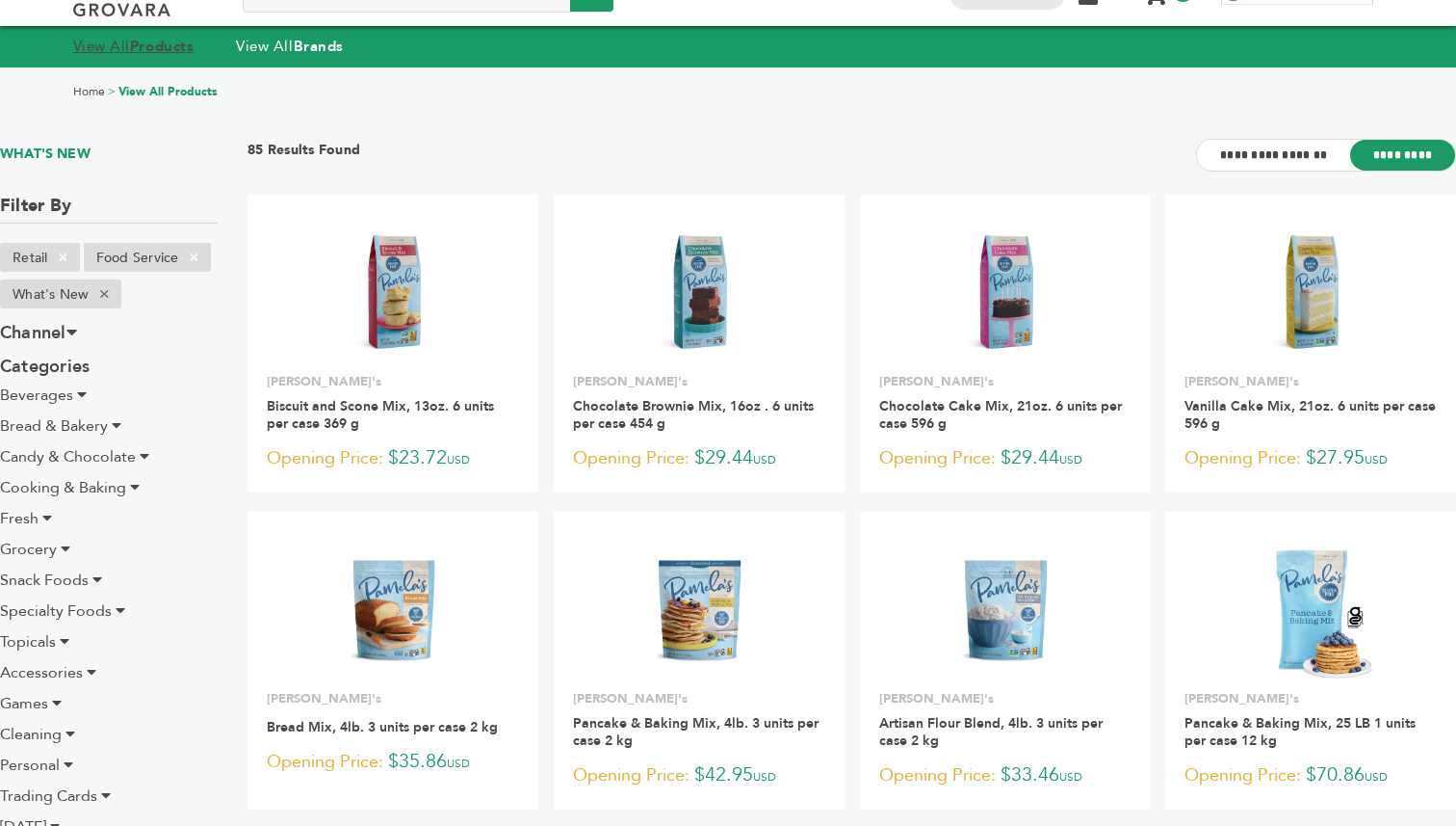
click at [142, 49] on strong "Products" at bounding box center [162, 46] width 64 height 19
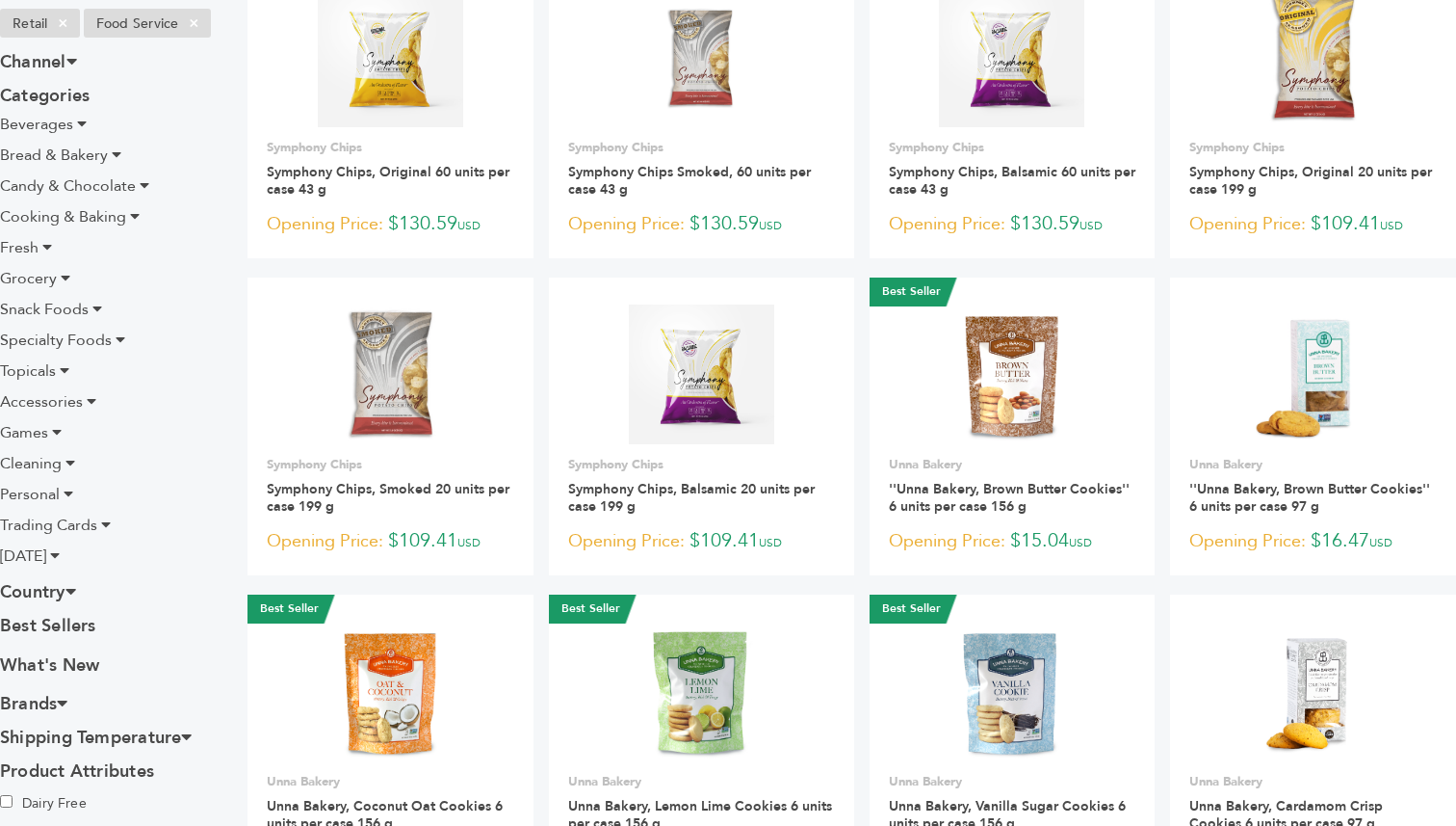
scroll to position [289, 0]
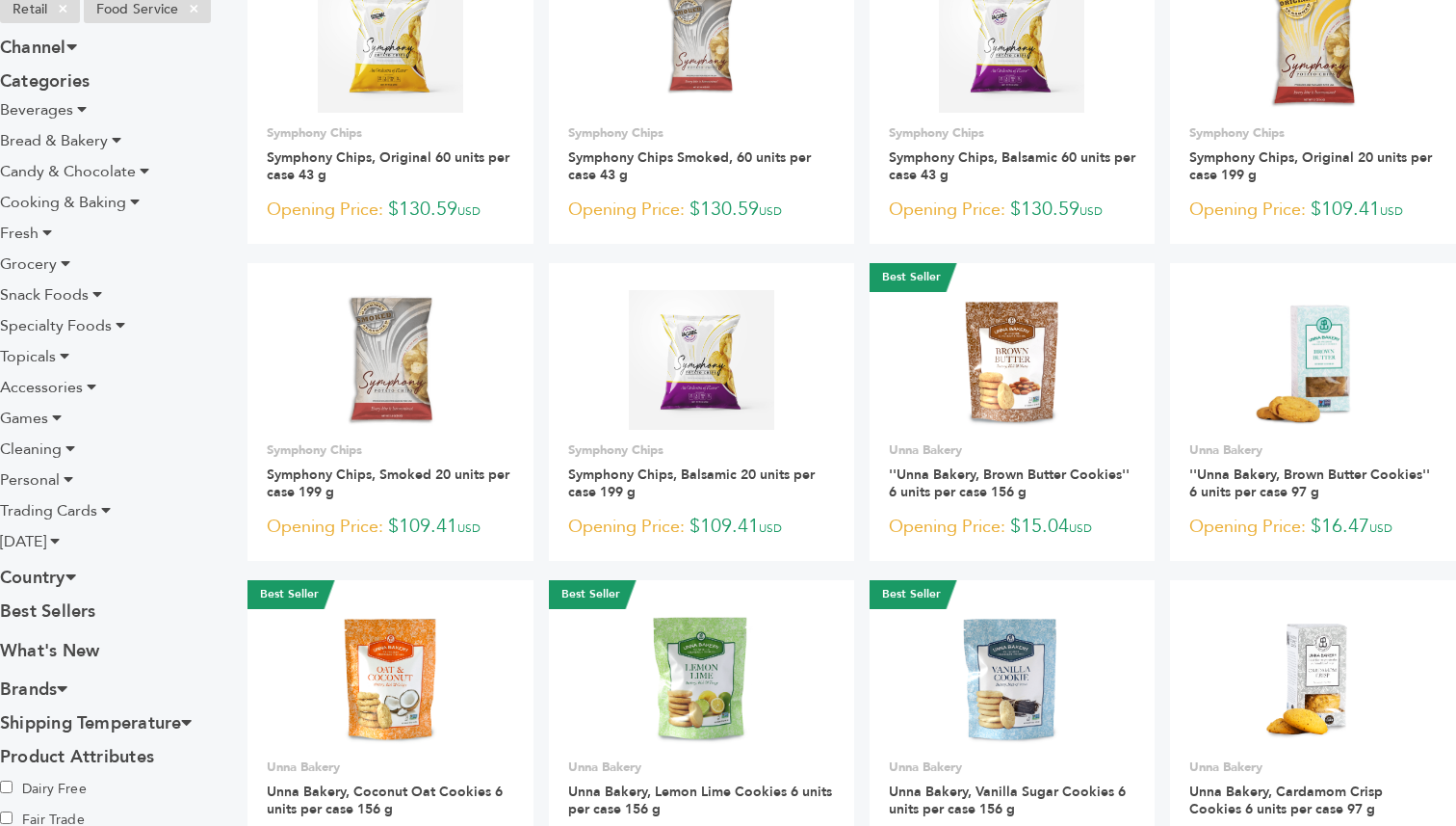
click at [30, 415] on span "Games" at bounding box center [24, 418] width 49 height 21
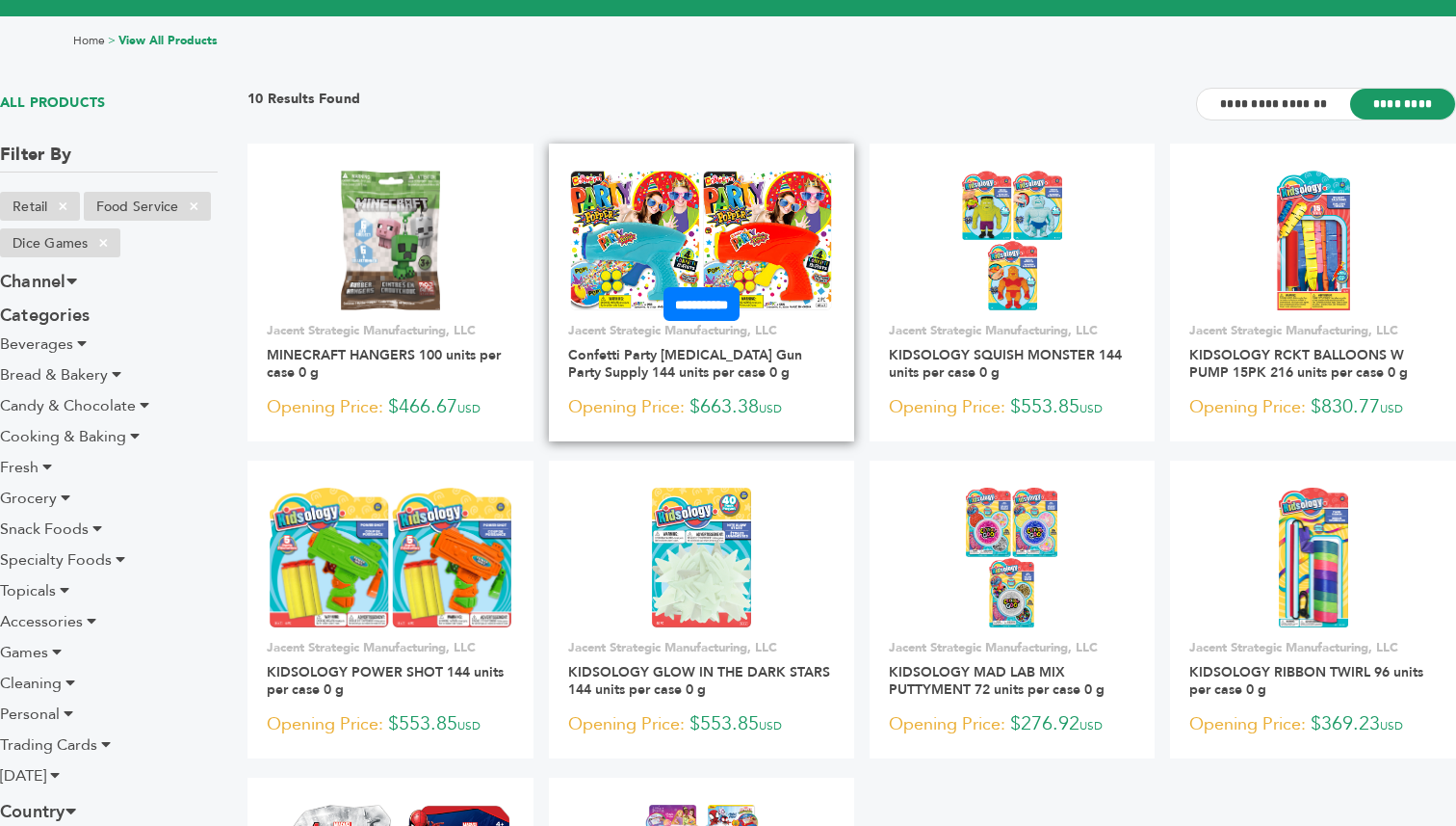
scroll to position [86, 0]
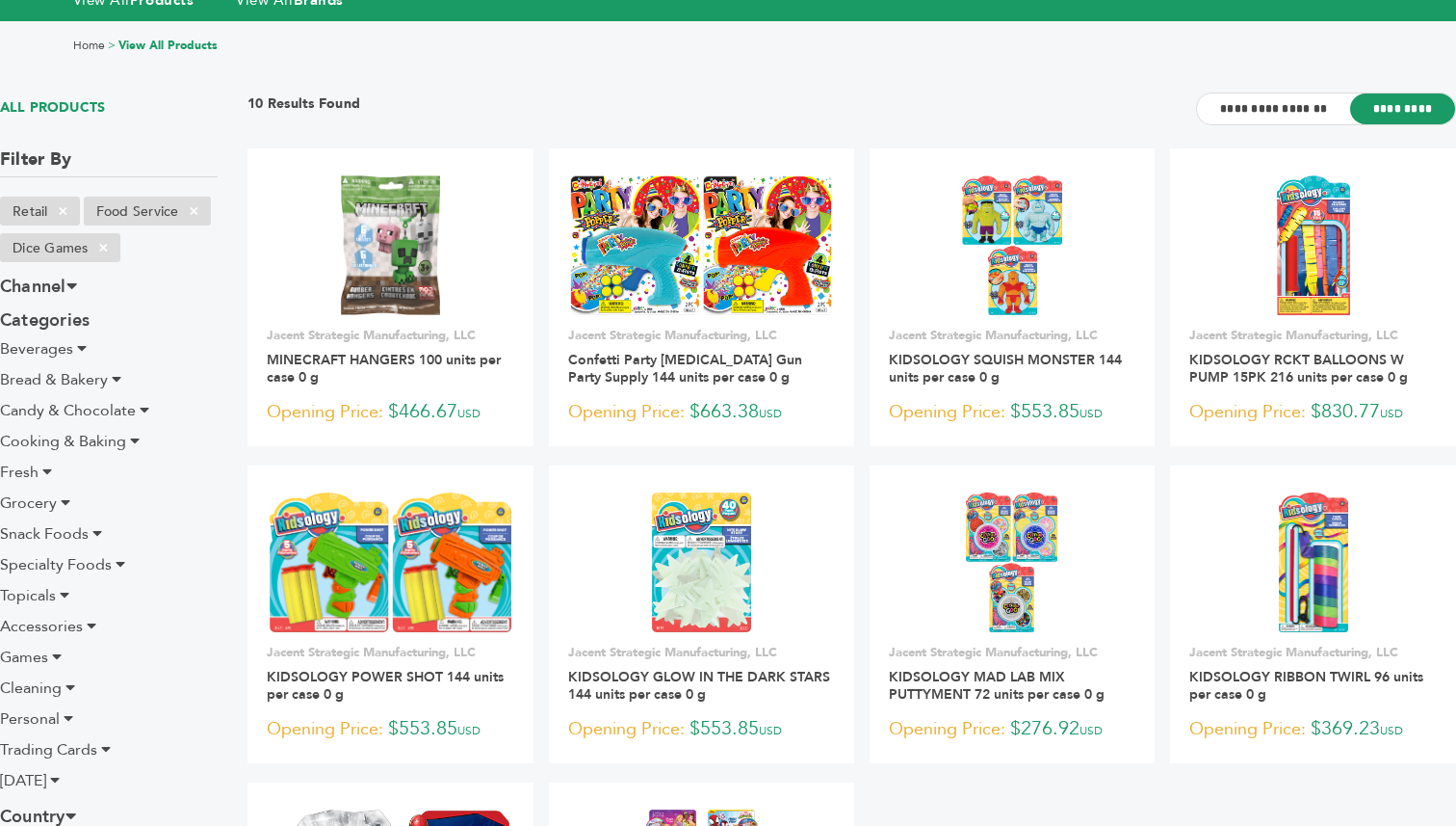
click at [501, 58] on div "Home > View All Products" at bounding box center [728, 45] width 1456 height 51
click at [166, 10] on strong "Products" at bounding box center [162, -1] width 64 height 19
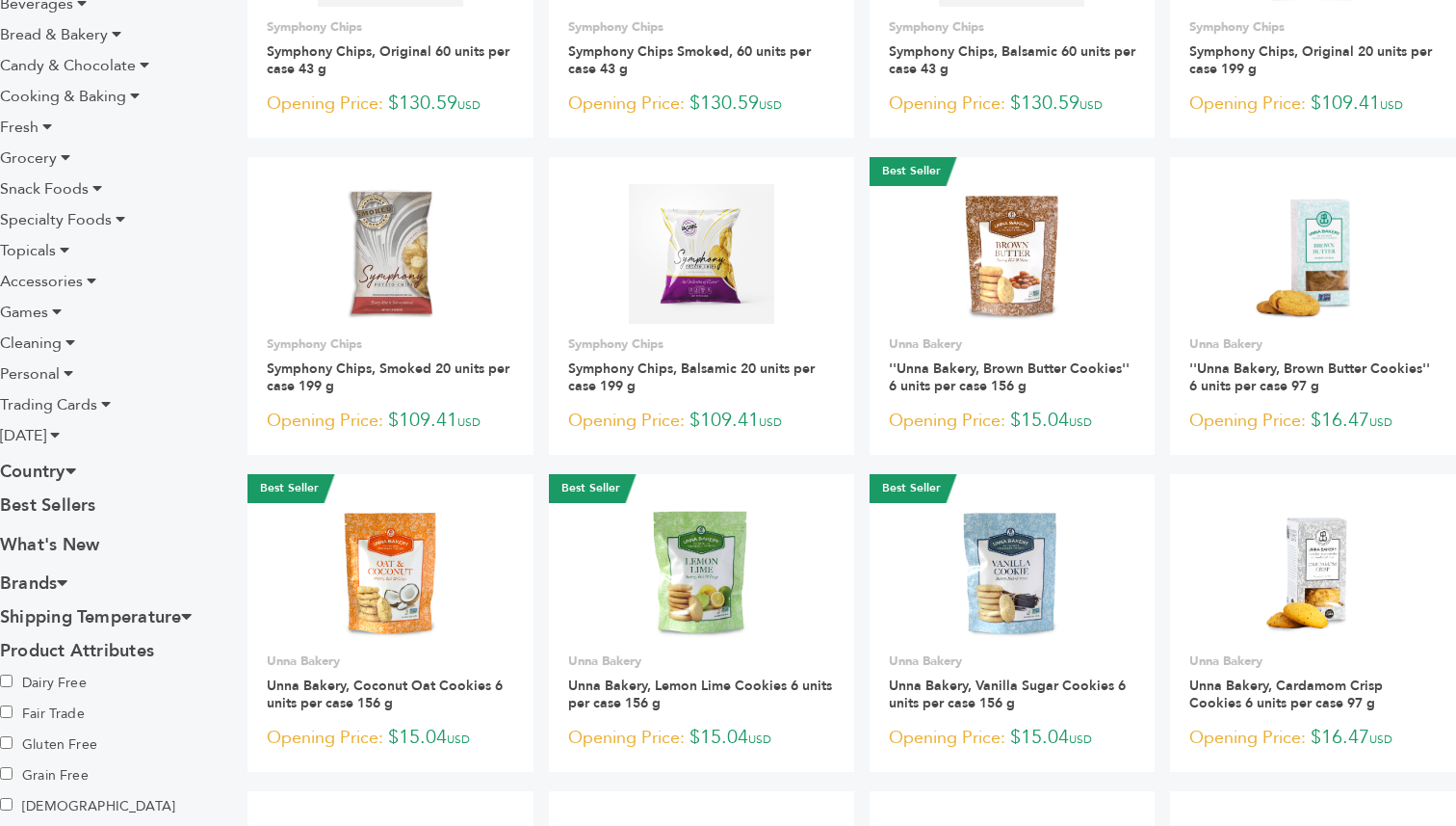
scroll to position [401, 0]
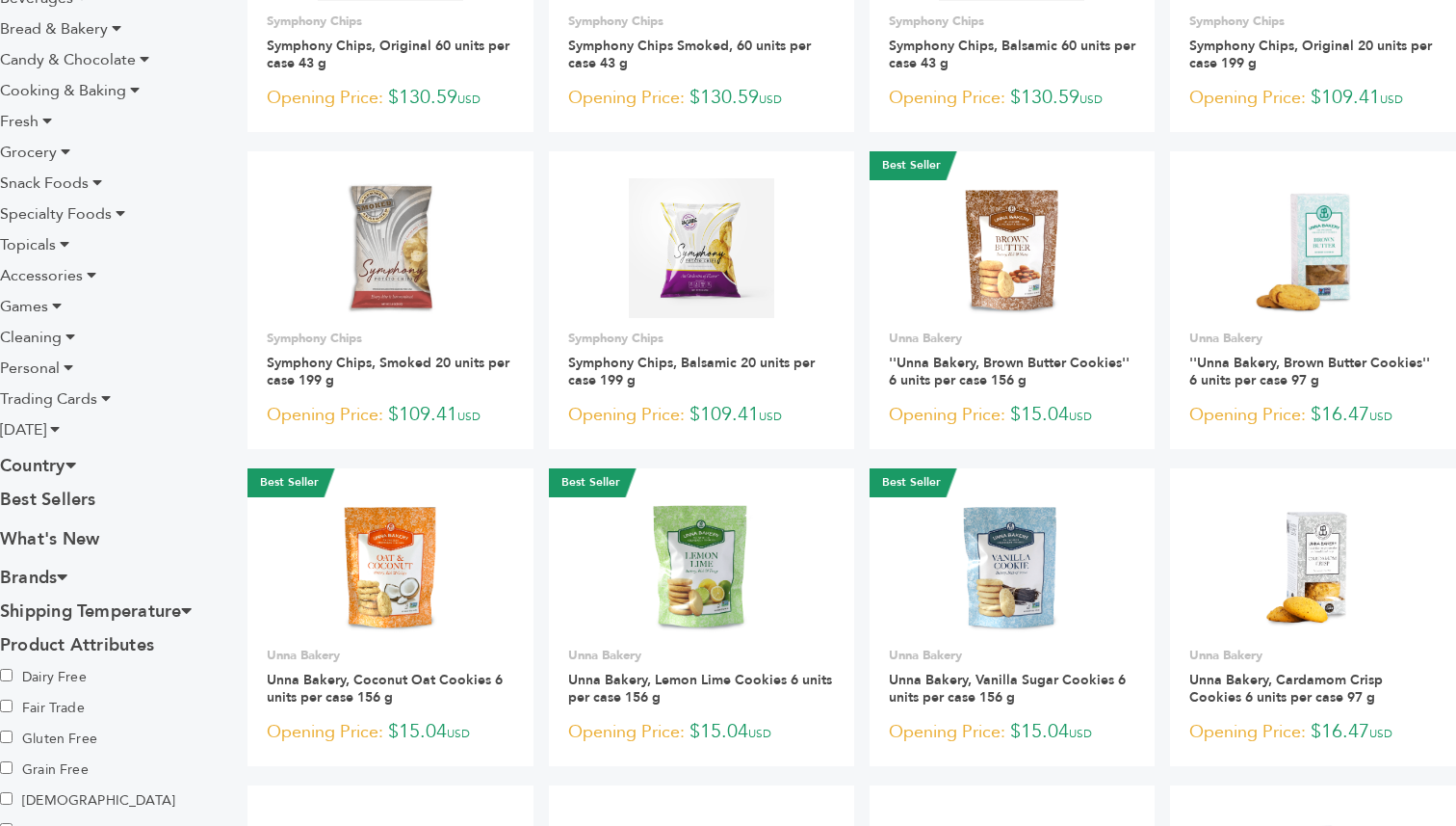
click at [40, 362] on span "Personal" at bounding box center [30, 367] width 60 height 21
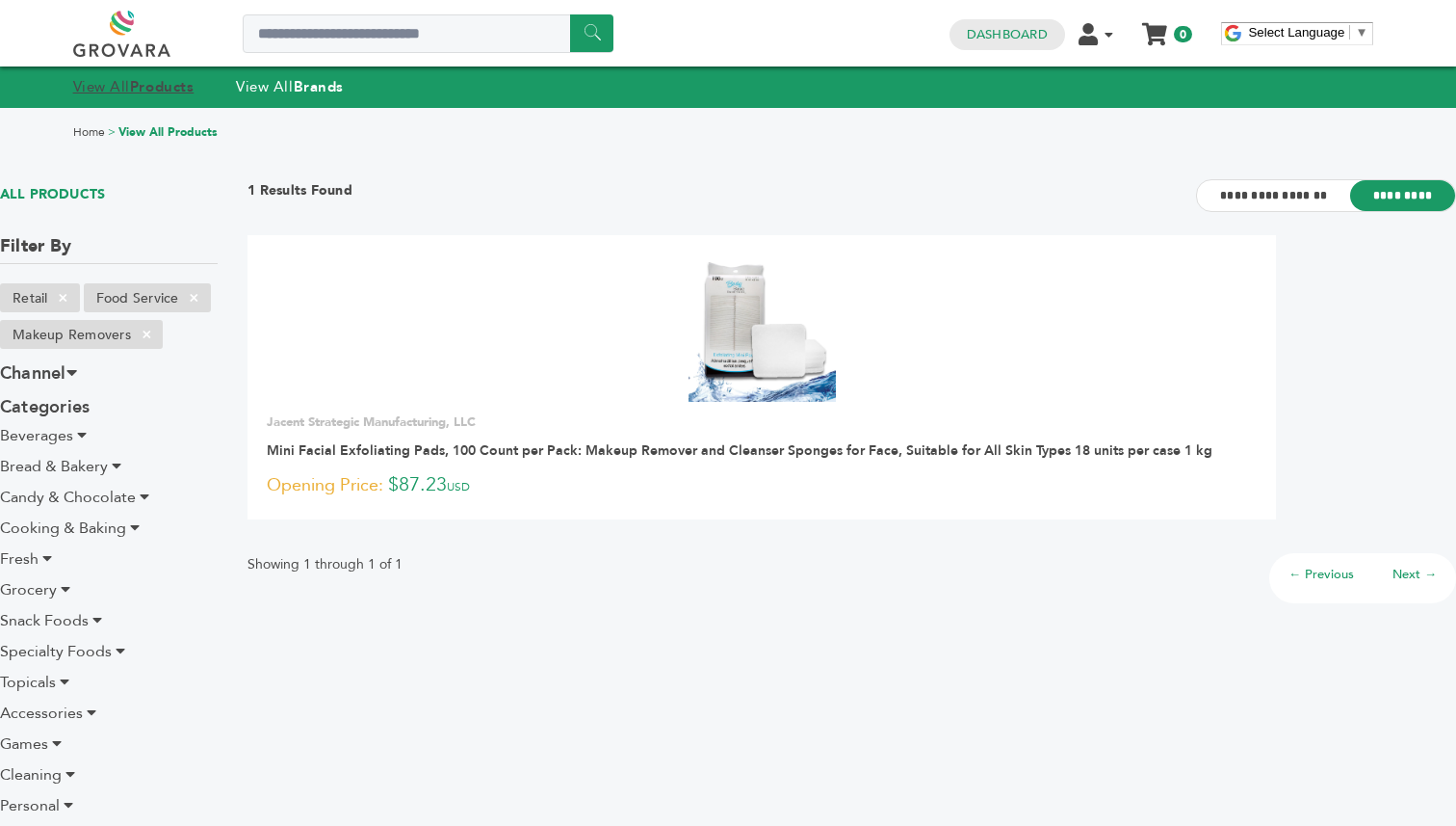
click at [97, 78] on link "View All Products" at bounding box center [134, 86] width 121 height 19
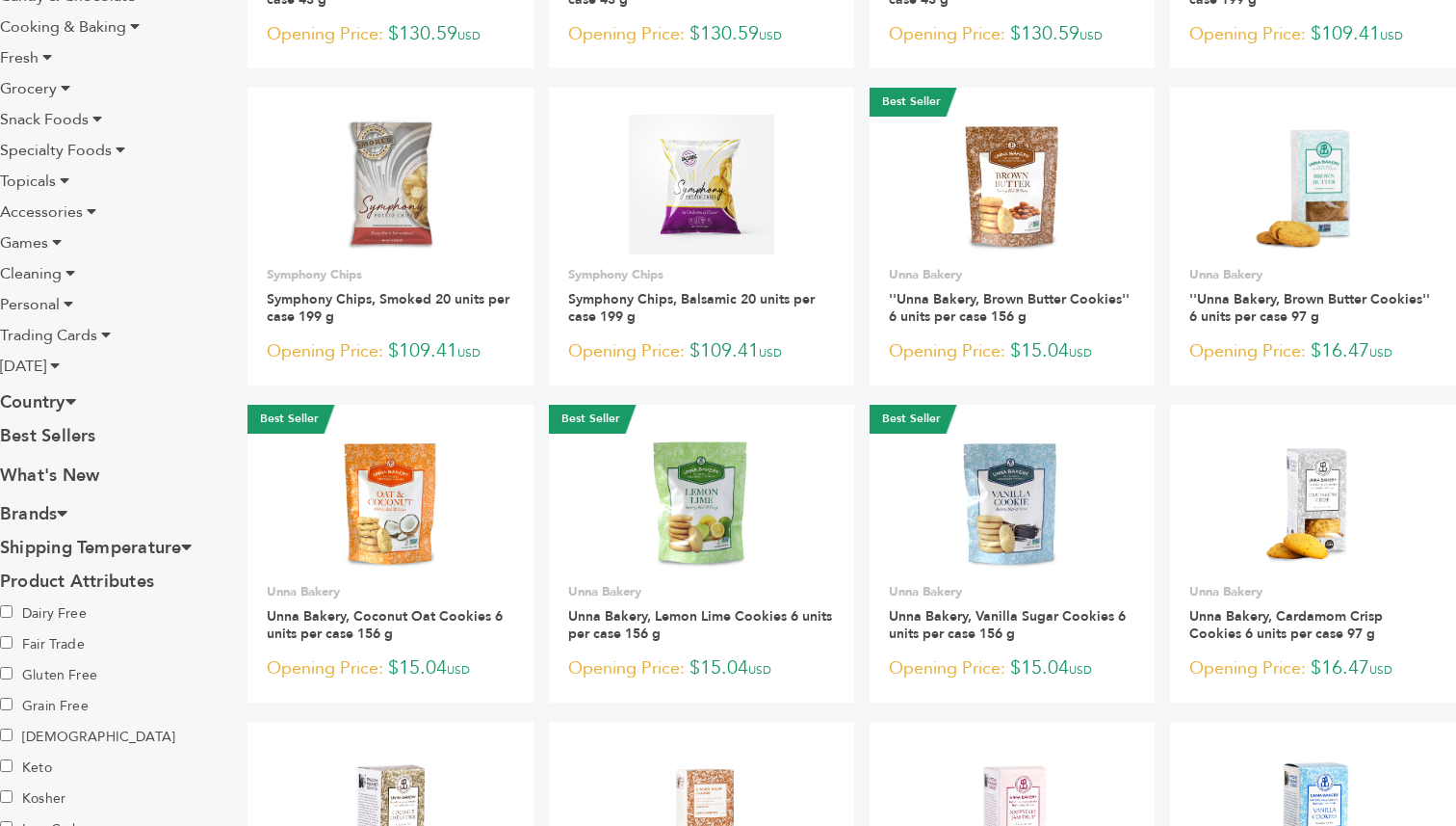
scroll to position [464, 0]
click at [77, 448] on link "Best Sellers" at bounding box center [108, 439] width 217 height 29
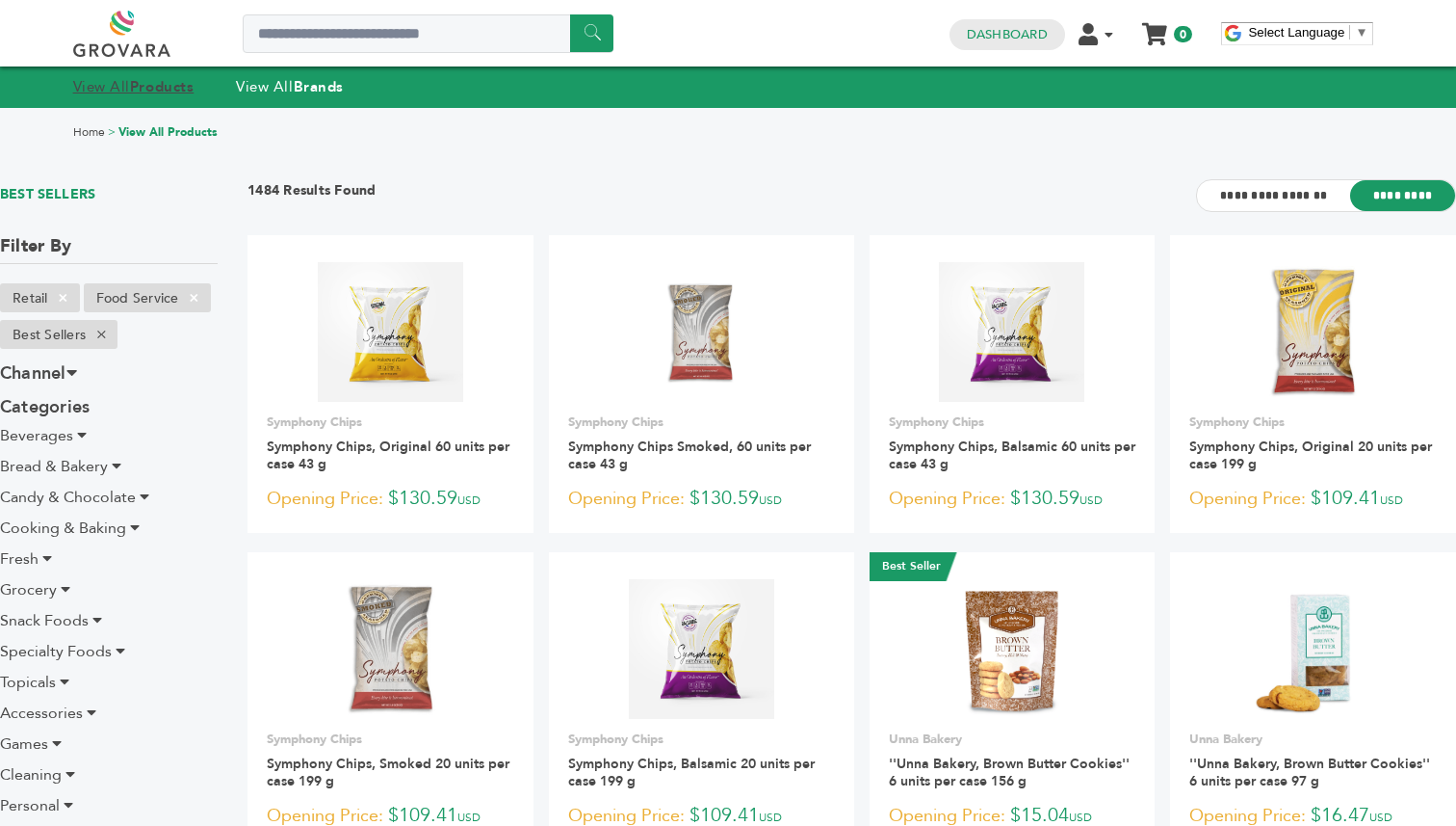
click at [163, 89] on strong "Products" at bounding box center [162, 86] width 64 height 19
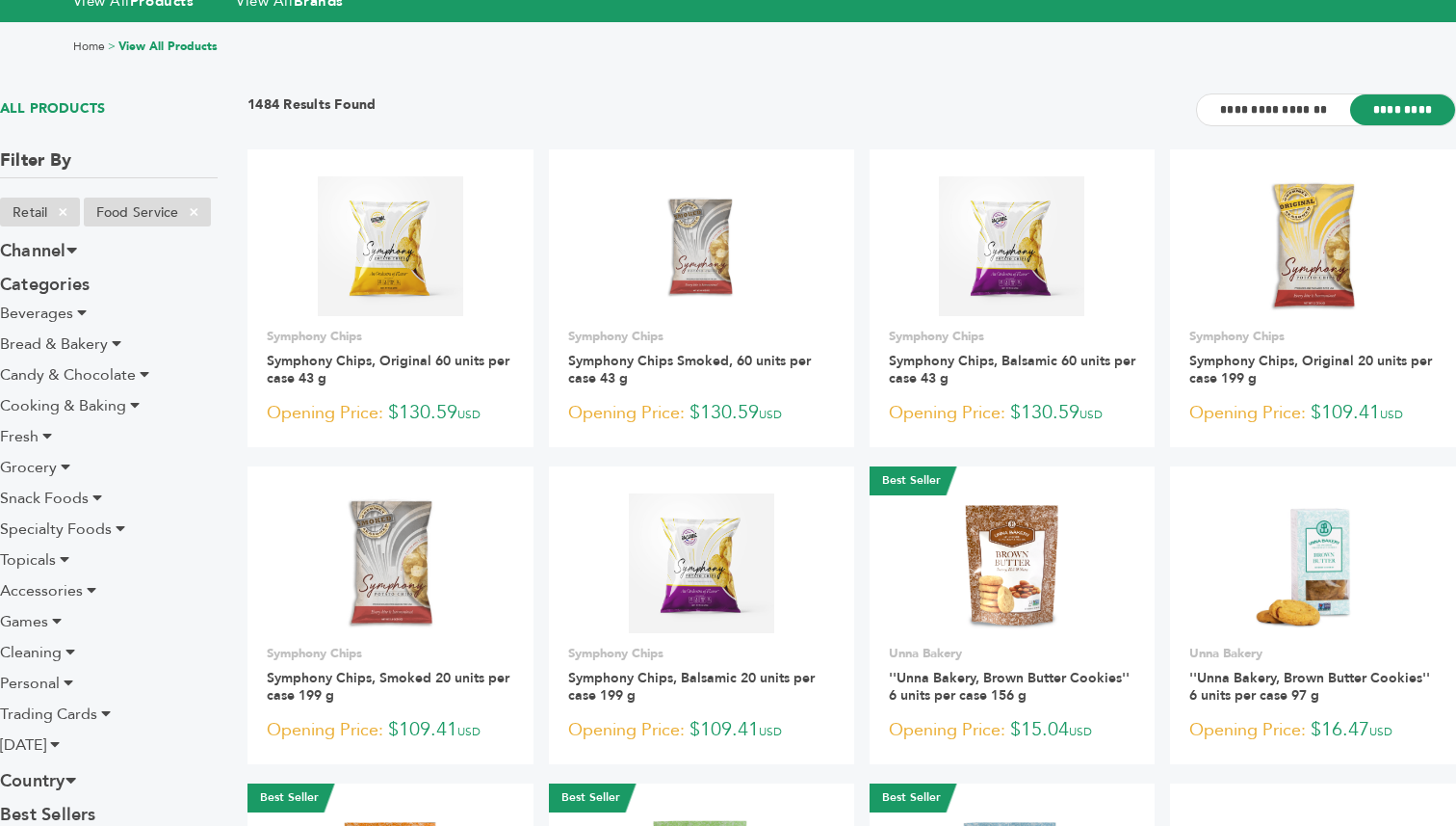
scroll to position [87, 0]
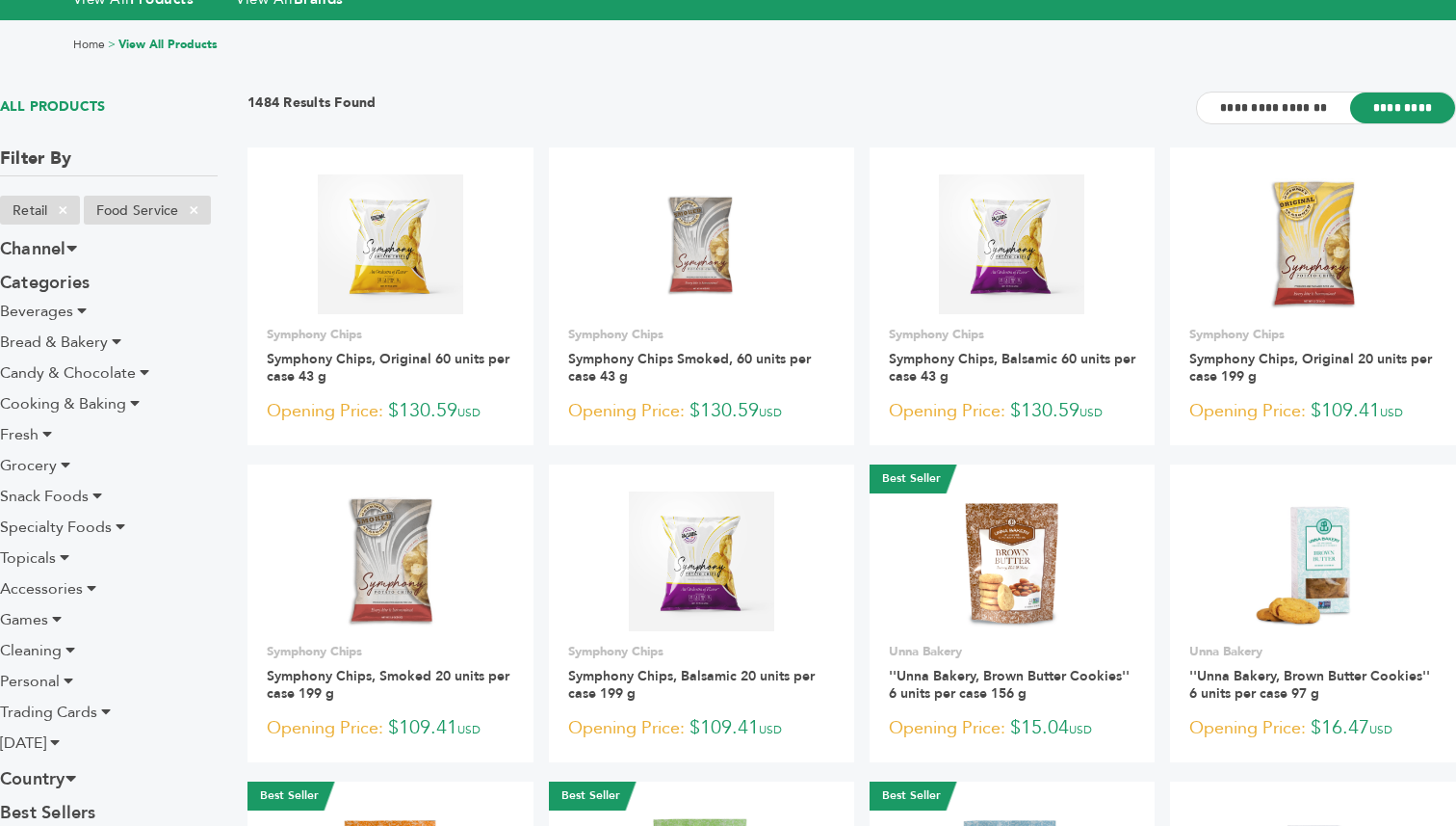
click at [81, 373] on span "Candy & Chocolate" at bounding box center [67, 372] width 136 height 21
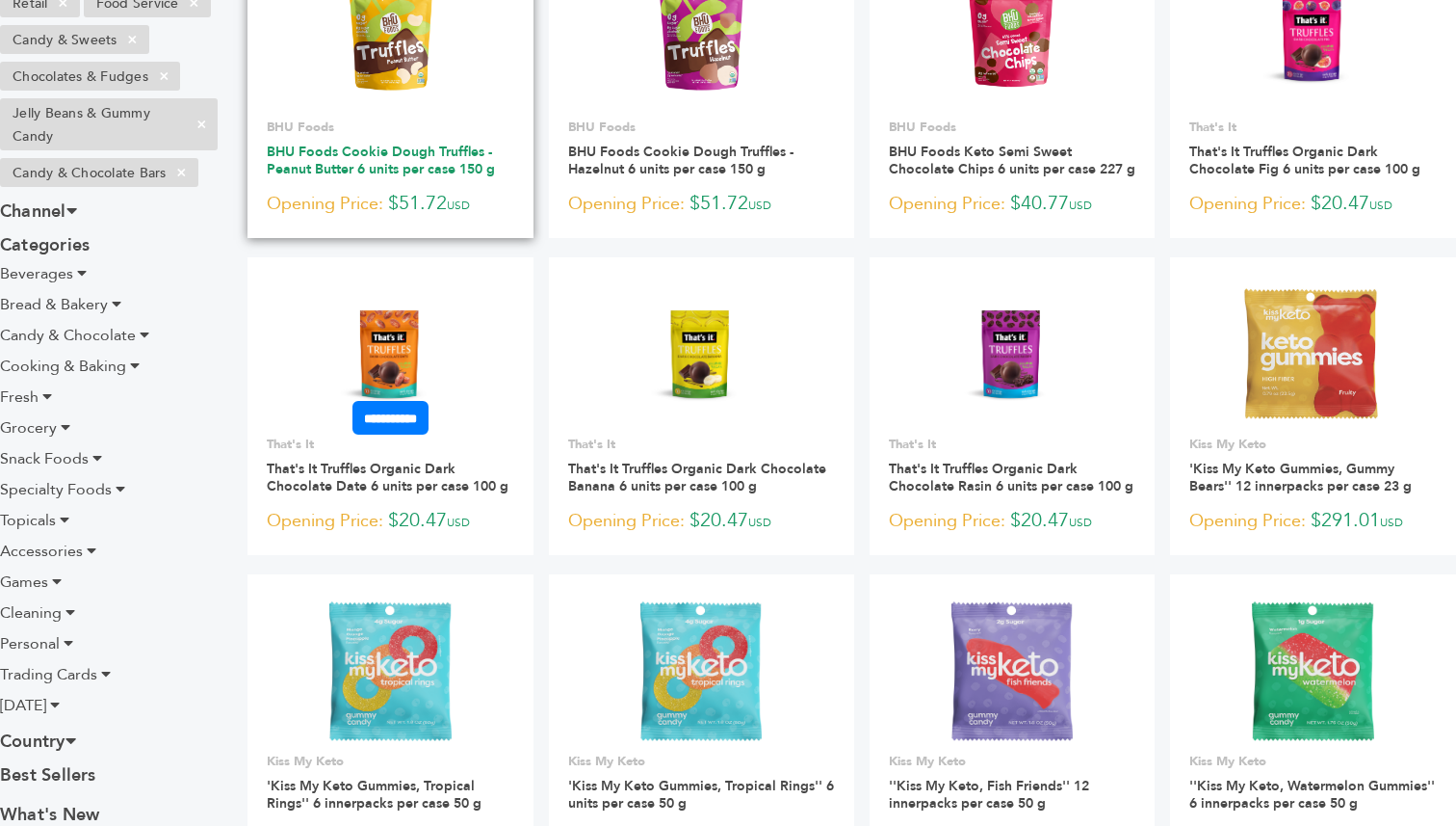
scroll to position [1164, 0]
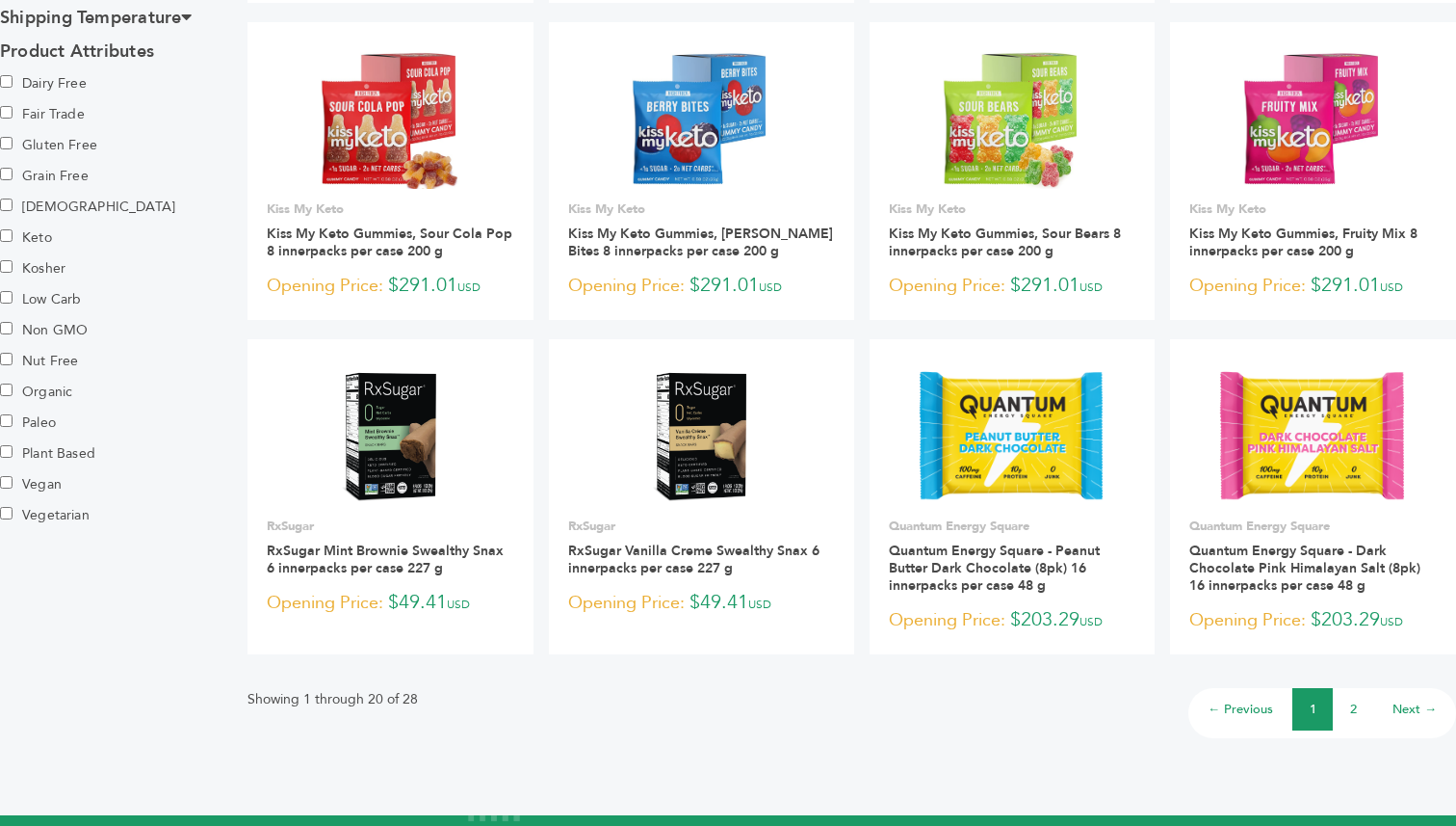
click at [1356, 718] on link "2" at bounding box center [1354, 709] width 7 height 17
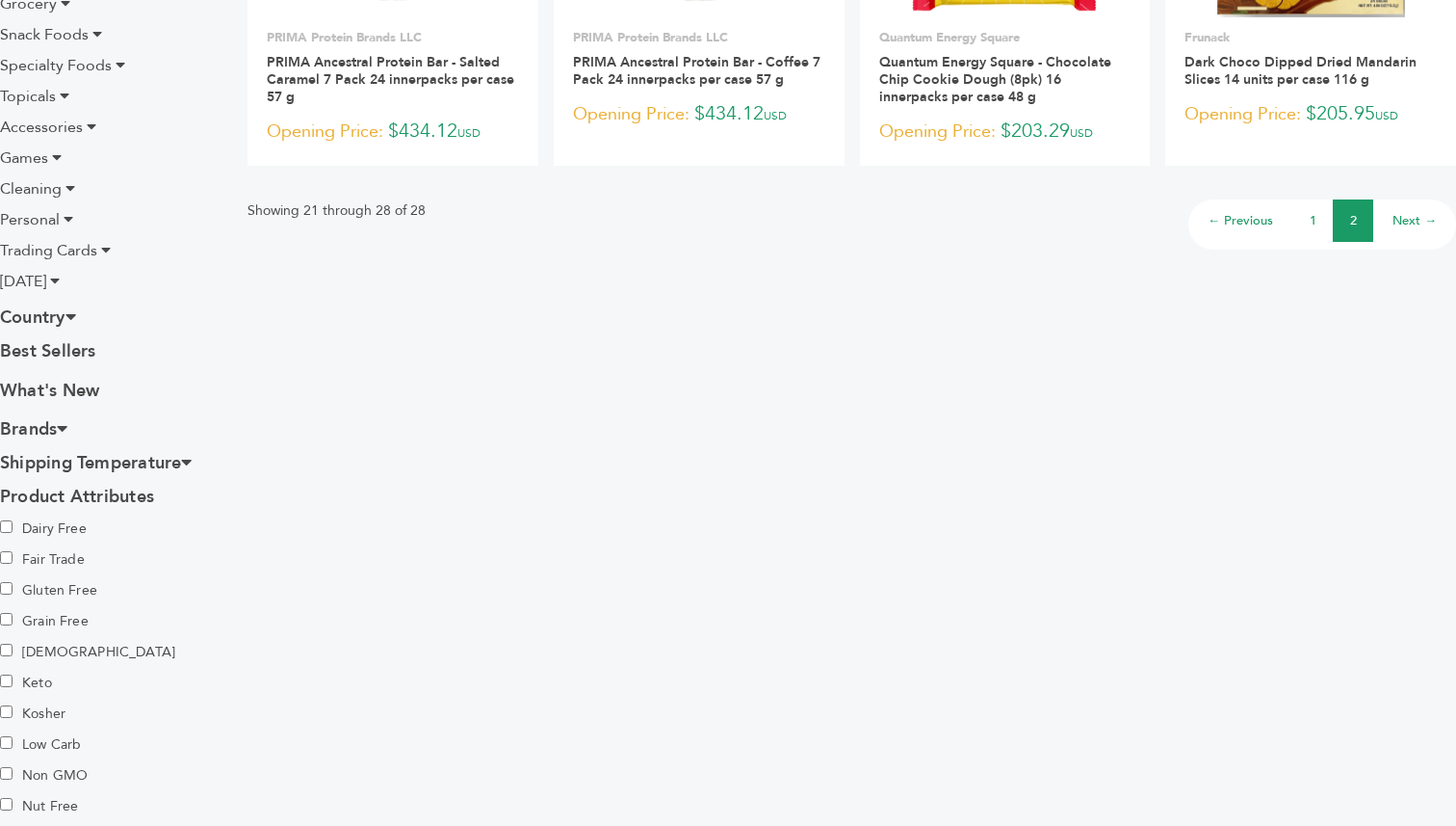
scroll to position [718, 0]
click at [66, 316] on h3 "Country" at bounding box center [108, 319] width 217 height 34
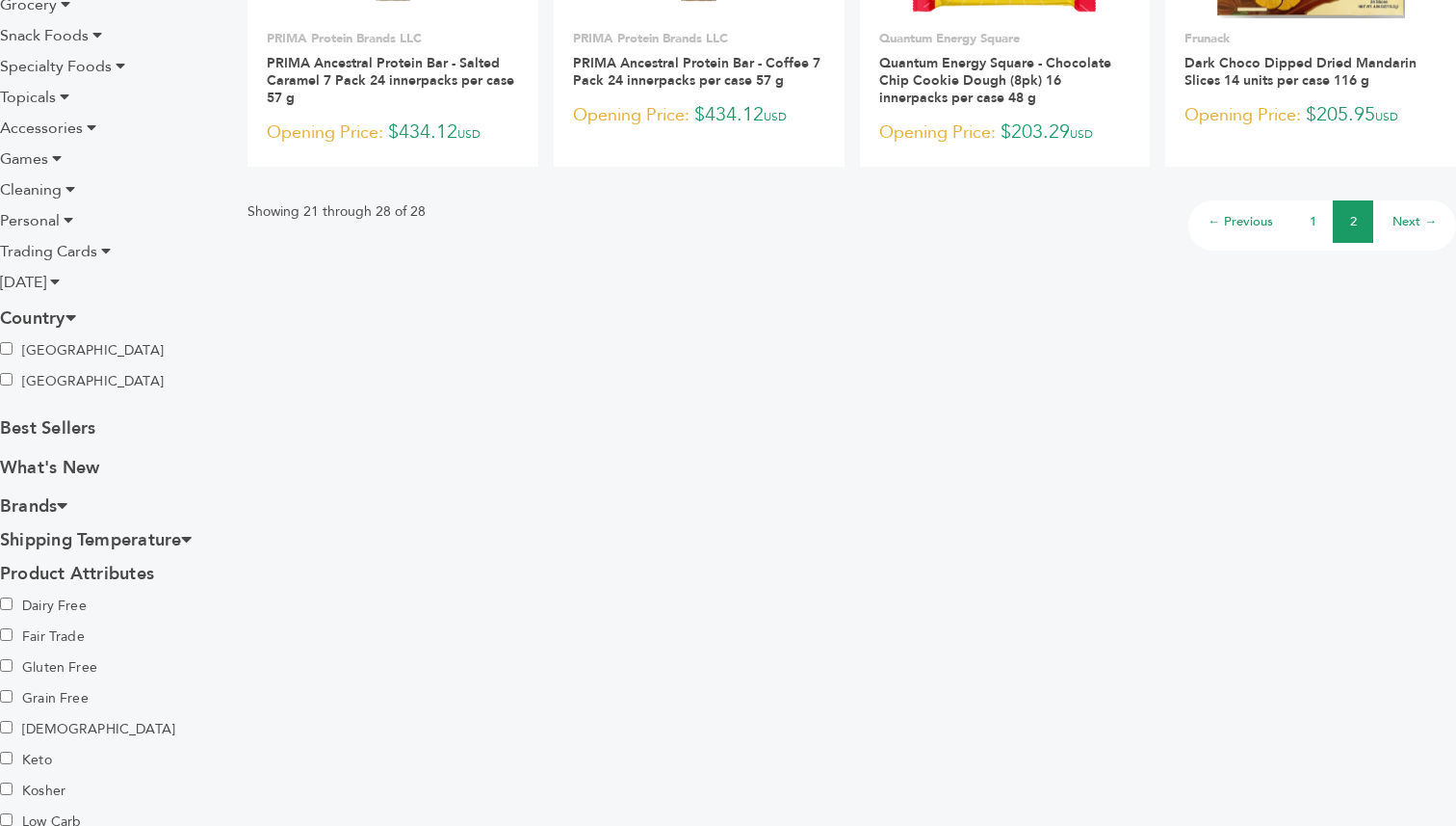
click at [66, 316] on h3 "Country" at bounding box center [108, 319] width 217 height 34
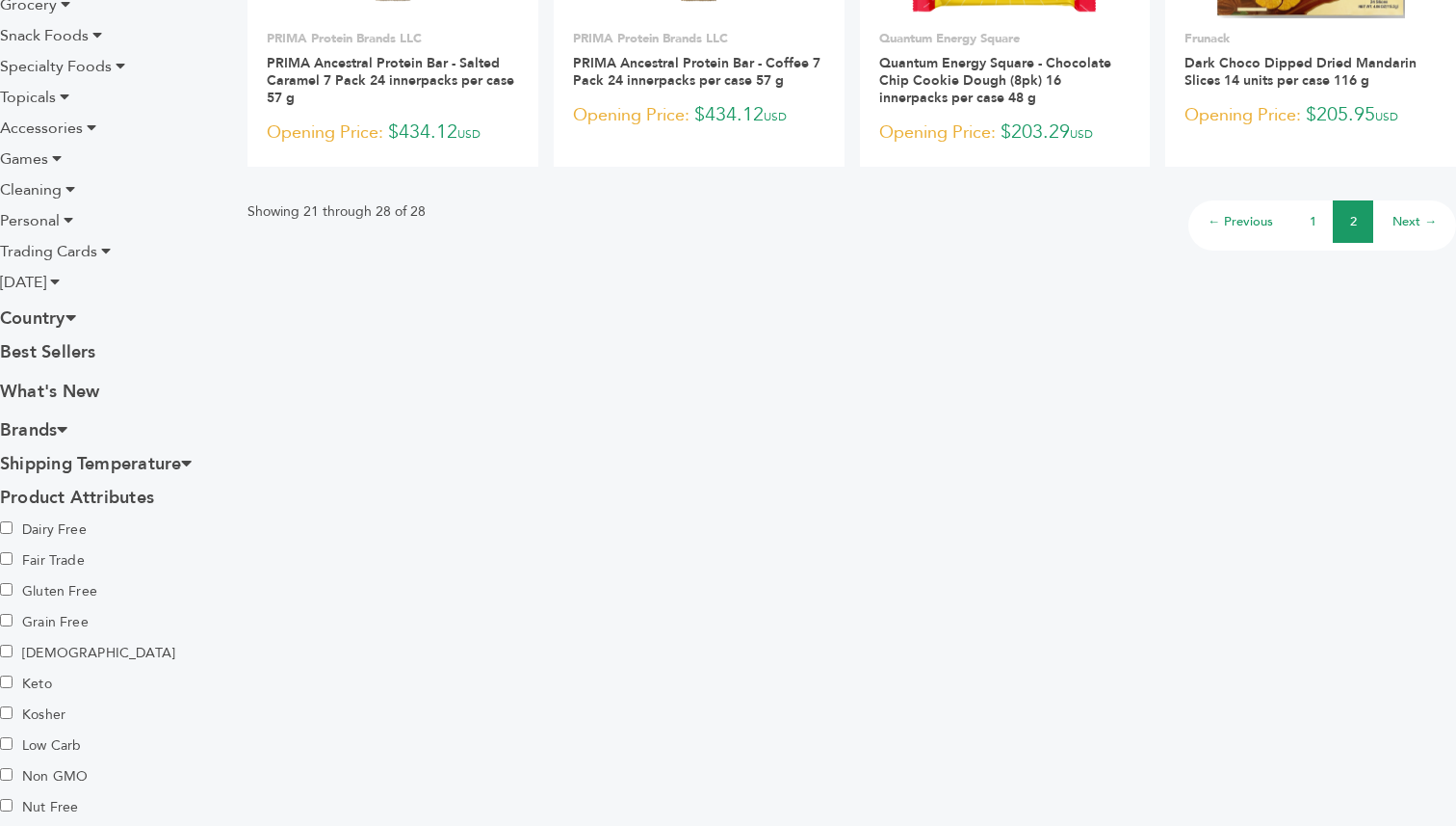
click at [47, 284] on span "[DATE]" at bounding box center [23, 282] width 47 height 21
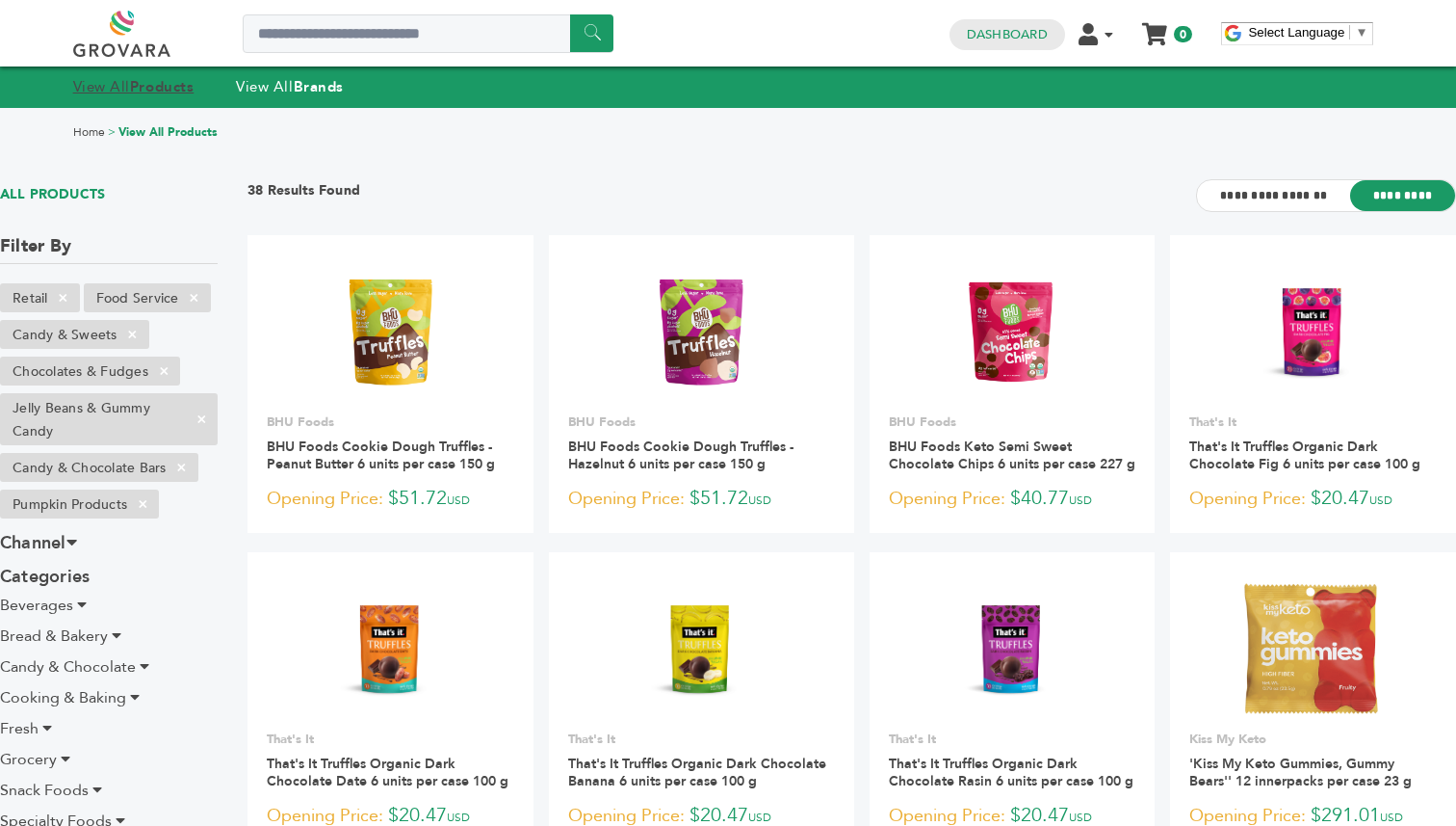
click at [102, 82] on link "View All Products" at bounding box center [134, 86] width 121 height 19
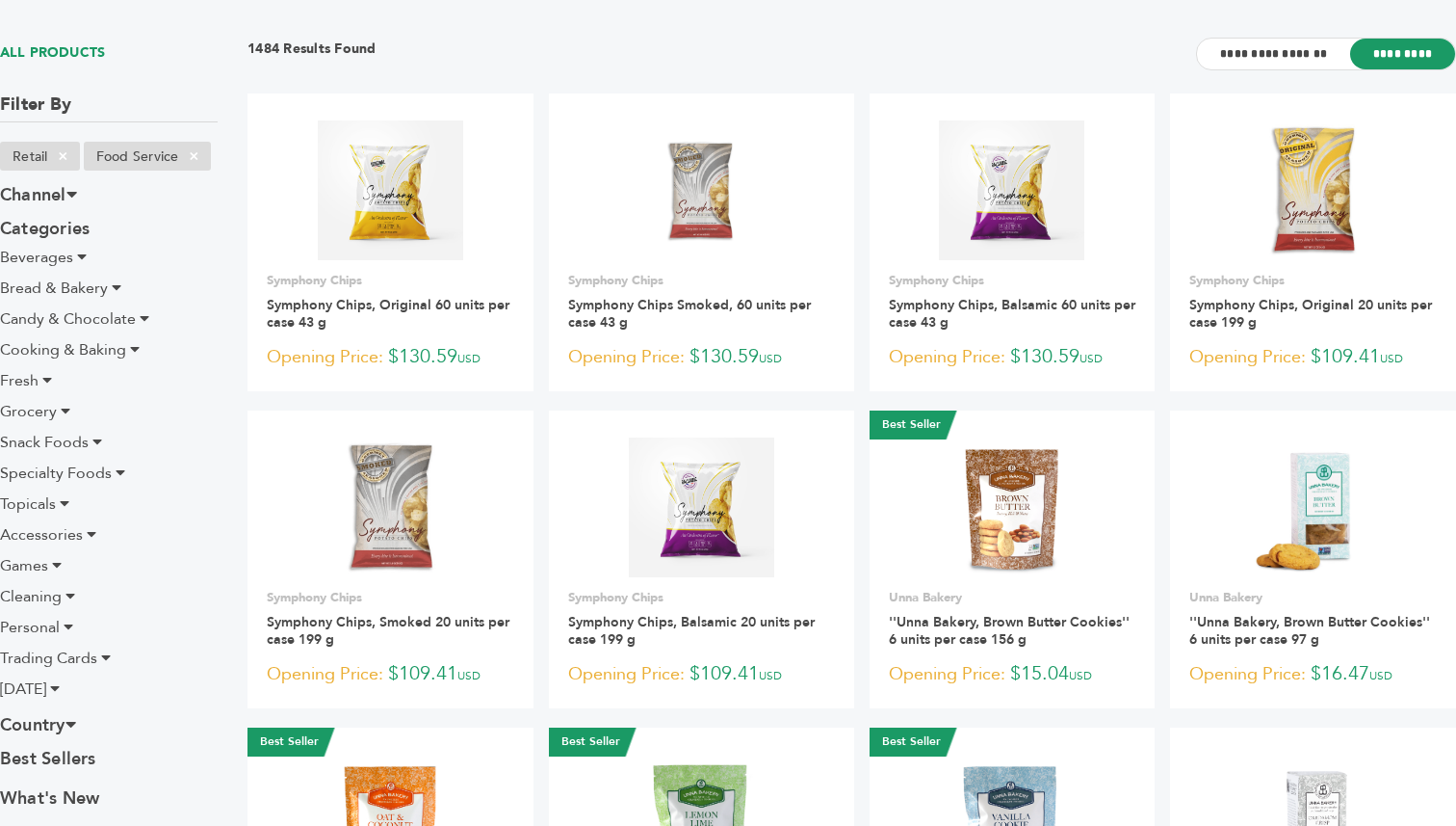
scroll to position [151, 0]
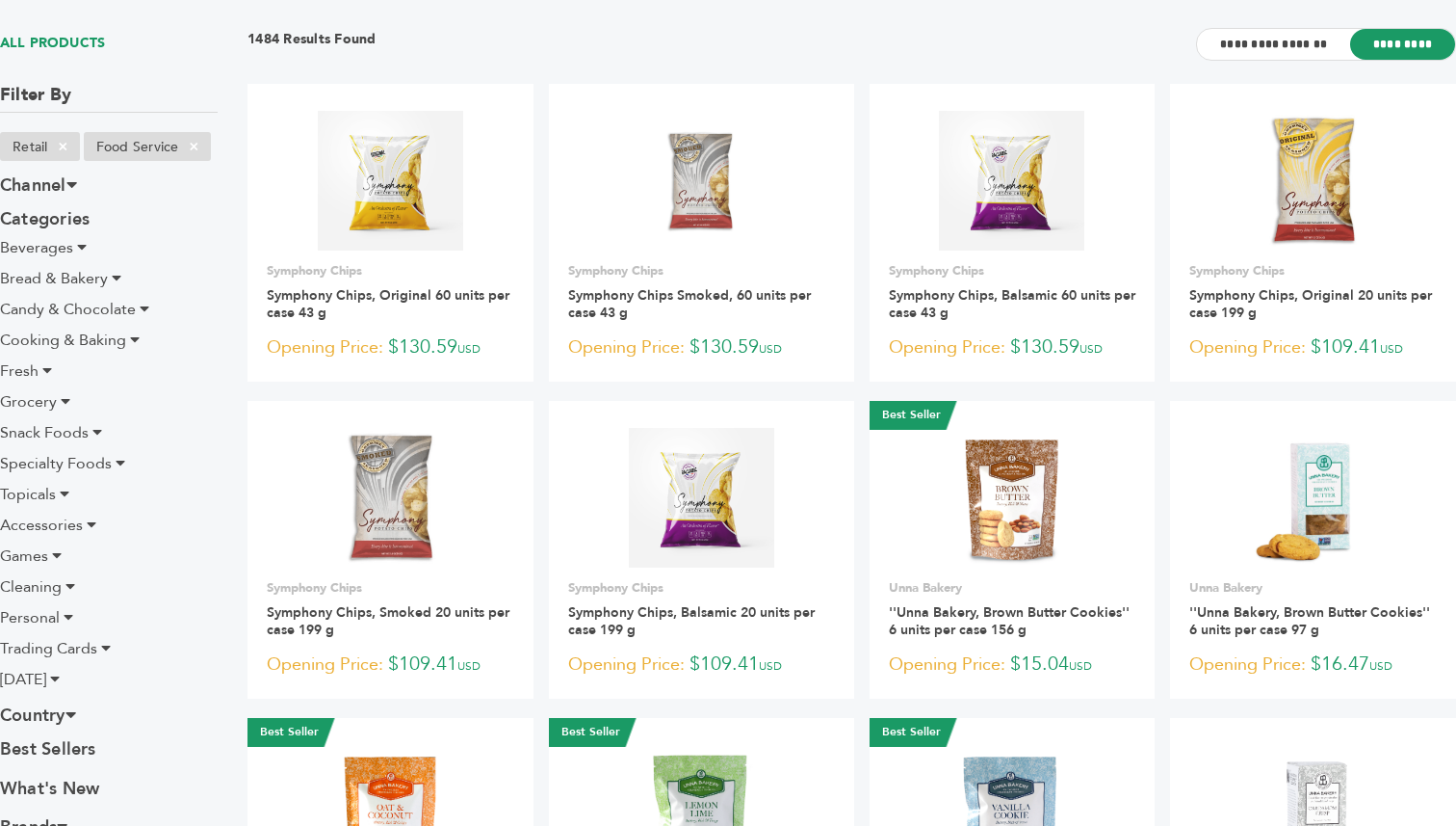
click at [39, 491] on span "Topicals" at bounding box center [28, 493] width 56 height 21
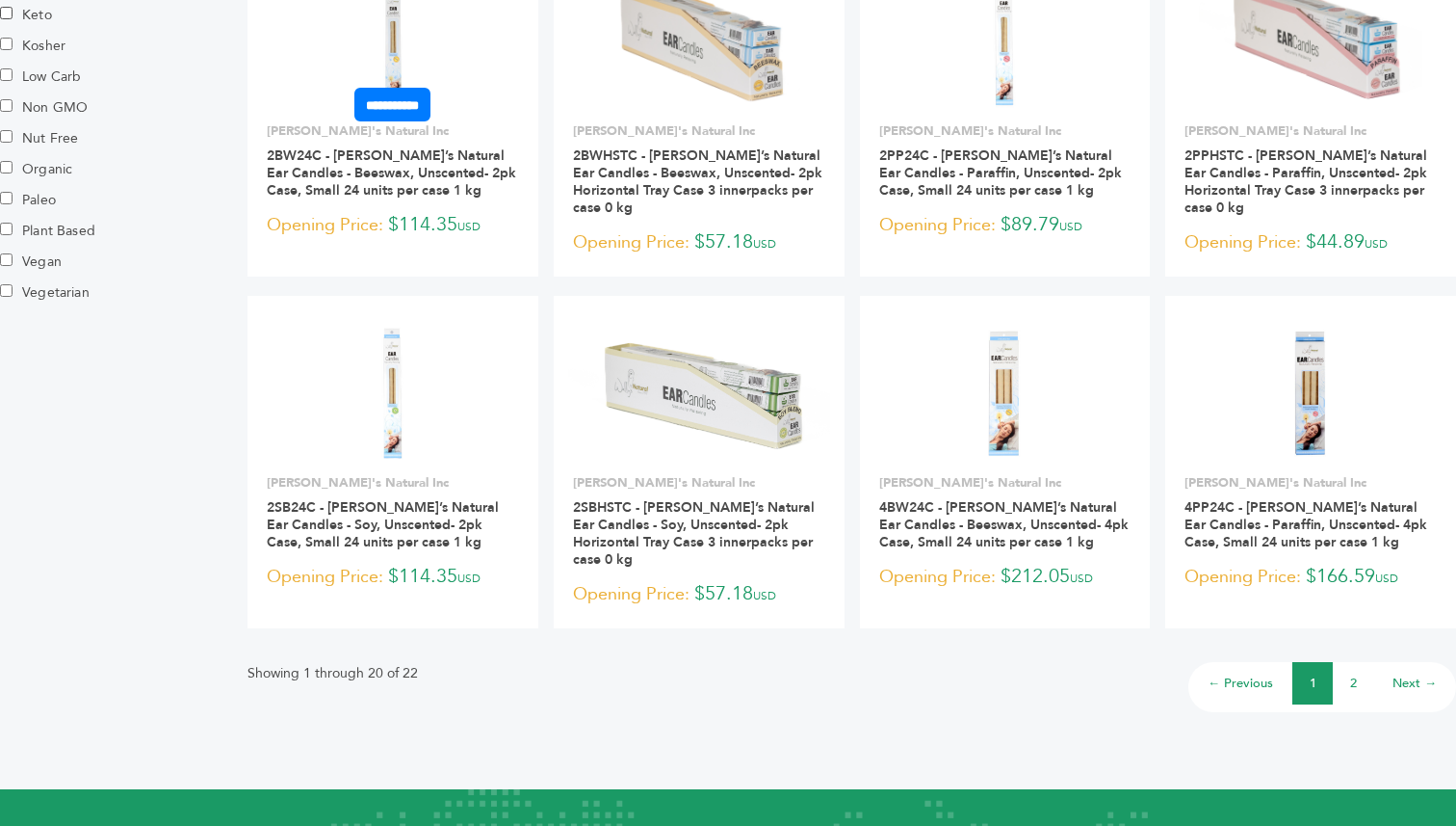
scroll to position [1297, 0]
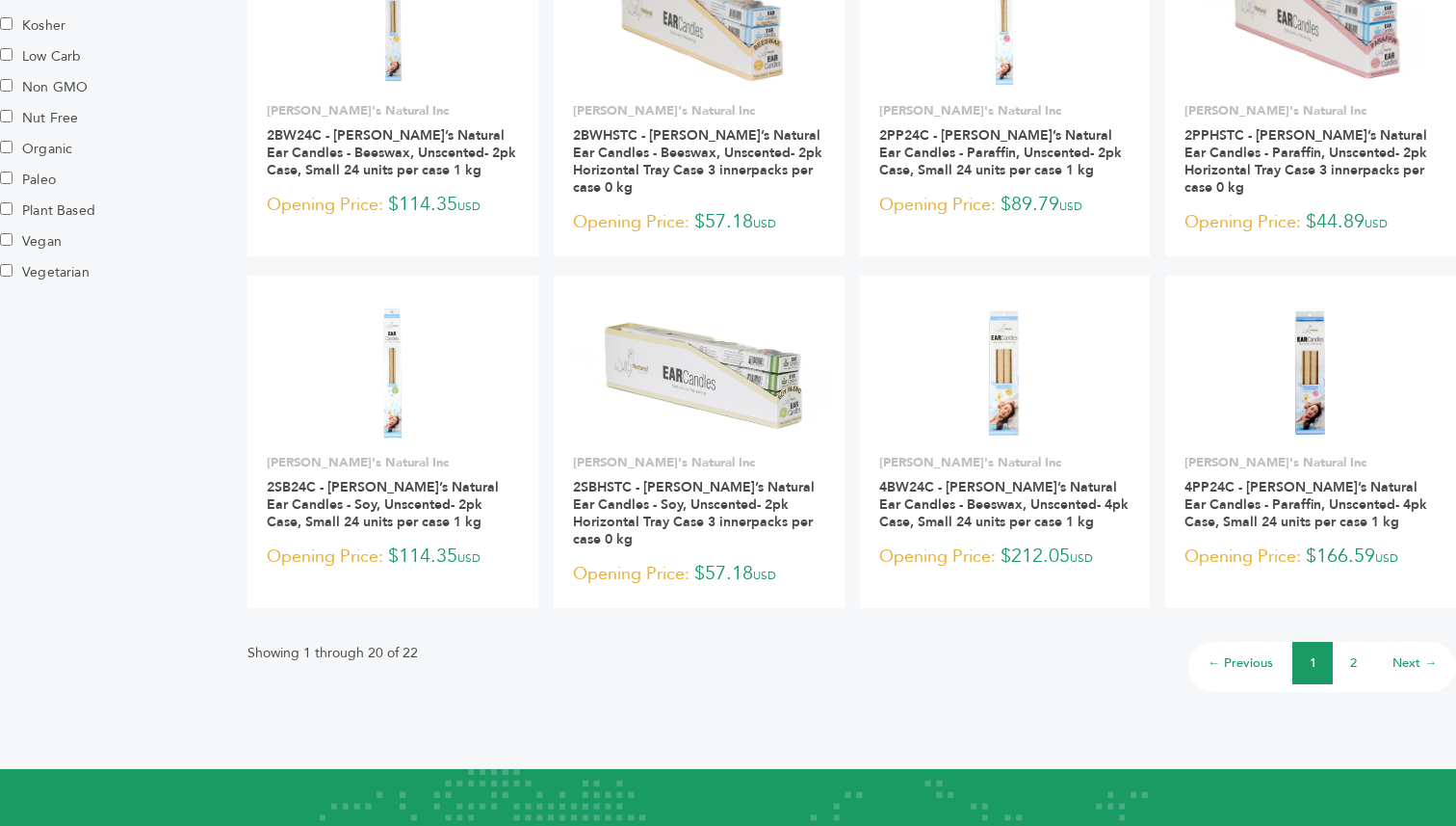
click at [1342, 641] on li "2" at bounding box center [1353, 662] width 41 height 43
click at [1372, 641] on li "2" at bounding box center [1353, 662] width 41 height 43
click at [1373, 641] on li "2" at bounding box center [1353, 662] width 41 height 43
click at [1363, 641] on li "2" at bounding box center [1353, 662] width 41 height 43
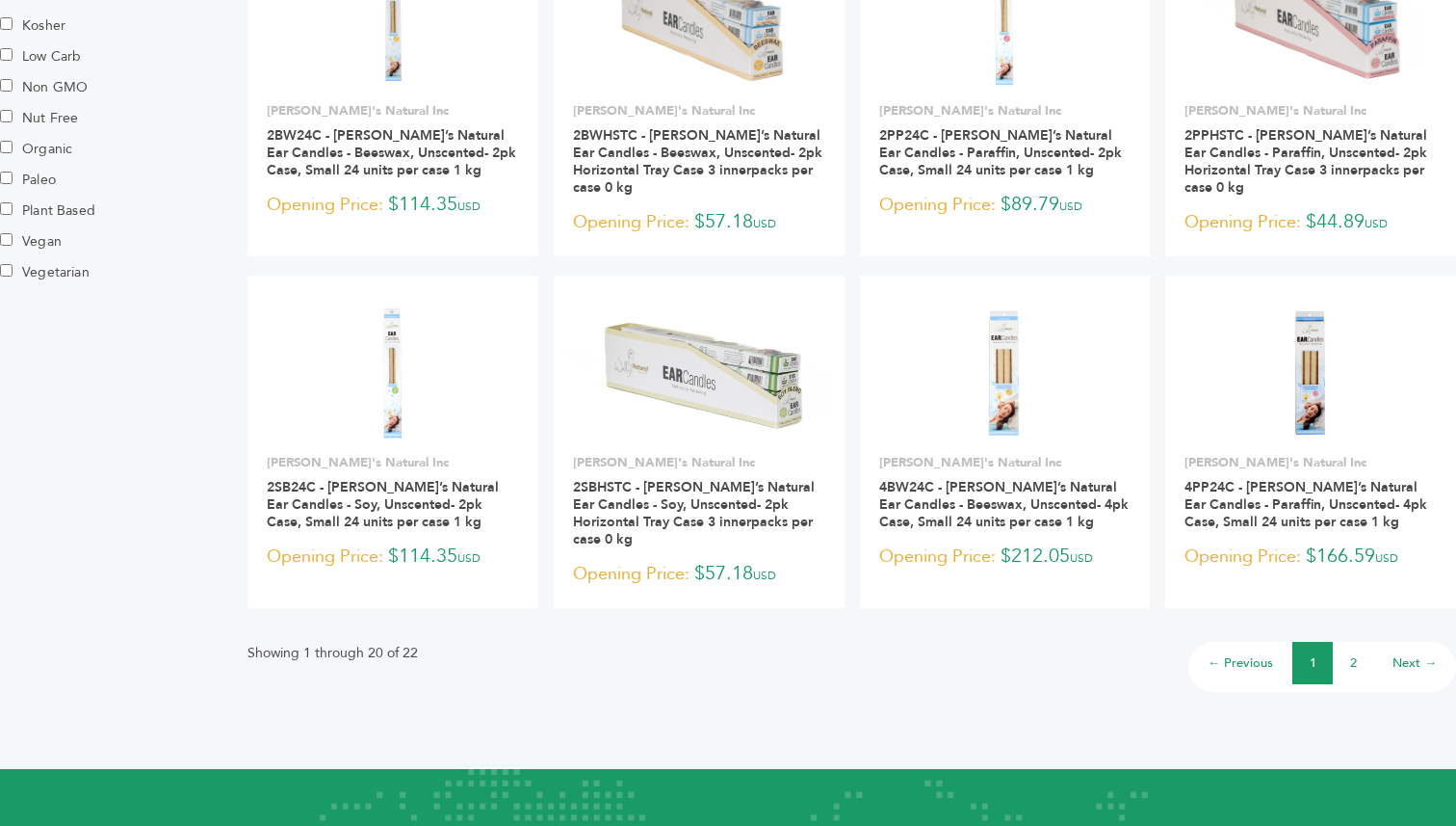
click at [1352, 654] on link "2" at bounding box center [1354, 662] width 7 height 17
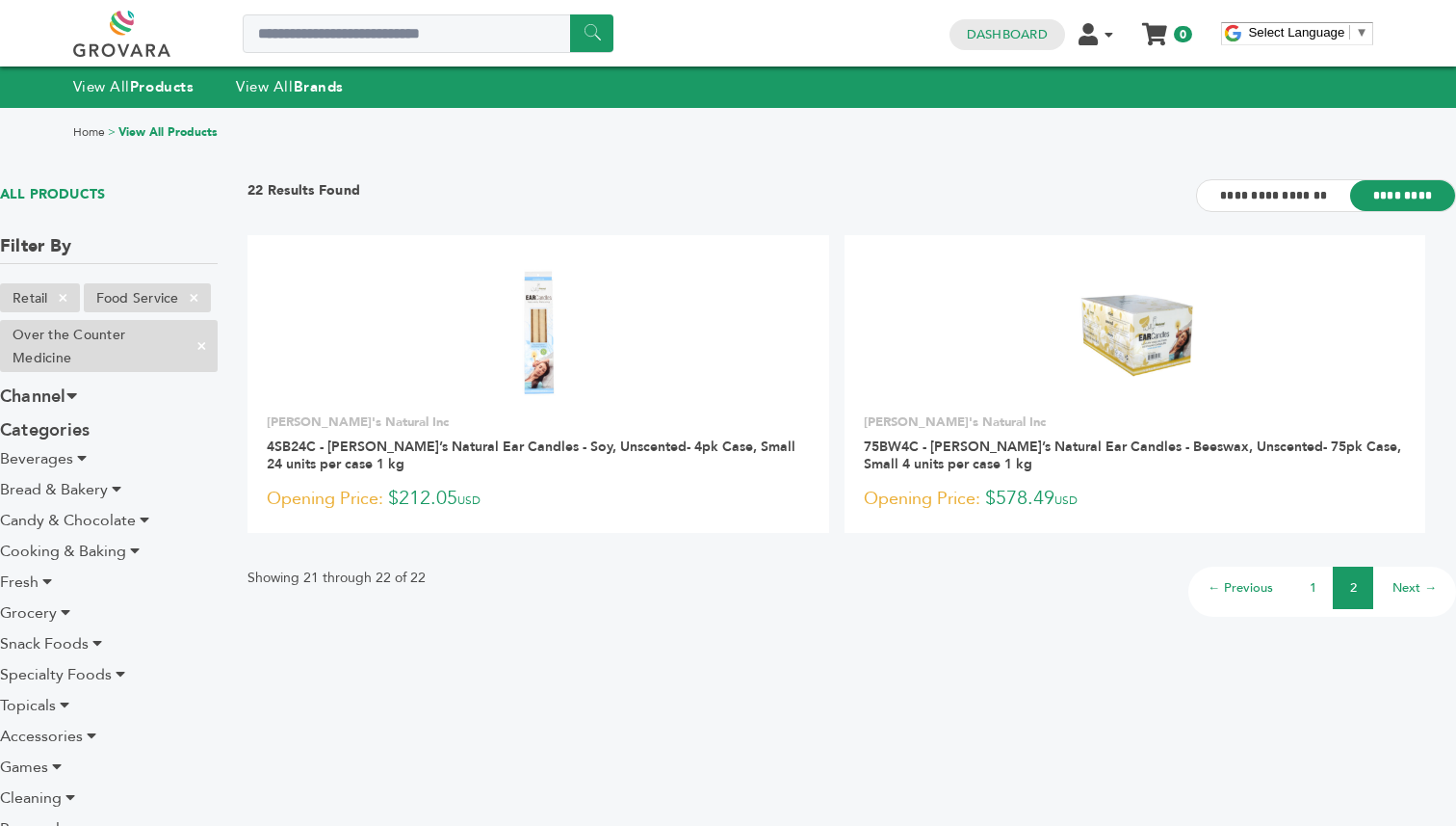
click at [1317, 595] on li "1" at bounding box center [1312, 588] width 41 height 43
click at [1308, 587] on li "1" at bounding box center [1312, 588] width 41 height 43
click at [160, 47] on link at bounding box center [144, 34] width 141 height 47
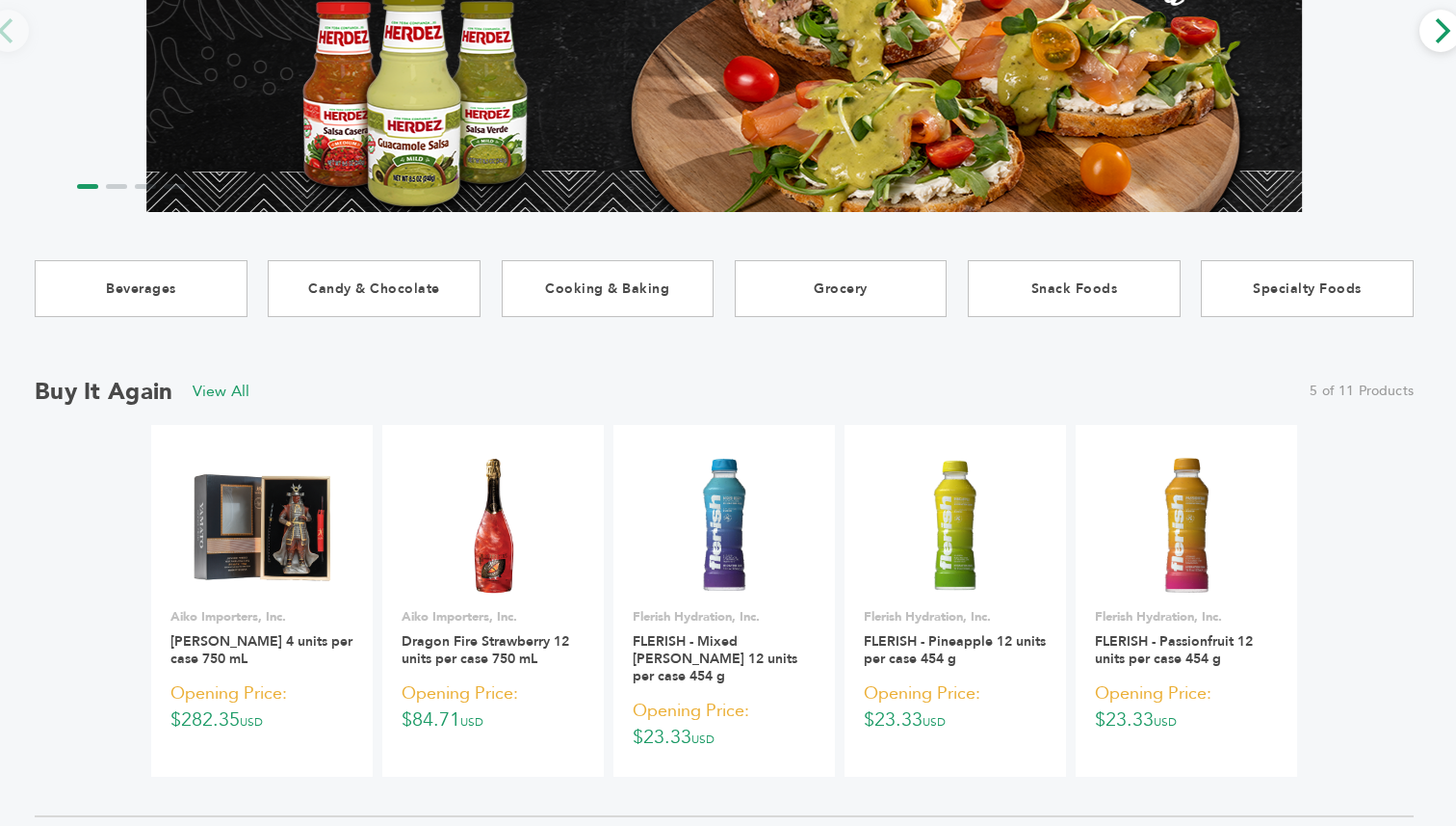
scroll to position [0, 4]
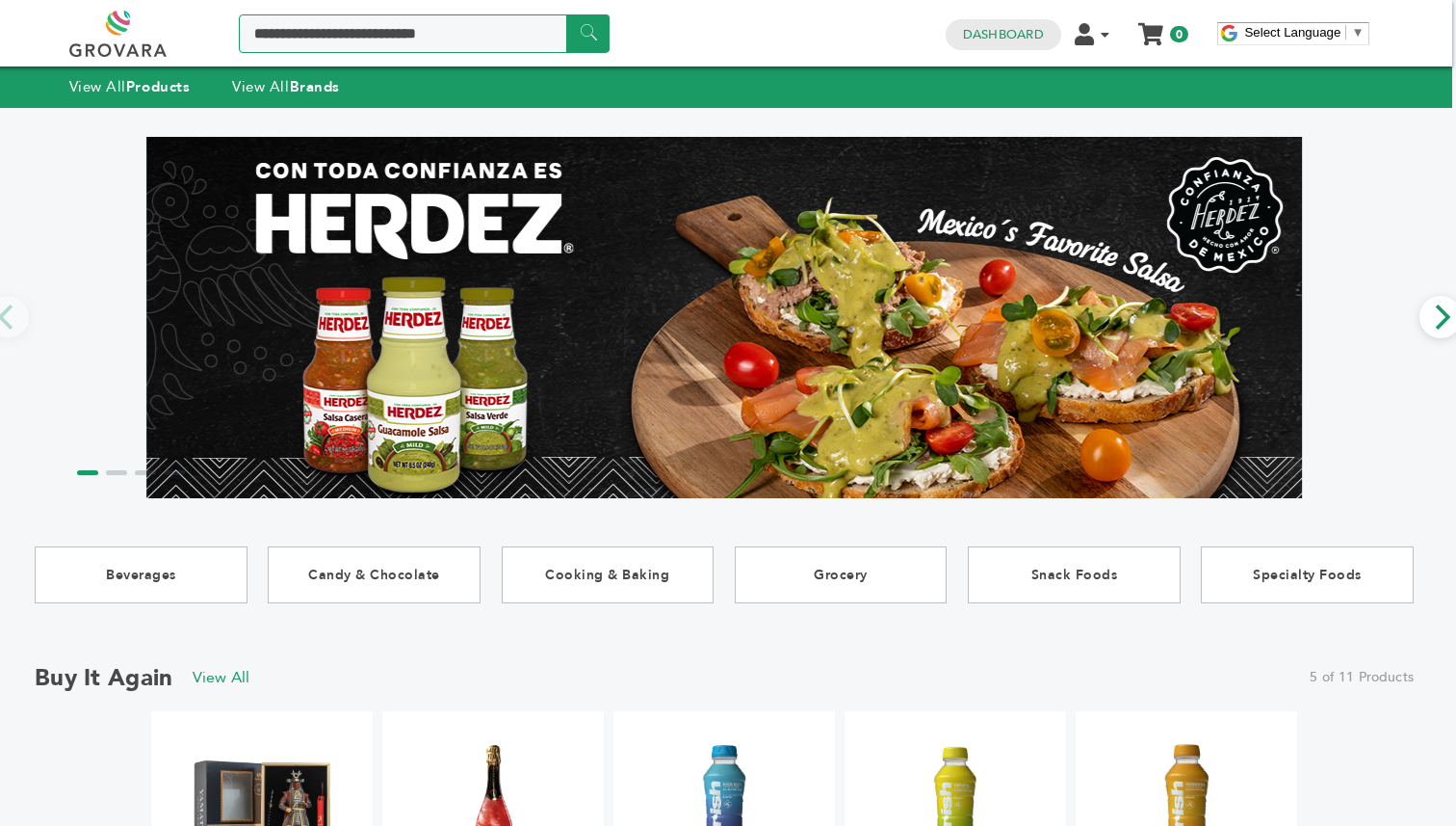
click at [428, 38] on input "Search a product or brand..." at bounding box center [425, 34] width 371 height 39
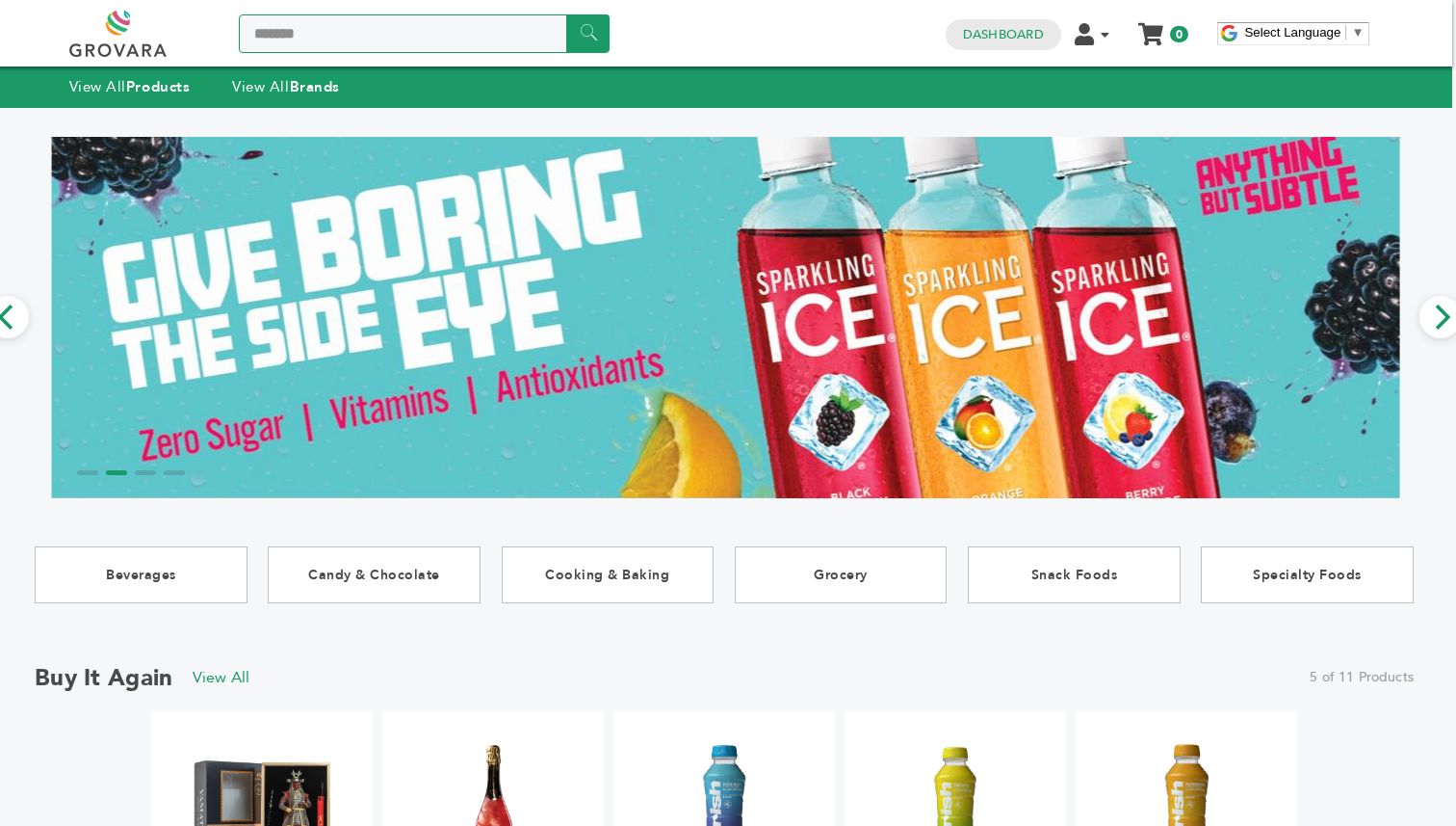
type input "*******"
click at [567, 15] on input "******" at bounding box center [589, 34] width 44 height 38
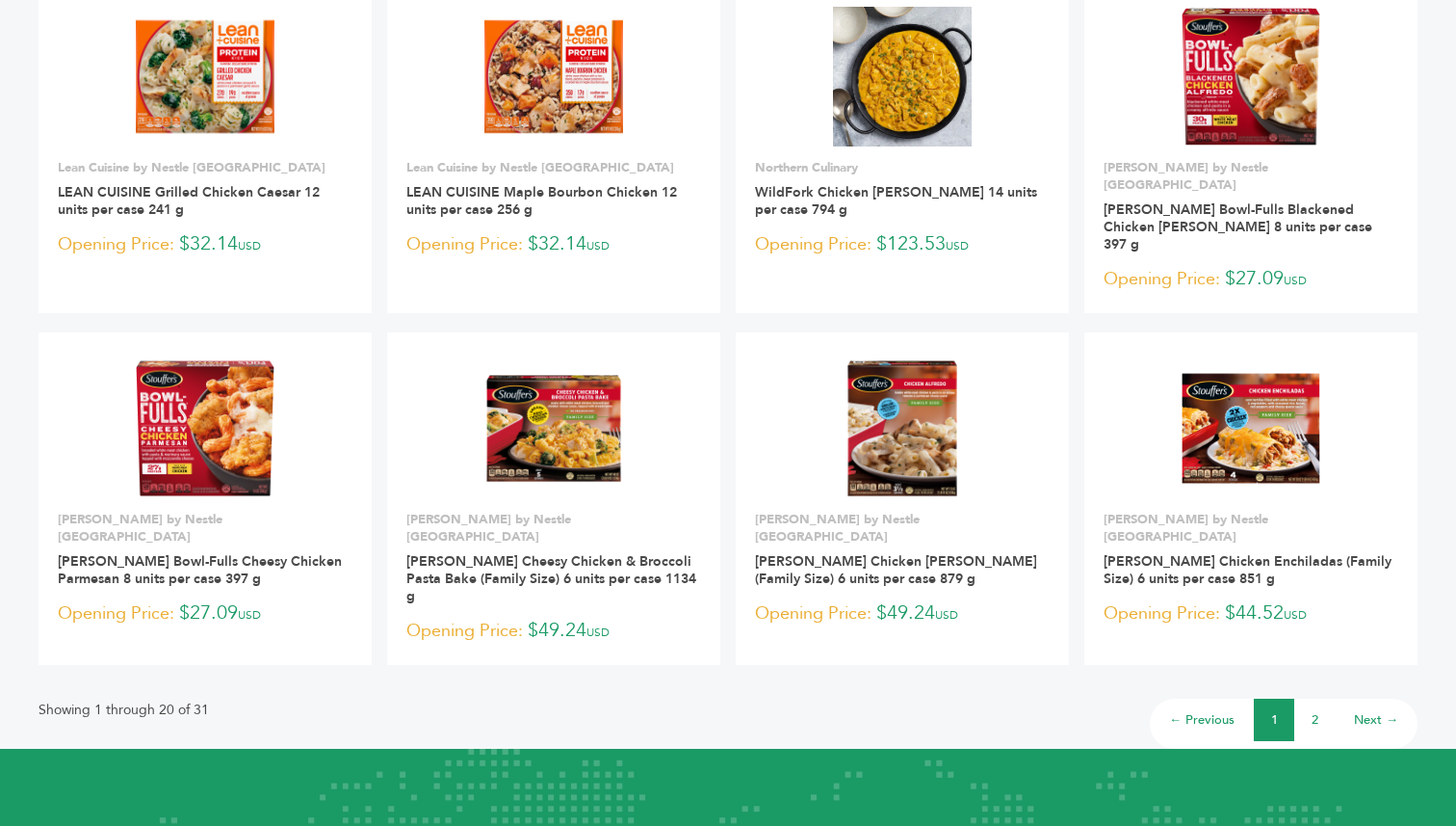
scroll to position [1313, 0]
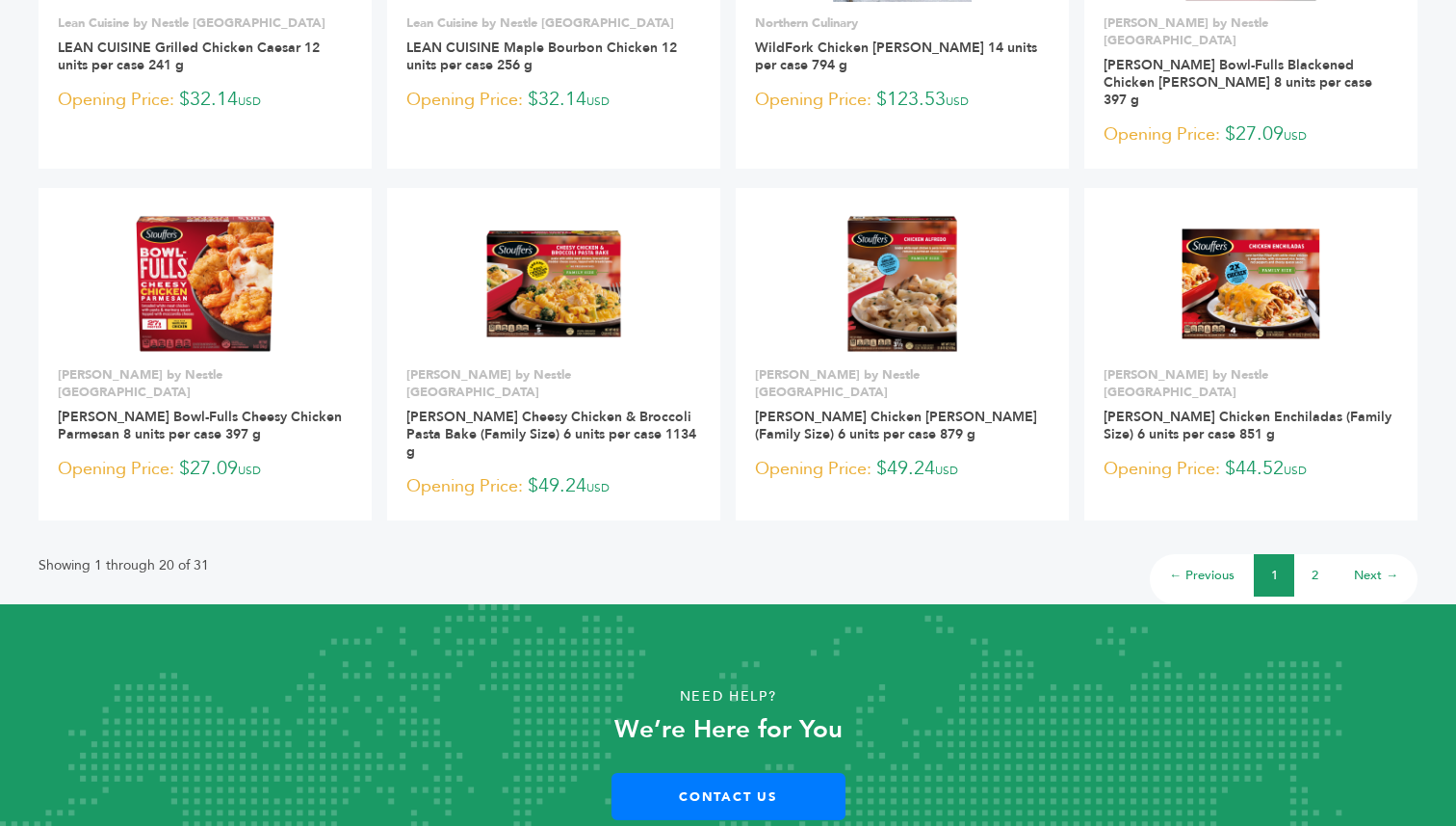
click at [1321, 554] on li "2" at bounding box center [1314, 575] width 41 height 43
click at [1315, 567] on link "2" at bounding box center [1315, 575] width 7 height 17
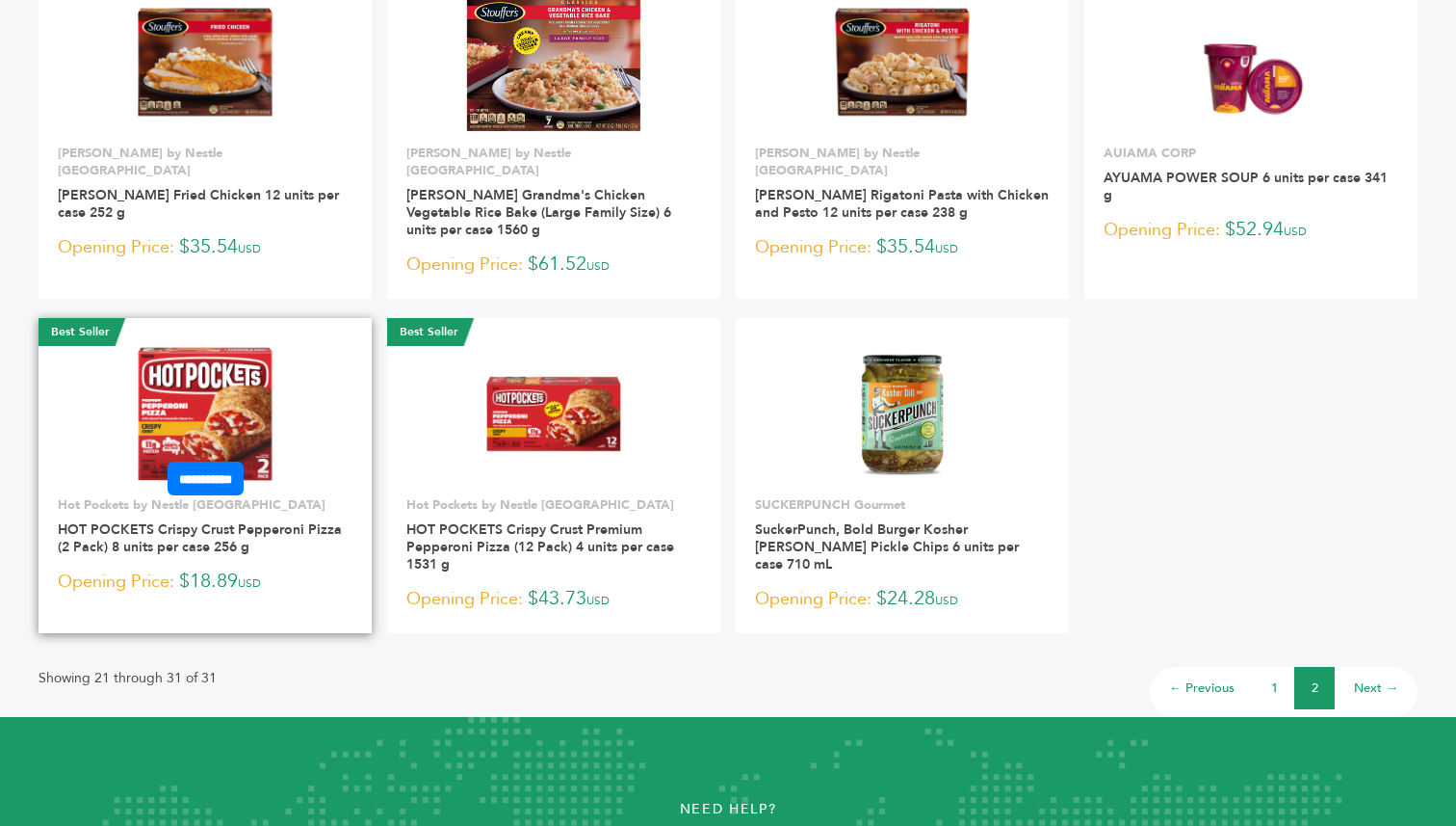
scroll to position [569, 0]
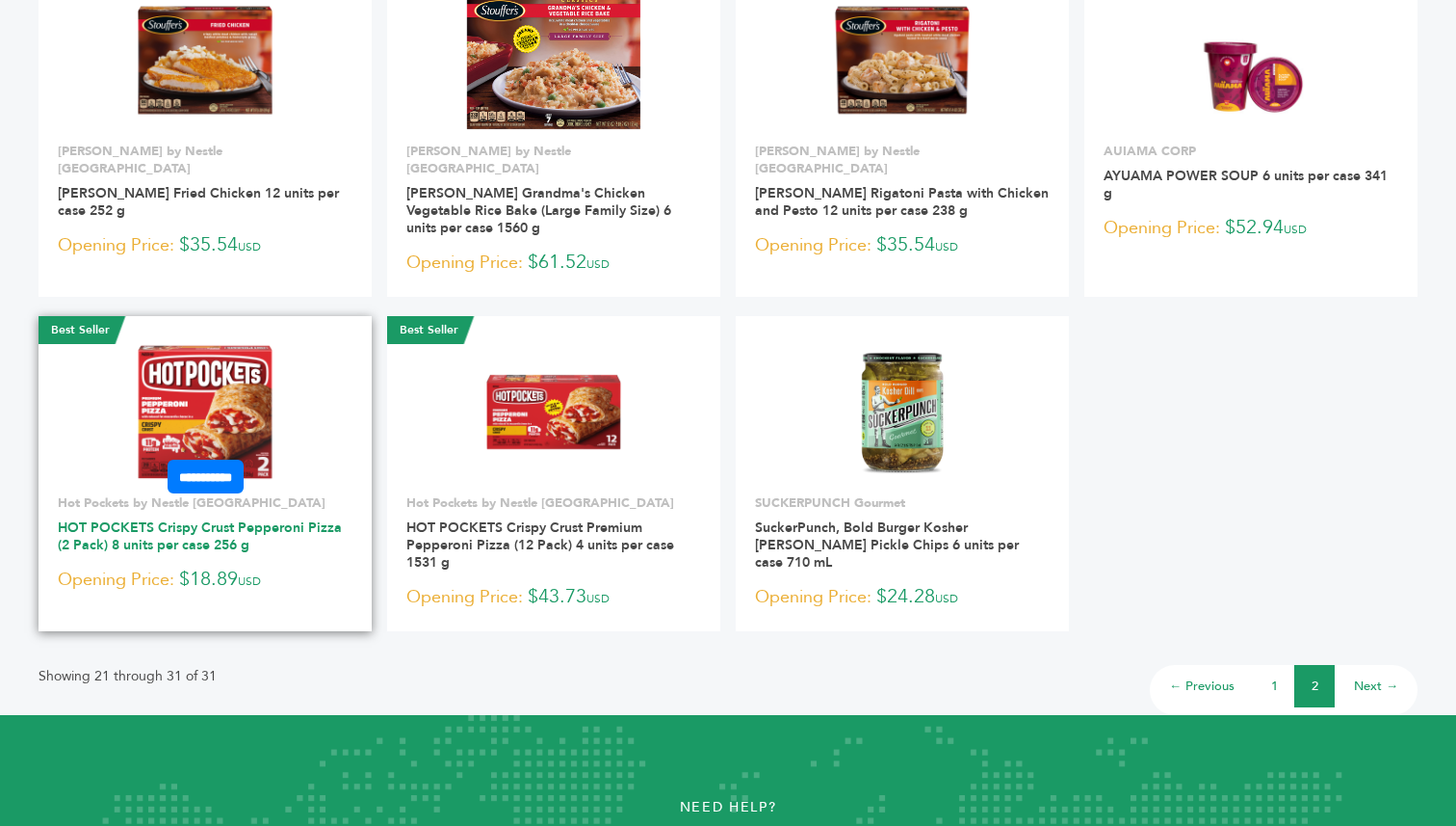
click at [150, 518] on link "HOT POCKETS Crispy Crust Pepperoni Pizza (2 Pack) 8 units per case 256 g" at bounding box center [199, 536] width 284 height 36
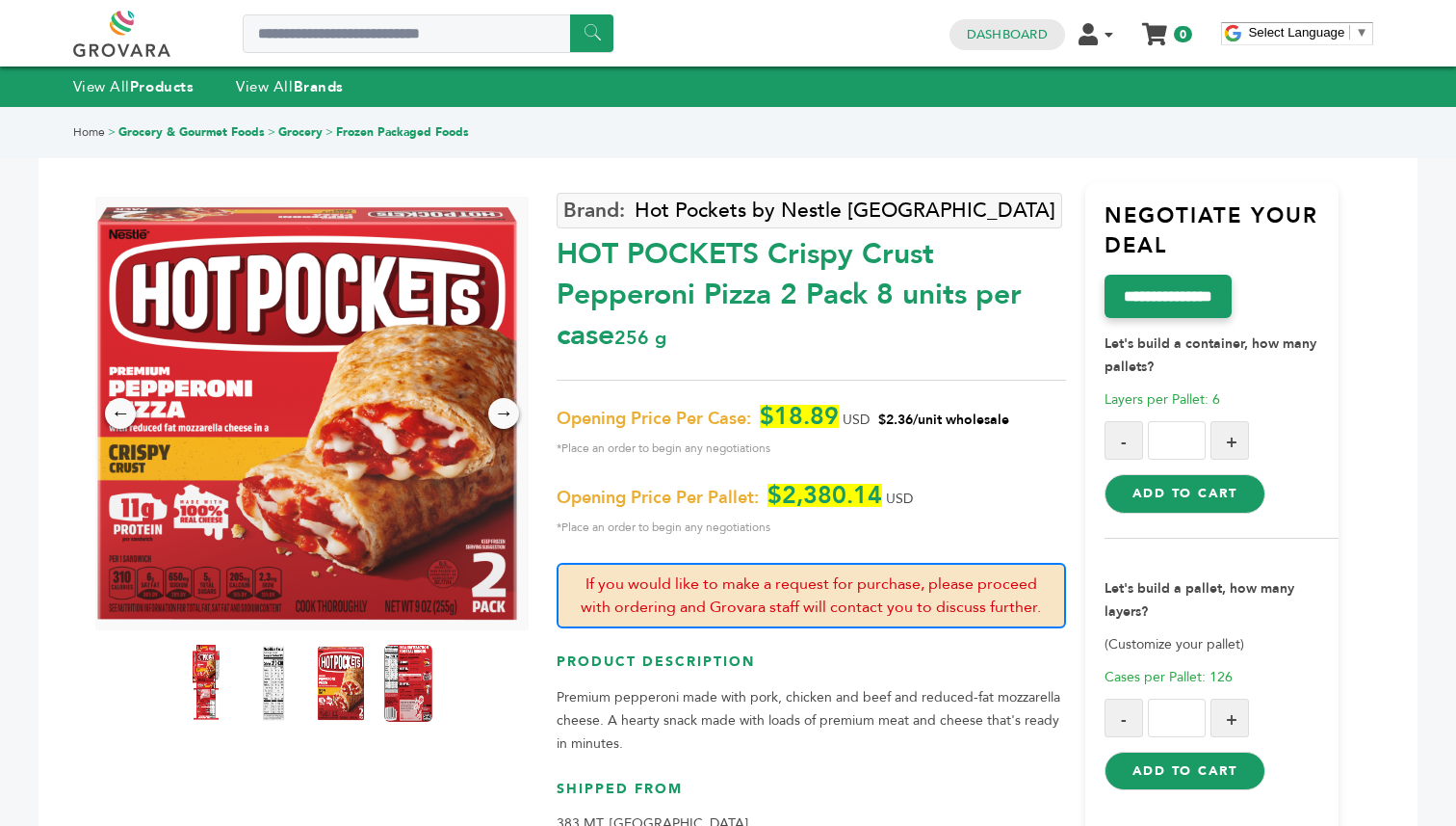
click at [702, 348] on div "HOT POCKETS Crispy Crust Pepperoni Pizza 2 Pack 8 units per case 256 g" at bounding box center [811, 290] width 508 height 131
drag, startPoint x: 558, startPoint y: 251, endPoint x: 933, endPoint y: 252, distance: 375.0
click at [933, 252] on div "HOT POCKETS Crispy Crust Pepperoni Pizza 2 Pack 8 units per case 256 g" at bounding box center [811, 290] width 508 height 131
click at [337, 692] on img at bounding box center [340, 682] width 53 height 84
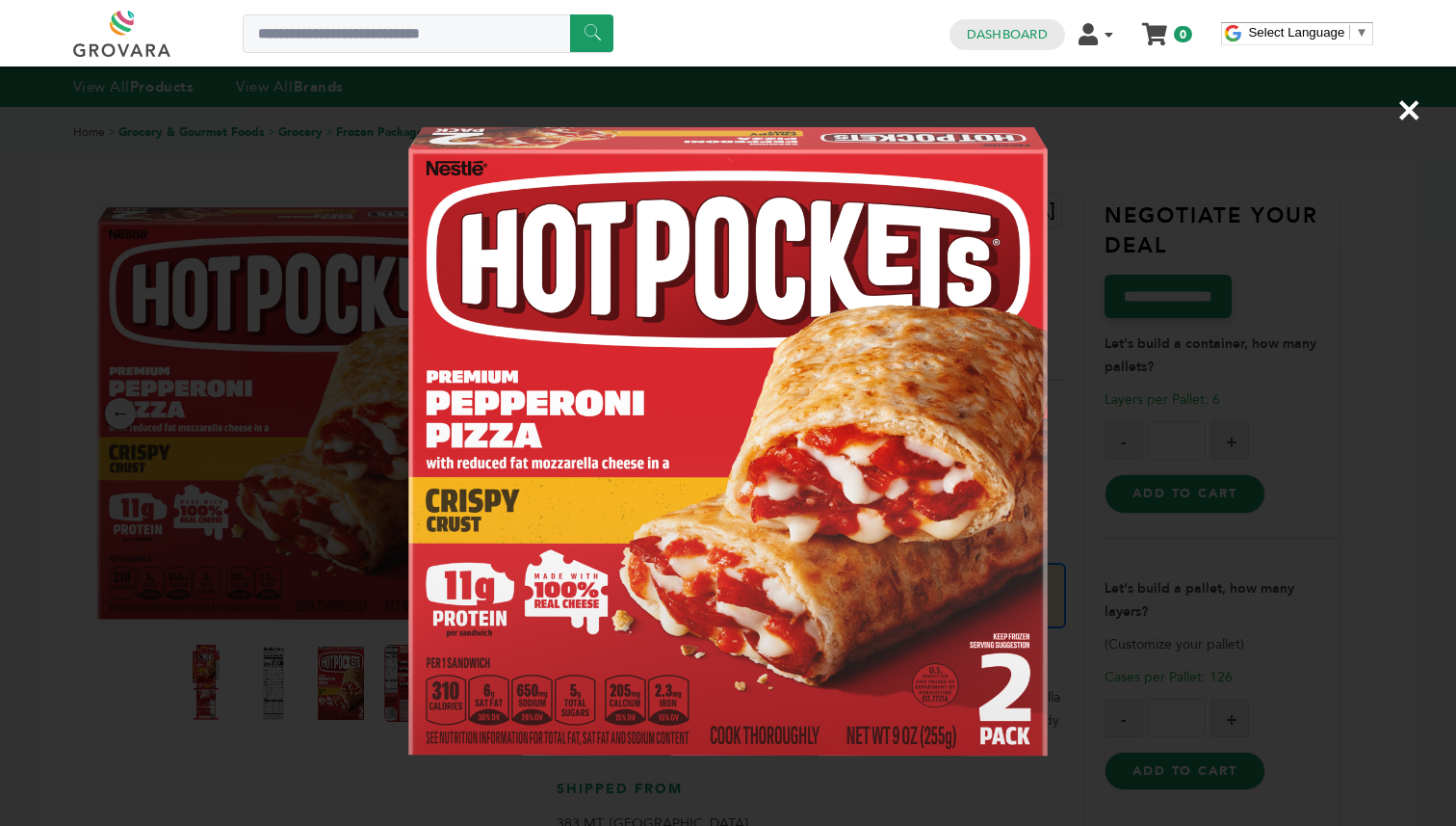
click at [412, 687] on img at bounding box center [728, 442] width 661 height 661
click at [393, 690] on div "×" at bounding box center [728, 413] width 1456 height 826
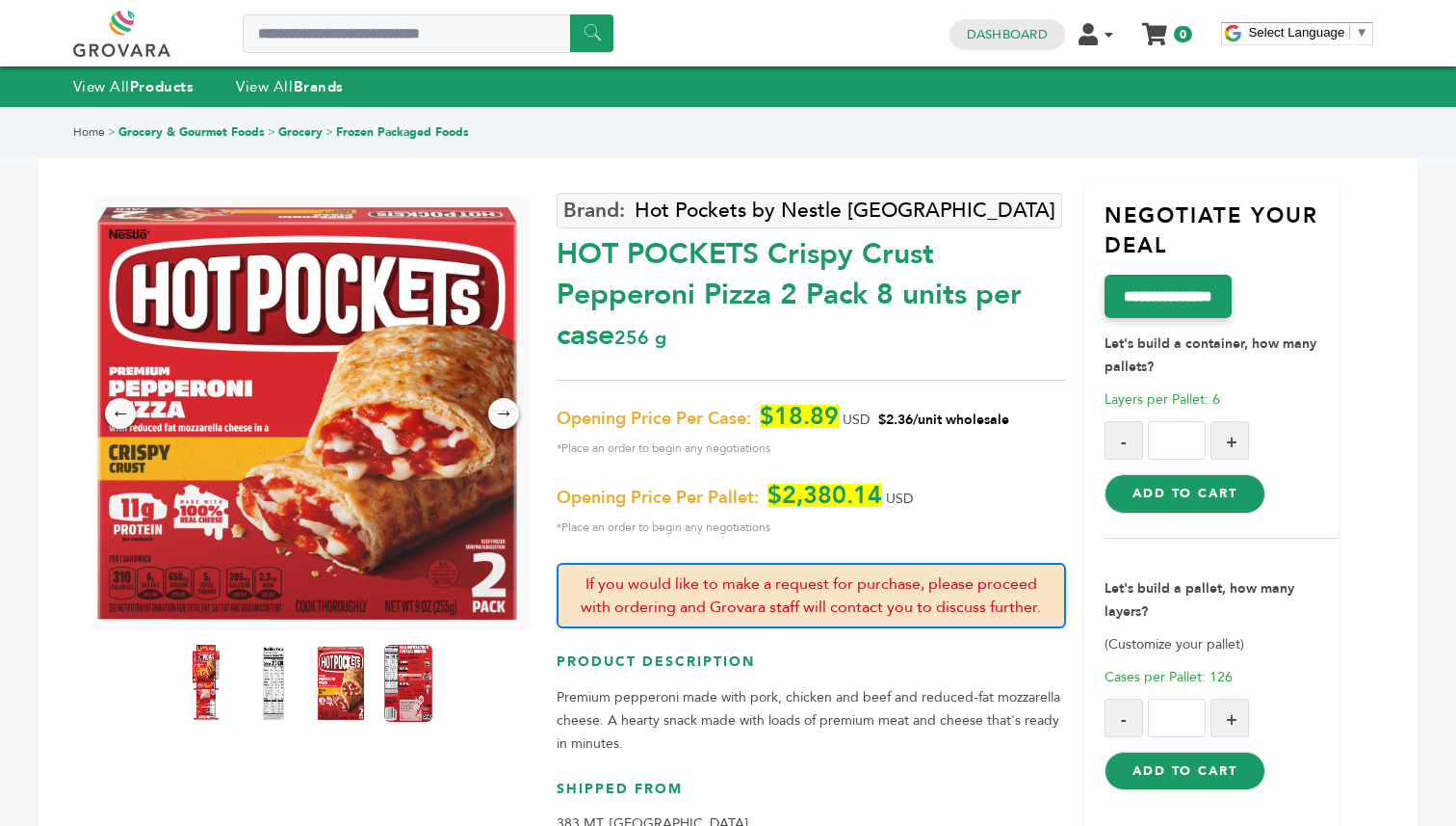
click at [417, 690] on img at bounding box center [408, 683] width 49 height 77
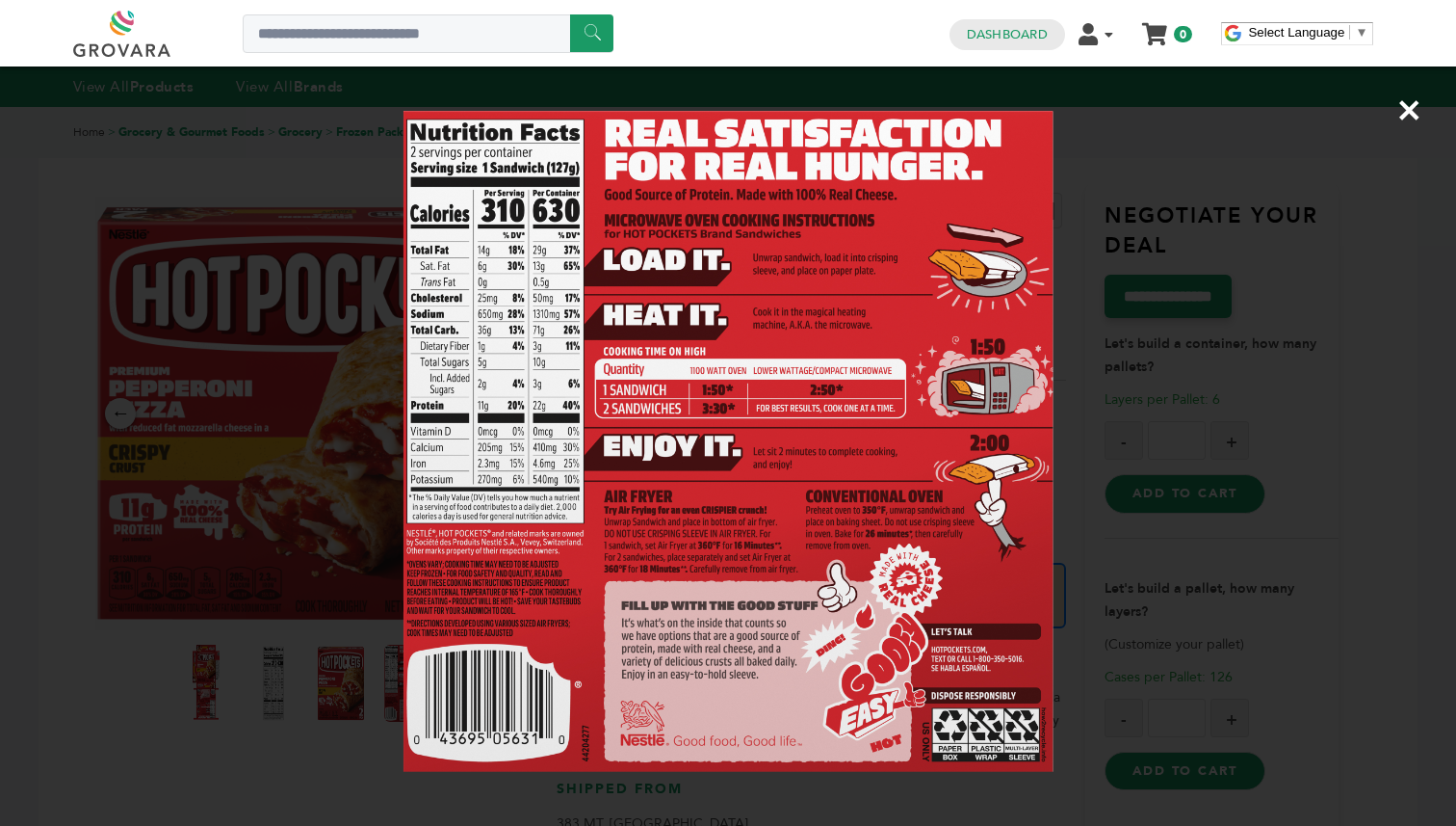
click at [264, 702] on div "×" at bounding box center [728, 413] width 1456 height 826
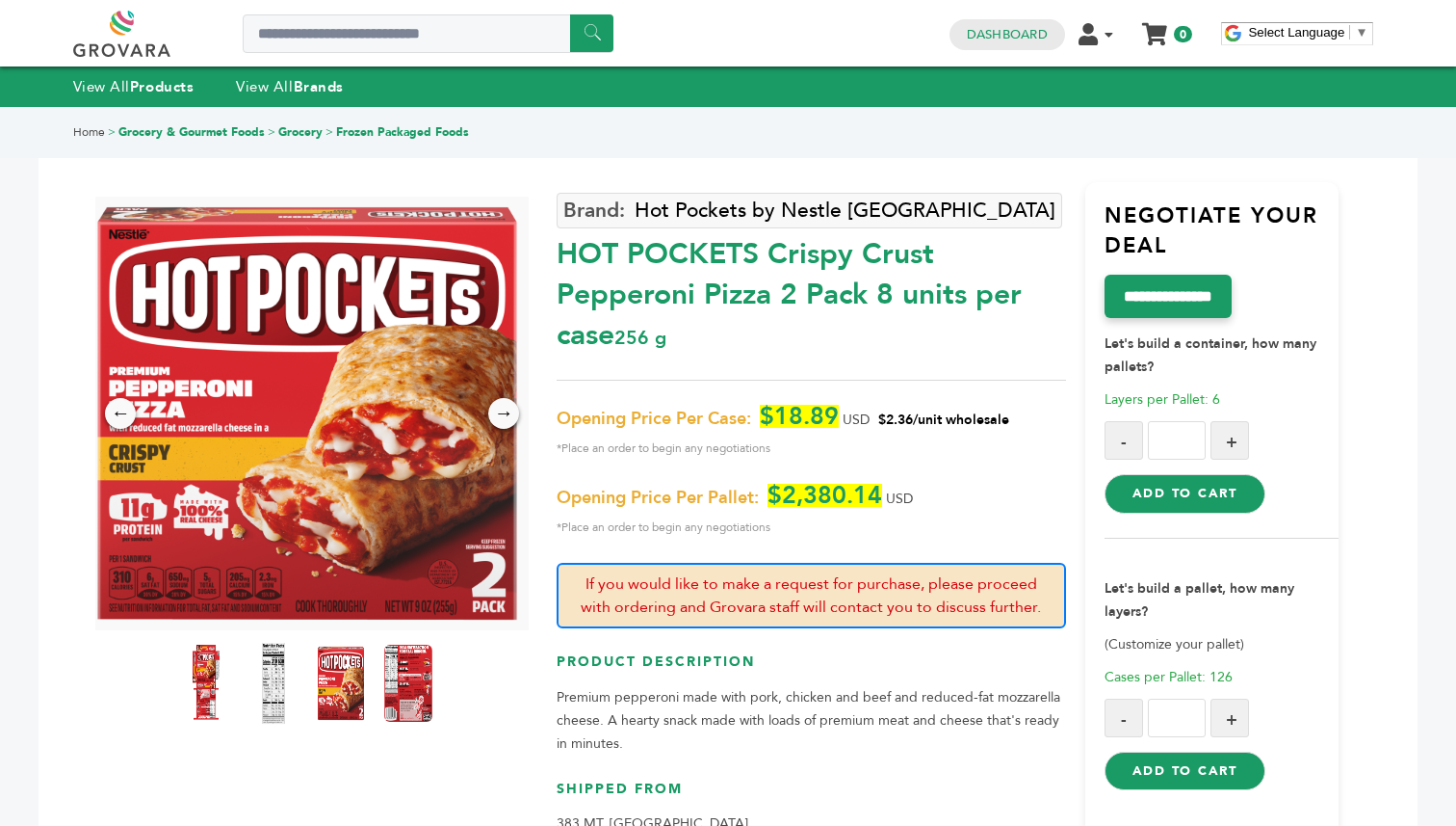
click at [264, 702] on img at bounding box center [273, 682] width 53 height 84
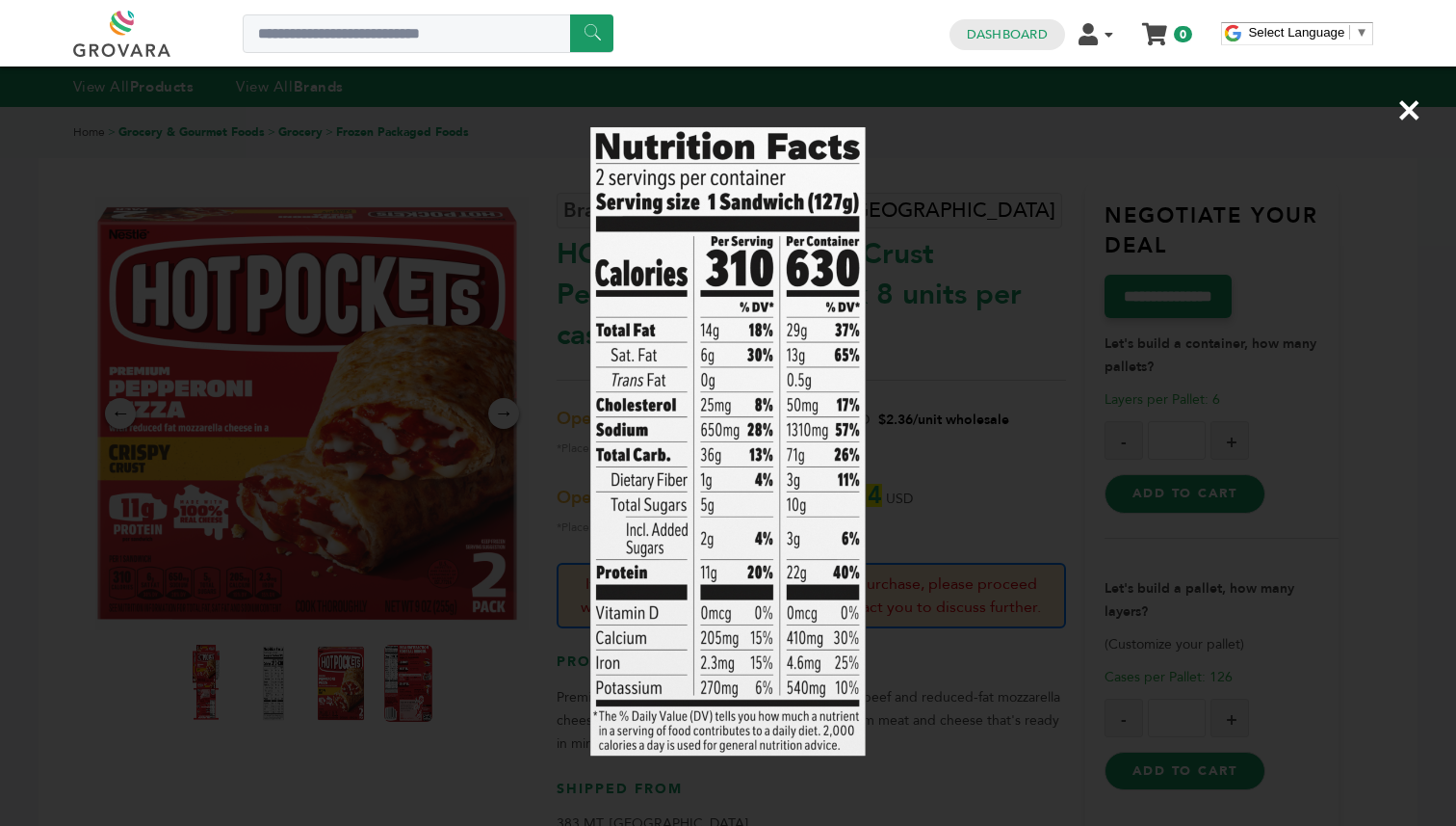
click at [214, 692] on div "×" at bounding box center [728, 413] width 1456 height 826
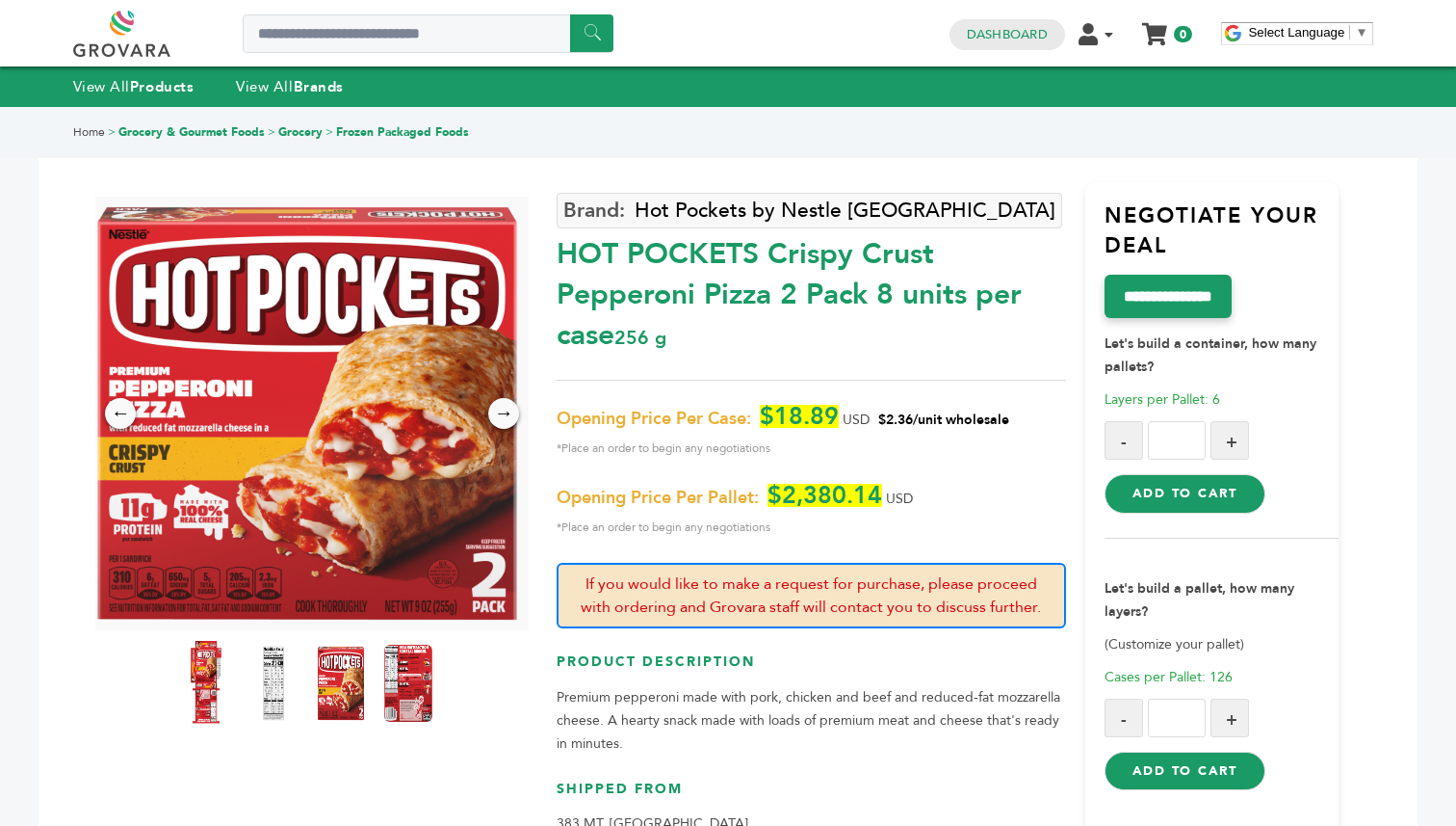
click at [212, 695] on img at bounding box center [205, 682] width 53 height 84
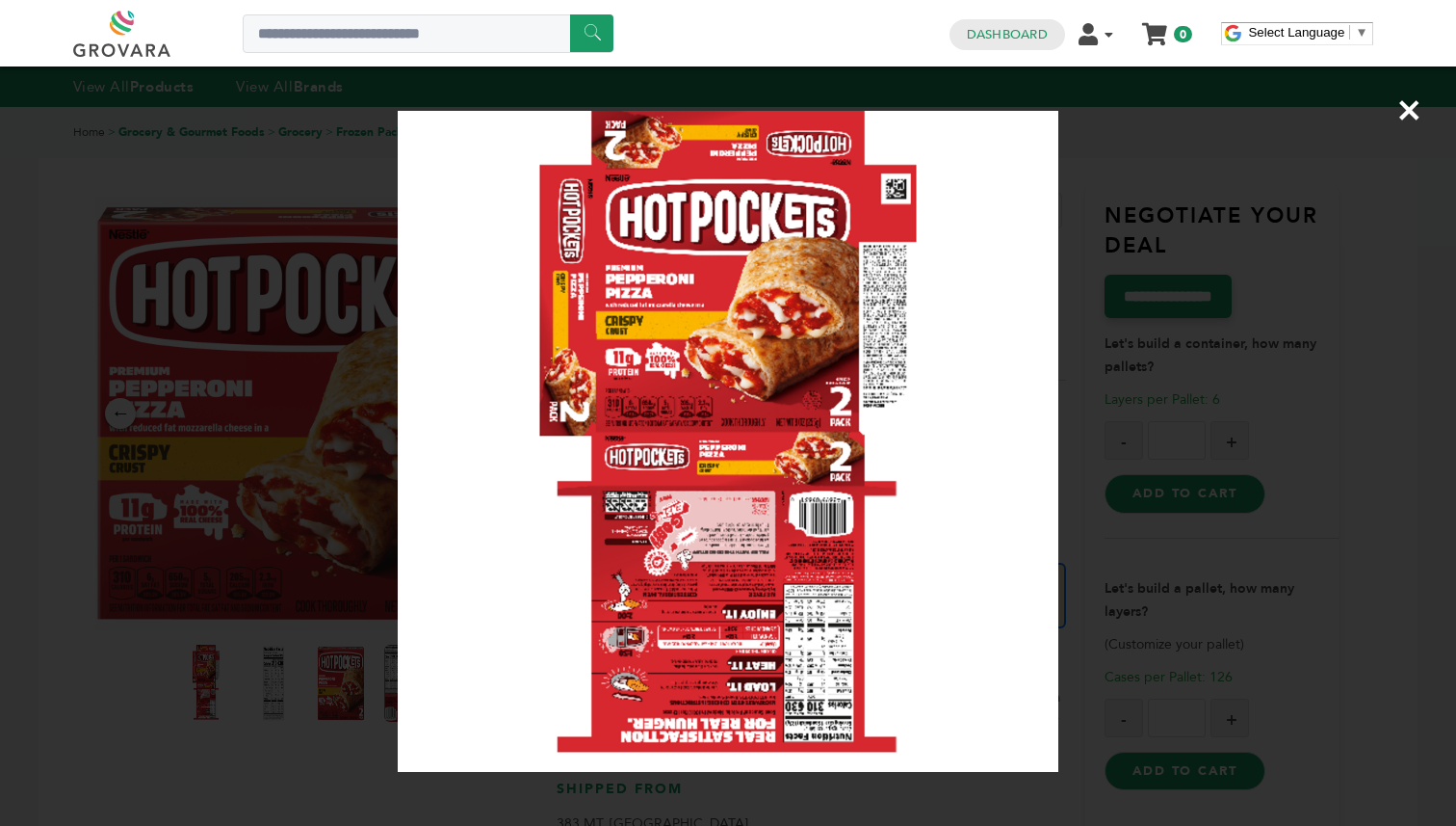
click at [1415, 215] on div "×" at bounding box center [728, 413] width 1456 height 826
